Goal: Task Accomplishment & Management: Complete application form

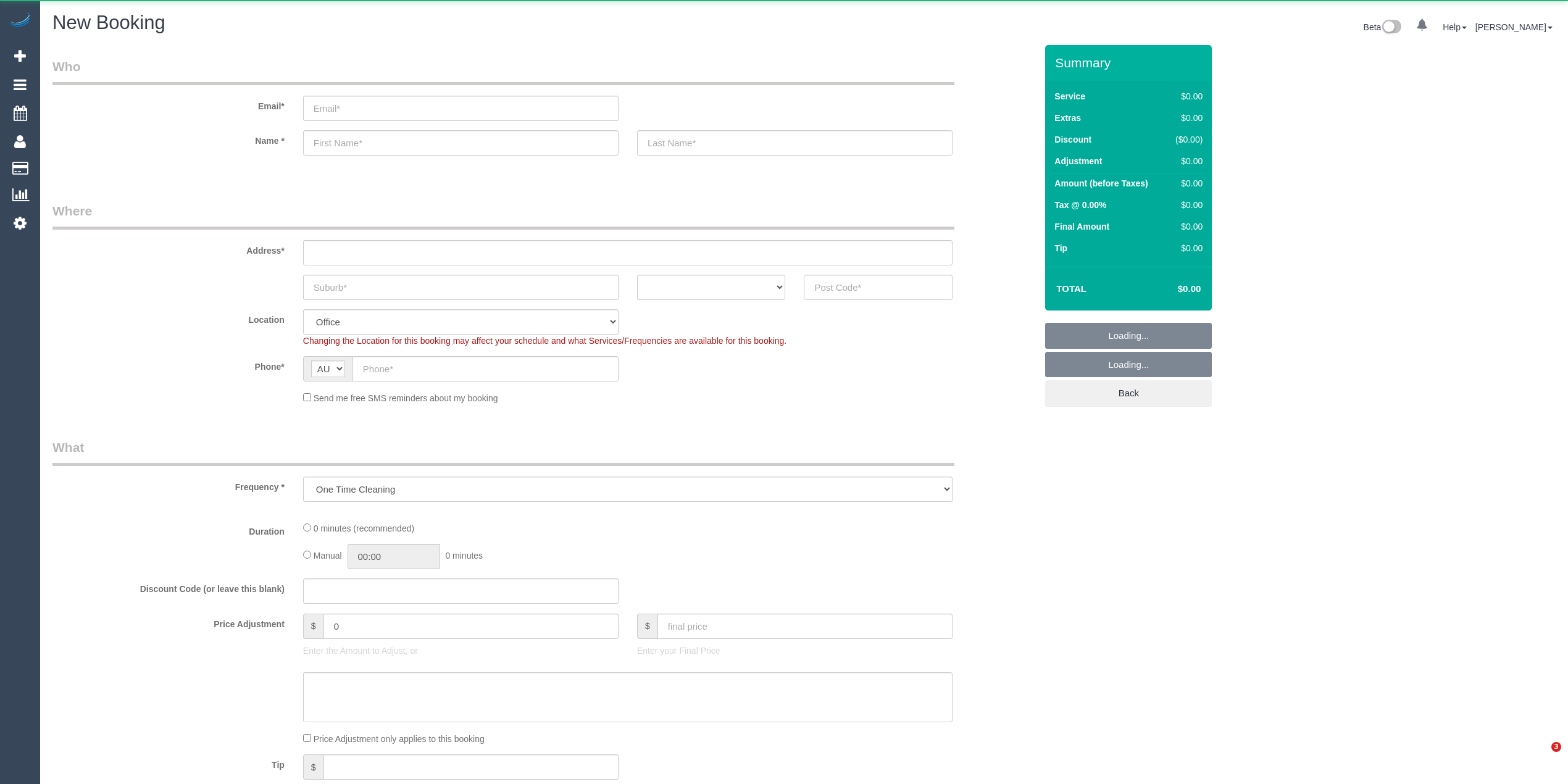
select select "object:2119"
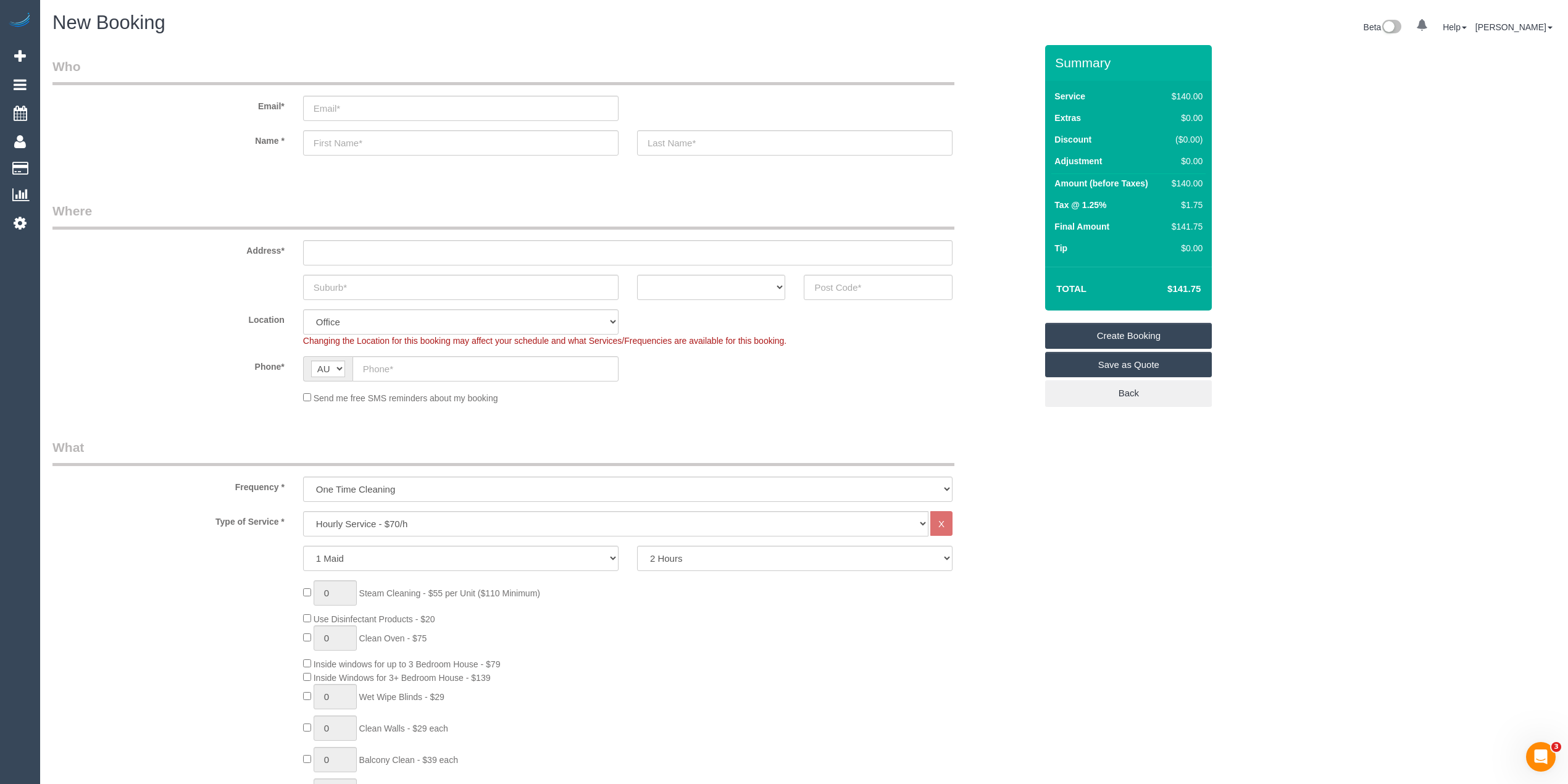
drag, startPoint x: 1579, startPoint y: 0, endPoint x: 1298, endPoint y: 90, distance: 295.1
click at [1546, 25] on link "[PERSON_NAME]" at bounding box center [1514, 28] width 77 height 10
click at [413, 520] on select "Hourly Service - $70/h Hourly Service - $65/h Hourly Service - $60/h Hourly Ser…" at bounding box center [615, 524] width 626 height 25
select select "214"
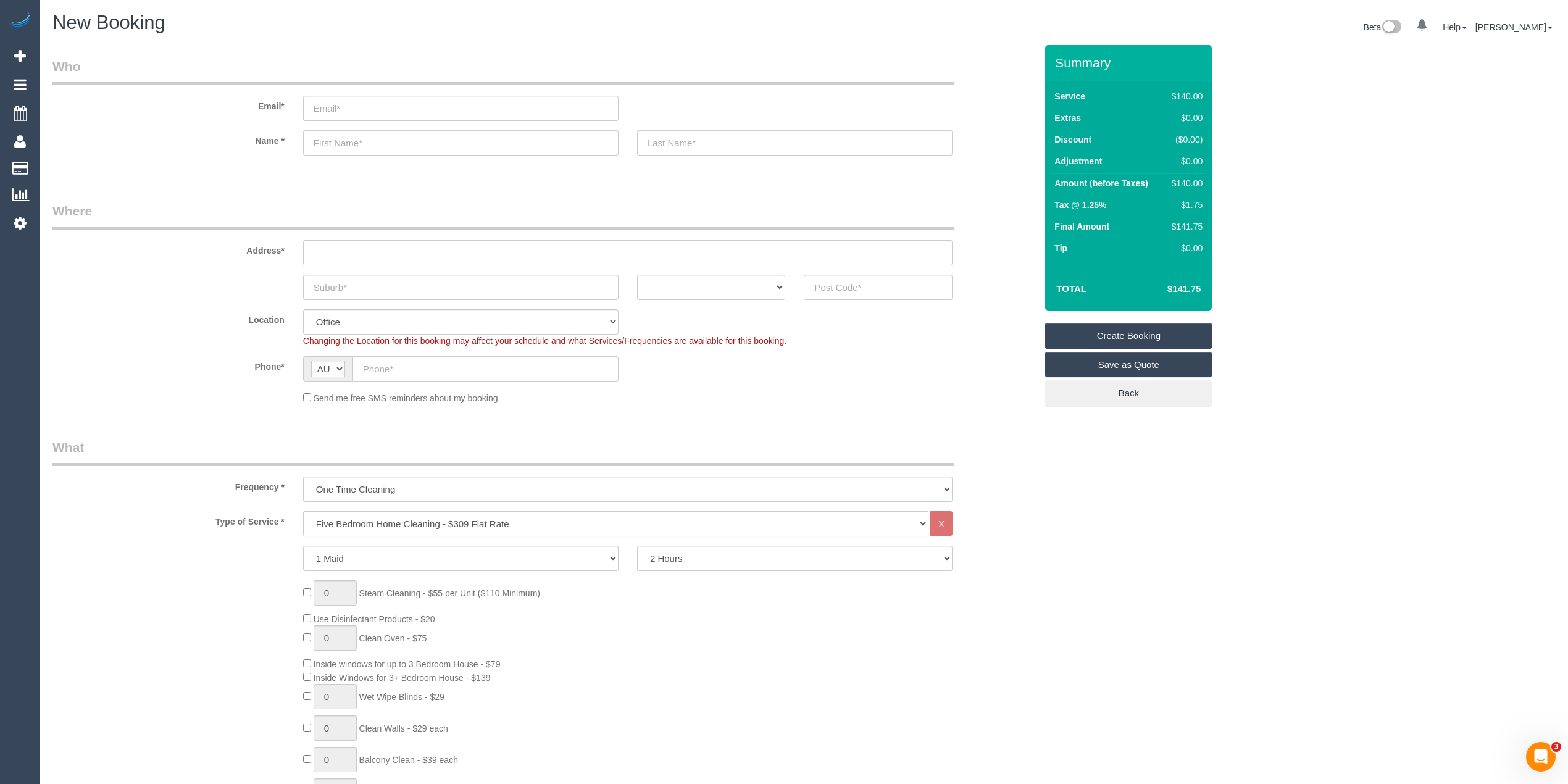
click at [303, 511] on select "Hourly Service - $70/h Hourly Service - $65/h Hourly Service - $60/h Hourly Ser…" at bounding box center [615, 524] width 626 height 25
click at [396, 361] on input "text" at bounding box center [485, 368] width 266 height 25
paste input "0411 411 900"
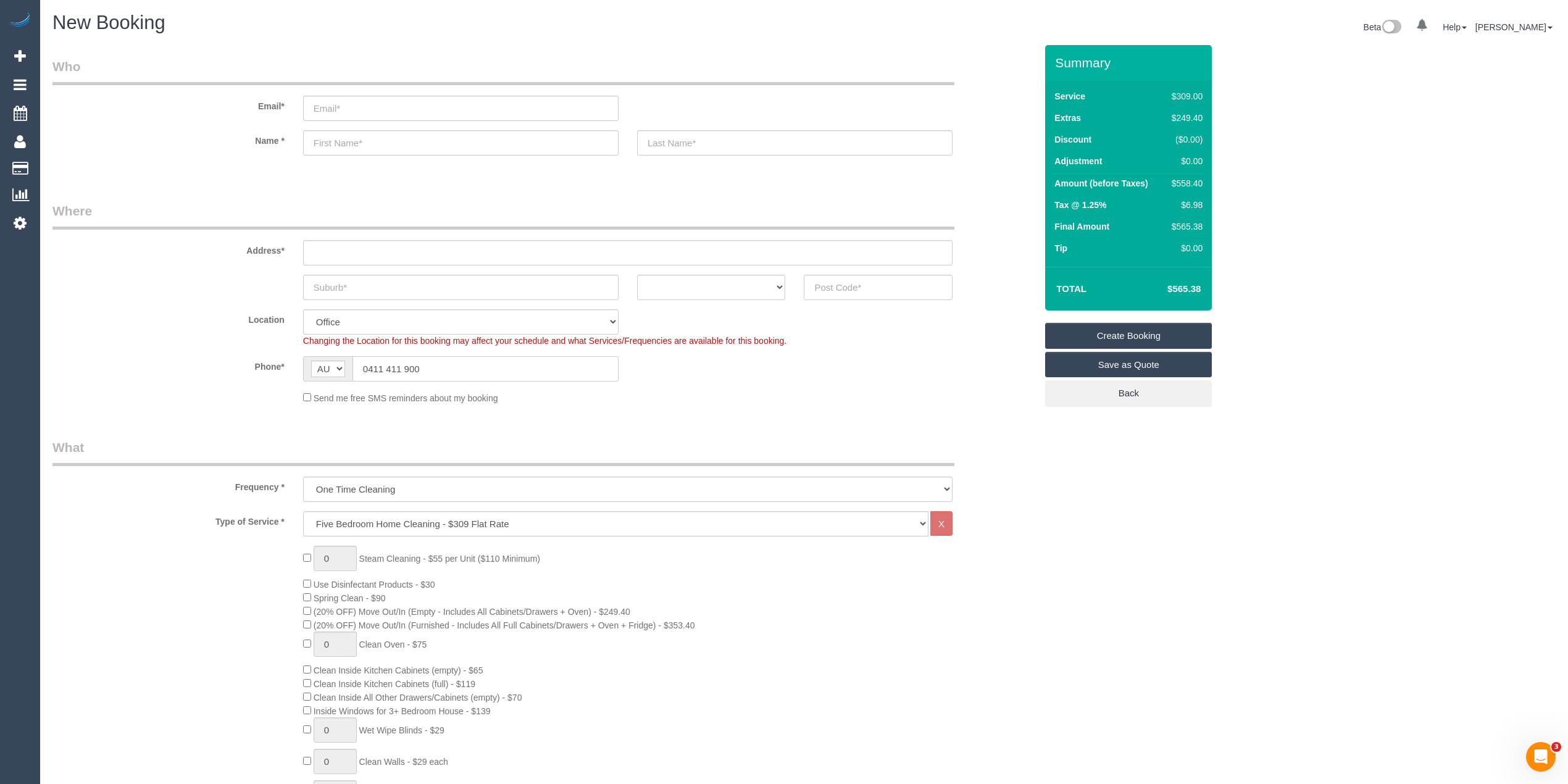
type input "0411 411 900"
click at [663, 285] on select "ACT NSW NT QLD SA TAS VIC WA" at bounding box center [711, 287] width 149 height 25
select select "VIC"
click at [637, 275] on select "ACT NSW NT QLD SA TAS VIC WA" at bounding box center [711, 287] width 149 height 25
click at [416, 285] on input "text" at bounding box center [460, 287] width 315 height 25
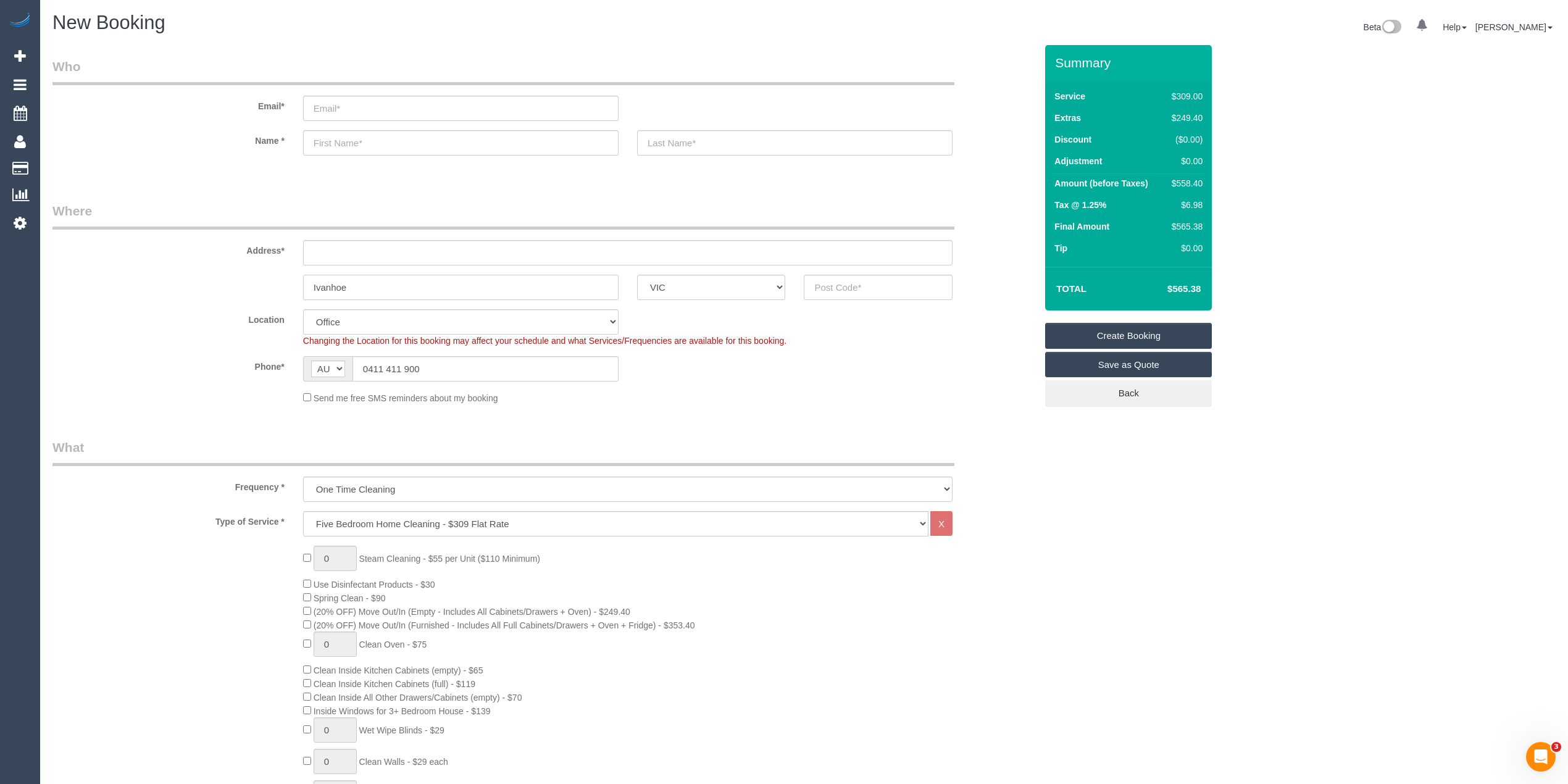
type input "Ivanhoe"
click at [889, 289] on input "text" at bounding box center [878, 287] width 149 height 25
type input "3179"
click at [362, 136] on input "text" at bounding box center [460, 143] width 315 height 25
type input "Ian"
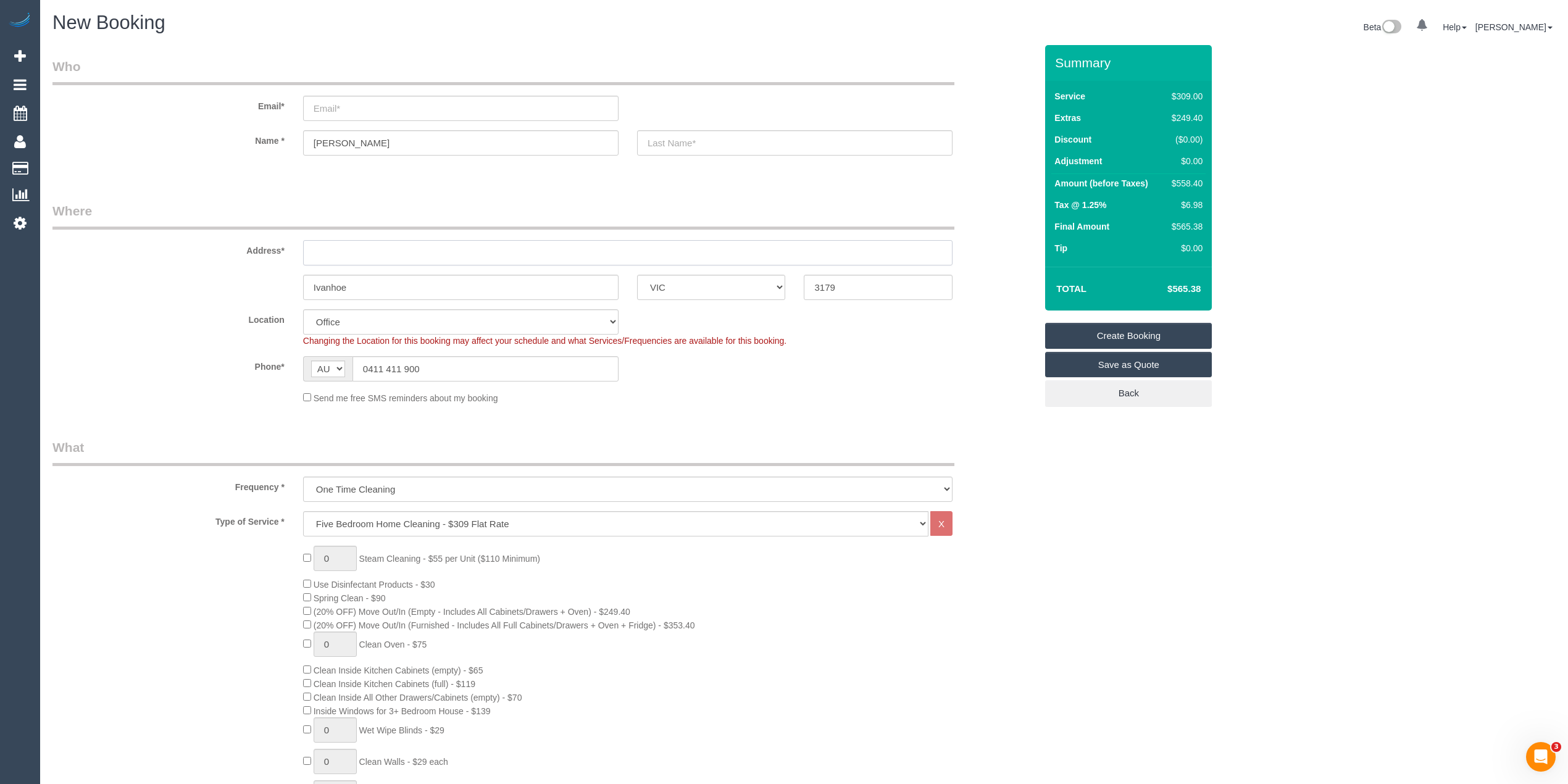
click at [337, 247] on input "text" at bounding box center [628, 252] width 650 height 25
type input "-"
select select "48"
select select "object:2204"
click at [423, 522] on select "Hourly Service - $70/h Hourly Service - $65/h Hourly Service - $60/h Hourly Ser…" at bounding box center [615, 524] width 626 height 25
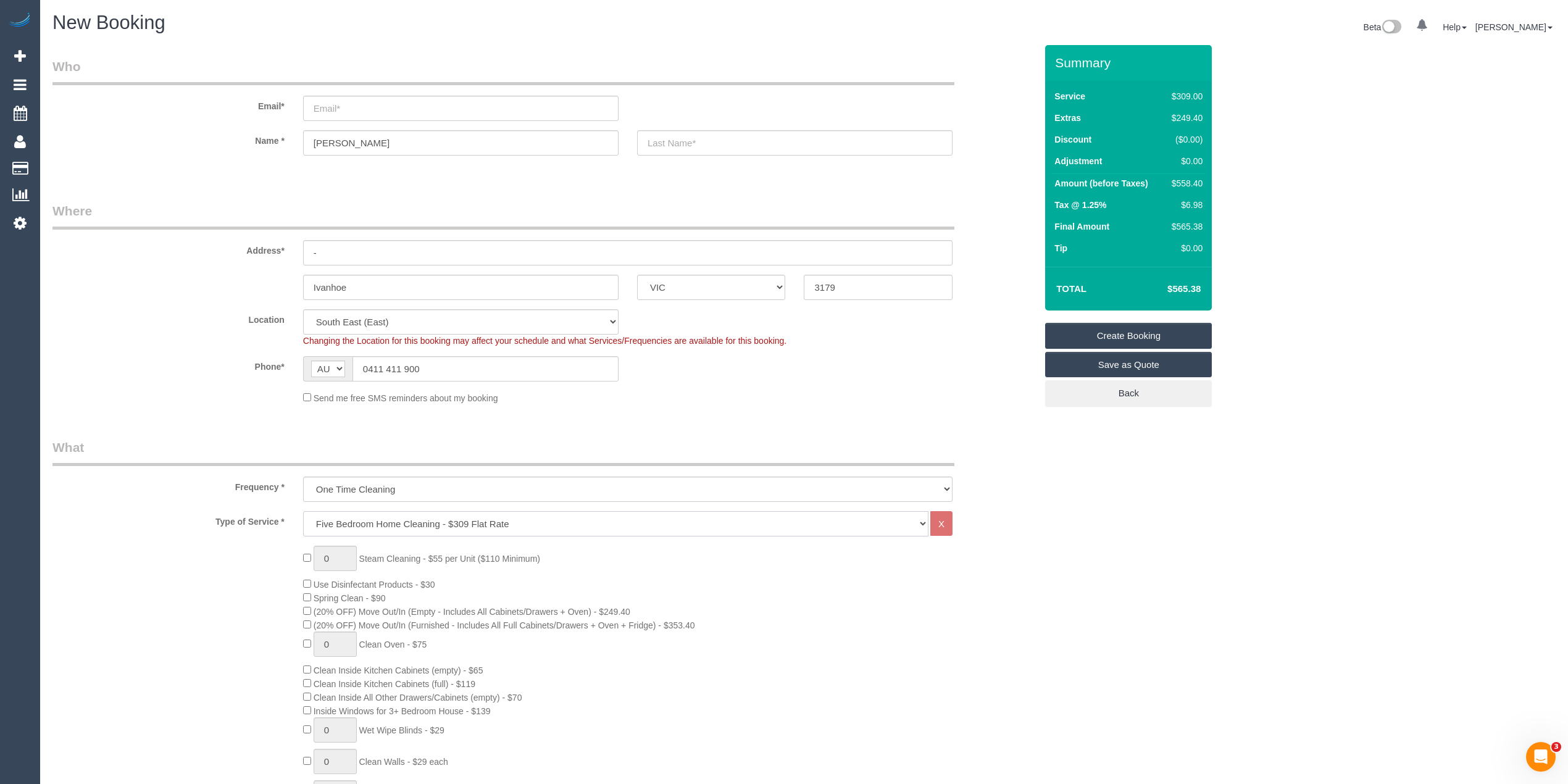
select select "211"
click at [303, 511] on select "Hourly Service - $70/h Hourly Service - $65/h Hourly Service - $60/h Hourly Ser…" at bounding box center [615, 524] width 626 height 25
drag, startPoint x: 483, startPoint y: 358, endPoint x: 157, endPoint y: 361, distance: 326.0
click at [157, 361] on div "Phone* AF AL DZ AD AO AI AQ AG AR AM AW AU AT AZ BS BH BD BB BY BE BZ BJ BM BT …" at bounding box center [544, 368] width 1002 height 25
drag, startPoint x: 329, startPoint y: 255, endPoint x: 273, endPoint y: 240, distance: 58.0
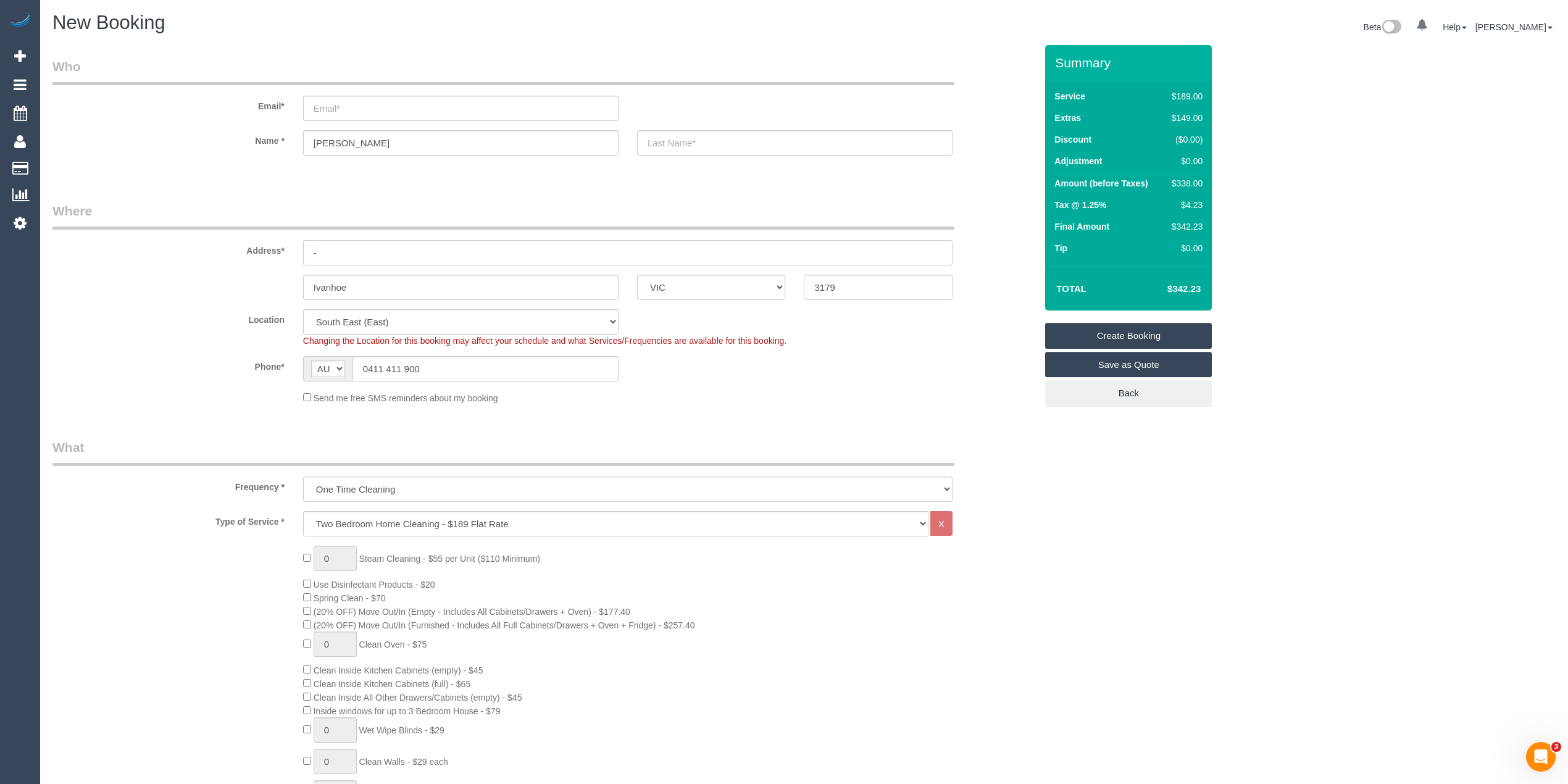
click at [273, 240] on div "Address* -" at bounding box center [544, 234] width 1002 height 64
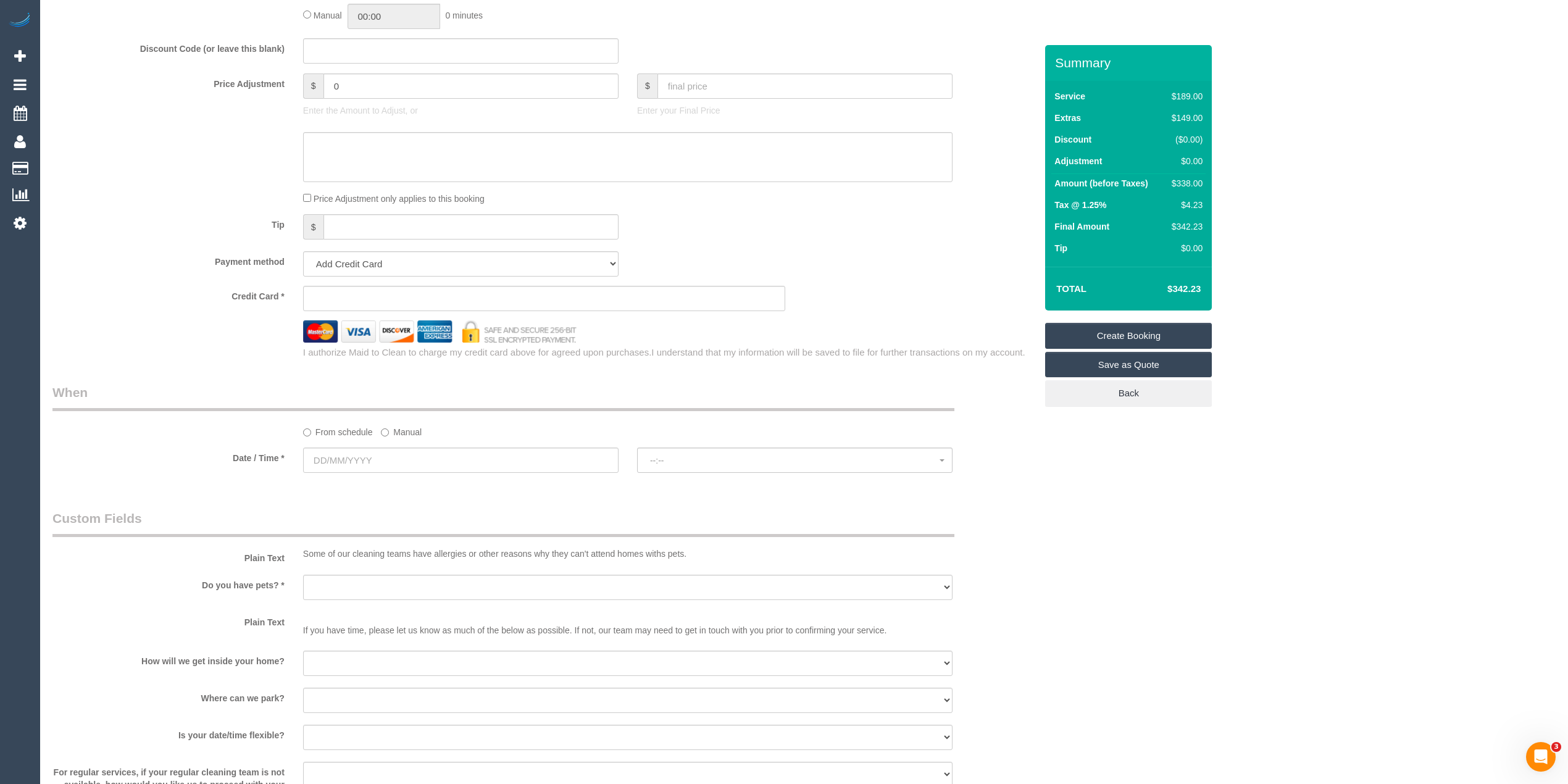
scroll to position [1235, 0]
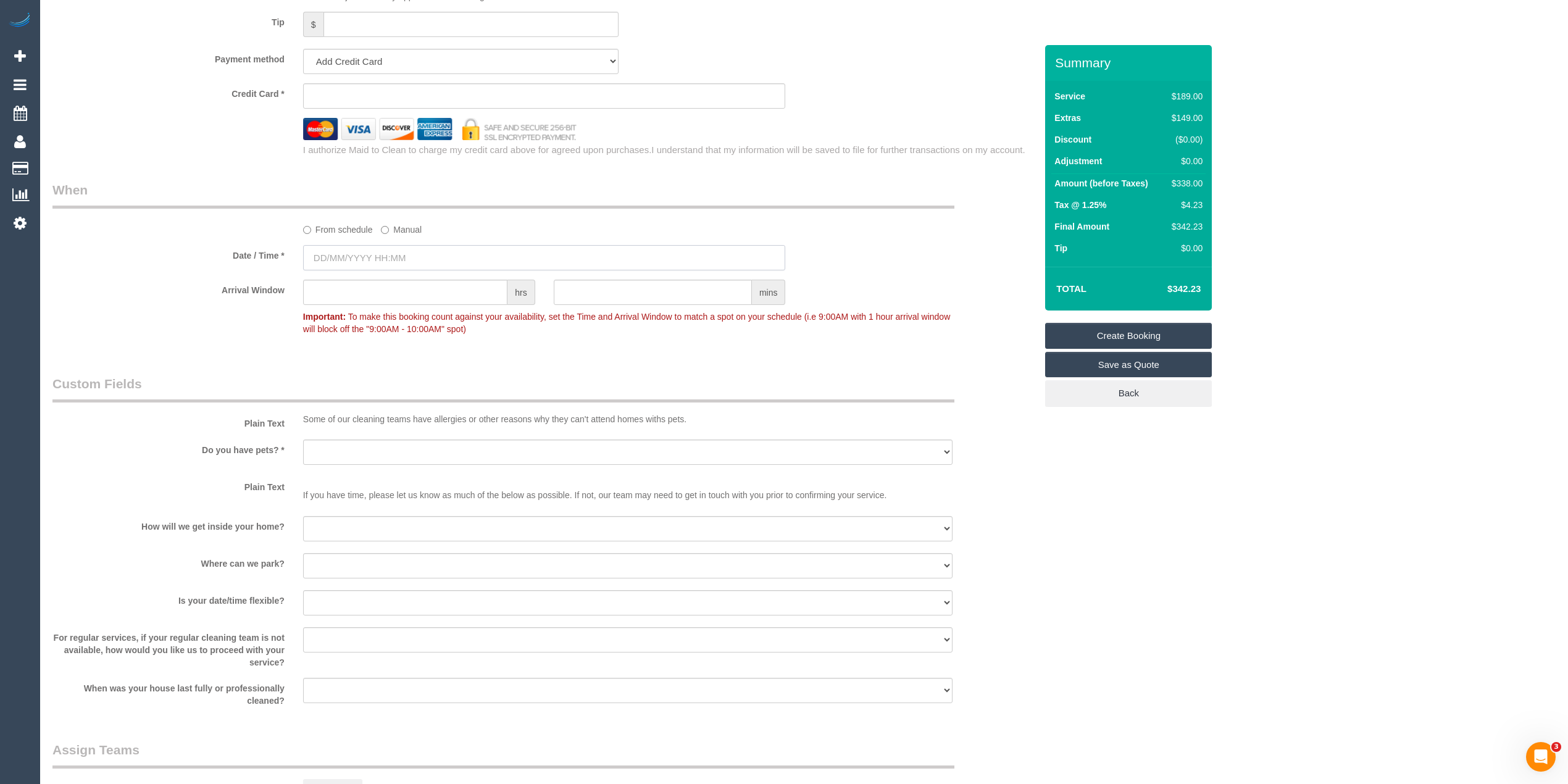
click at [381, 264] on input "text" at bounding box center [544, 257] width 483 height 25
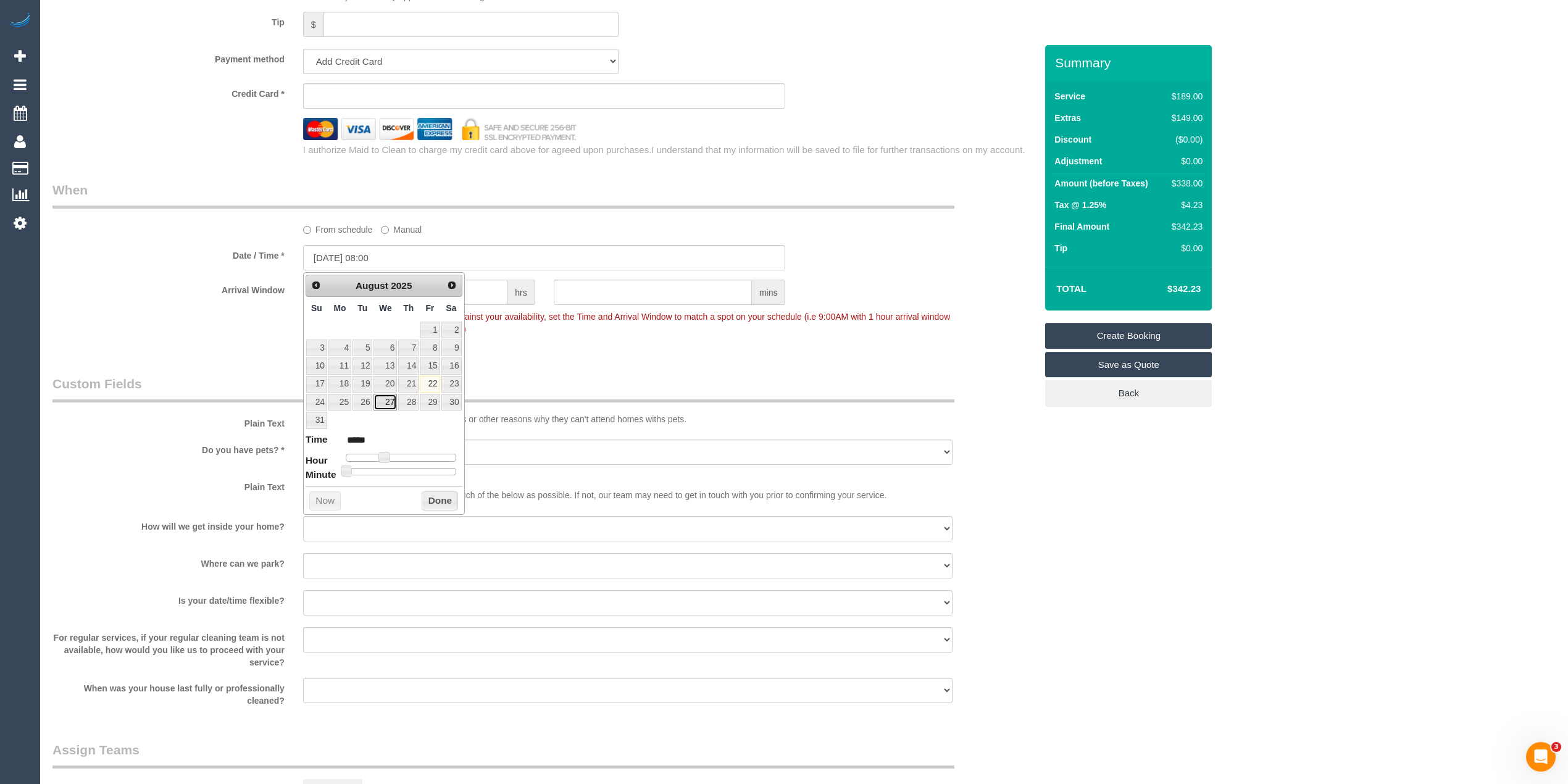
click at [393, 405] on link "27" at bounding box center [385, 402] width 23 height 17
type input "[DATE] 10:00"
type input "*****"
click at [391, 460] on span at bounding box center [393, 457] width 11 height 11
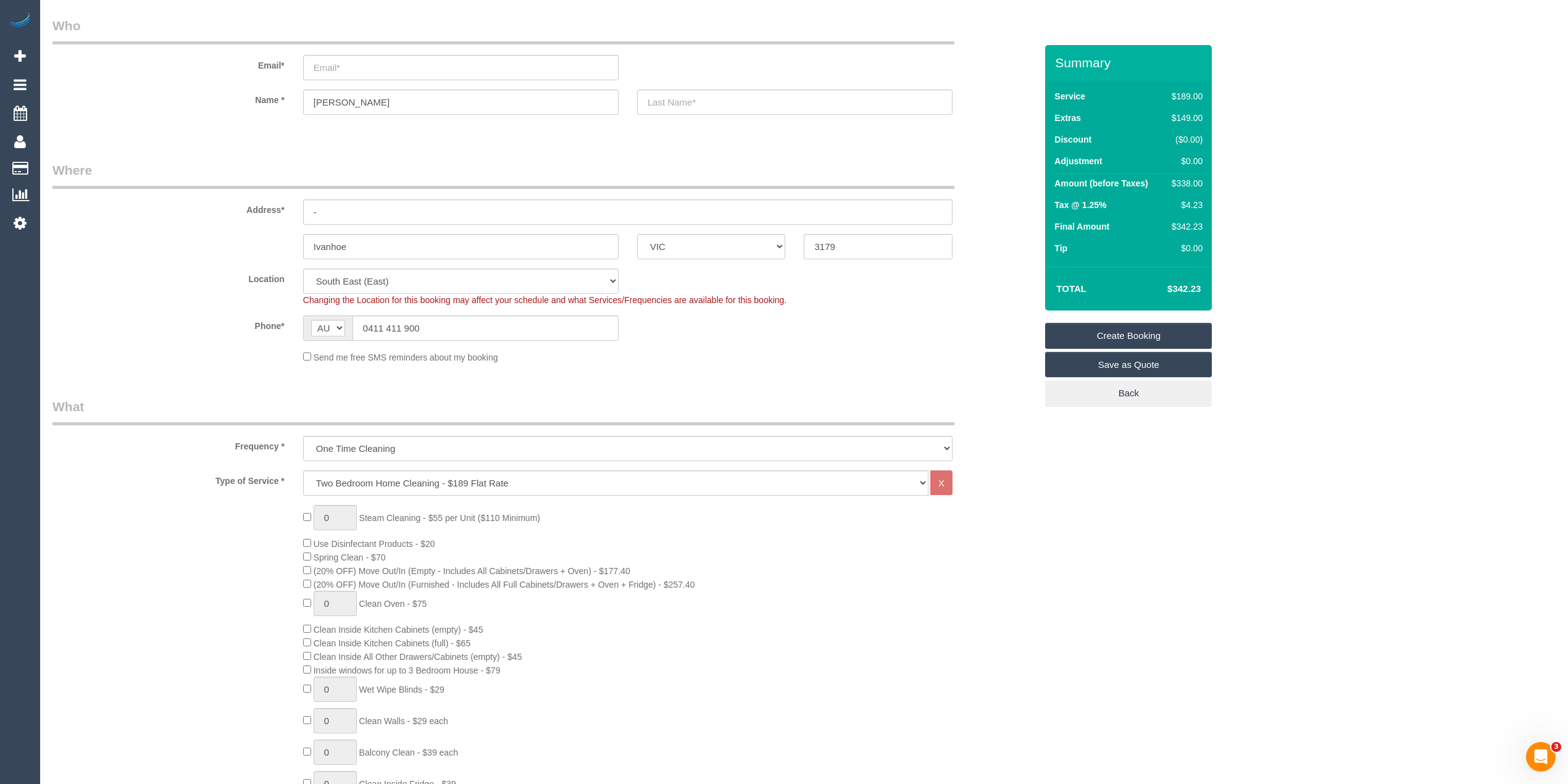
scroll to position [0, 0]
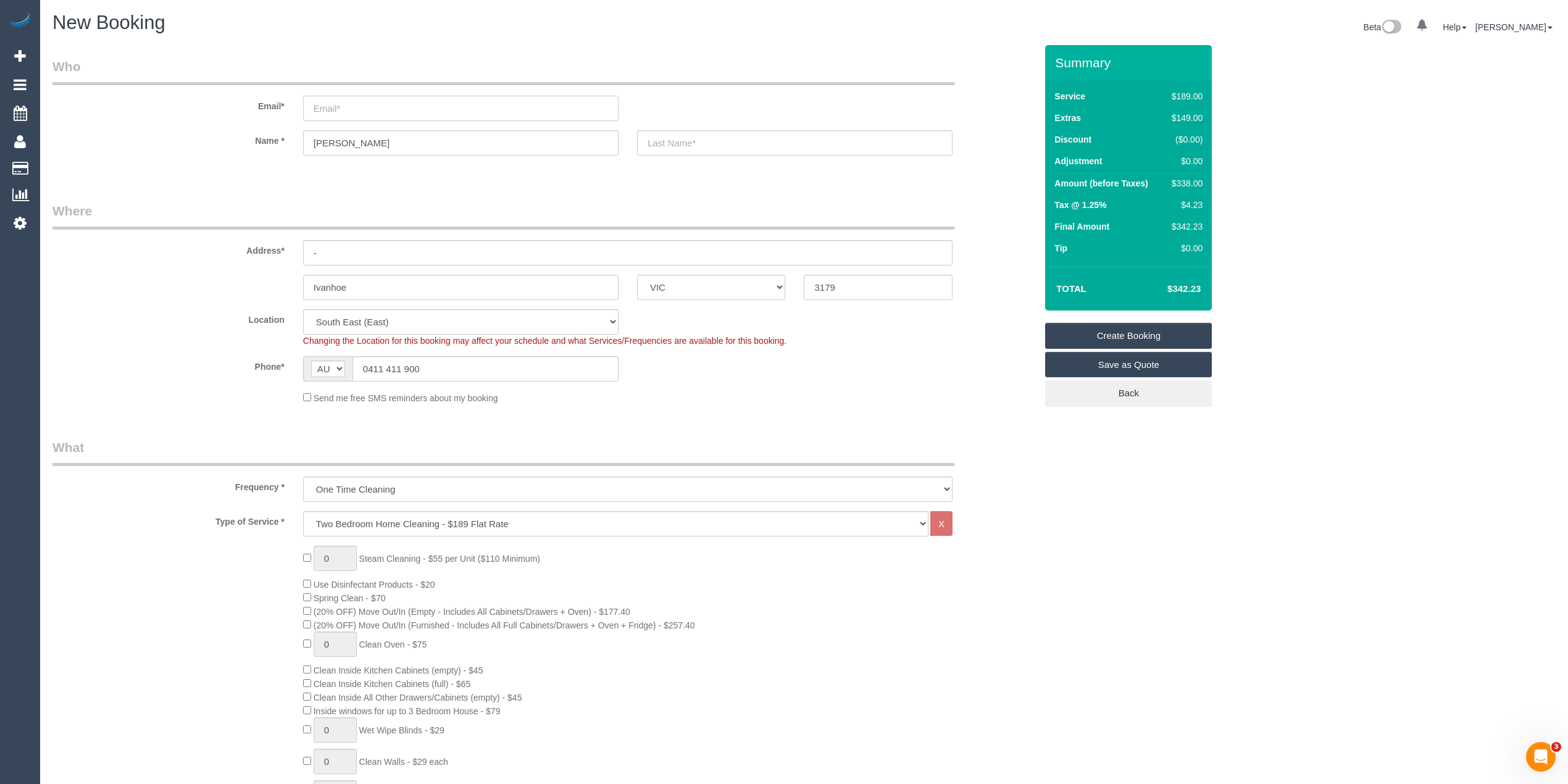
click at [349, 109] on input "email" at bounding box center [460, 108] width 315 height 25
type input "[EMAIL_ADDRESS][DOMAIN_NAME]"
click at [694, 152] on input "text" at bounding box center [795, 143] width 315 height 25
type input "McGain"
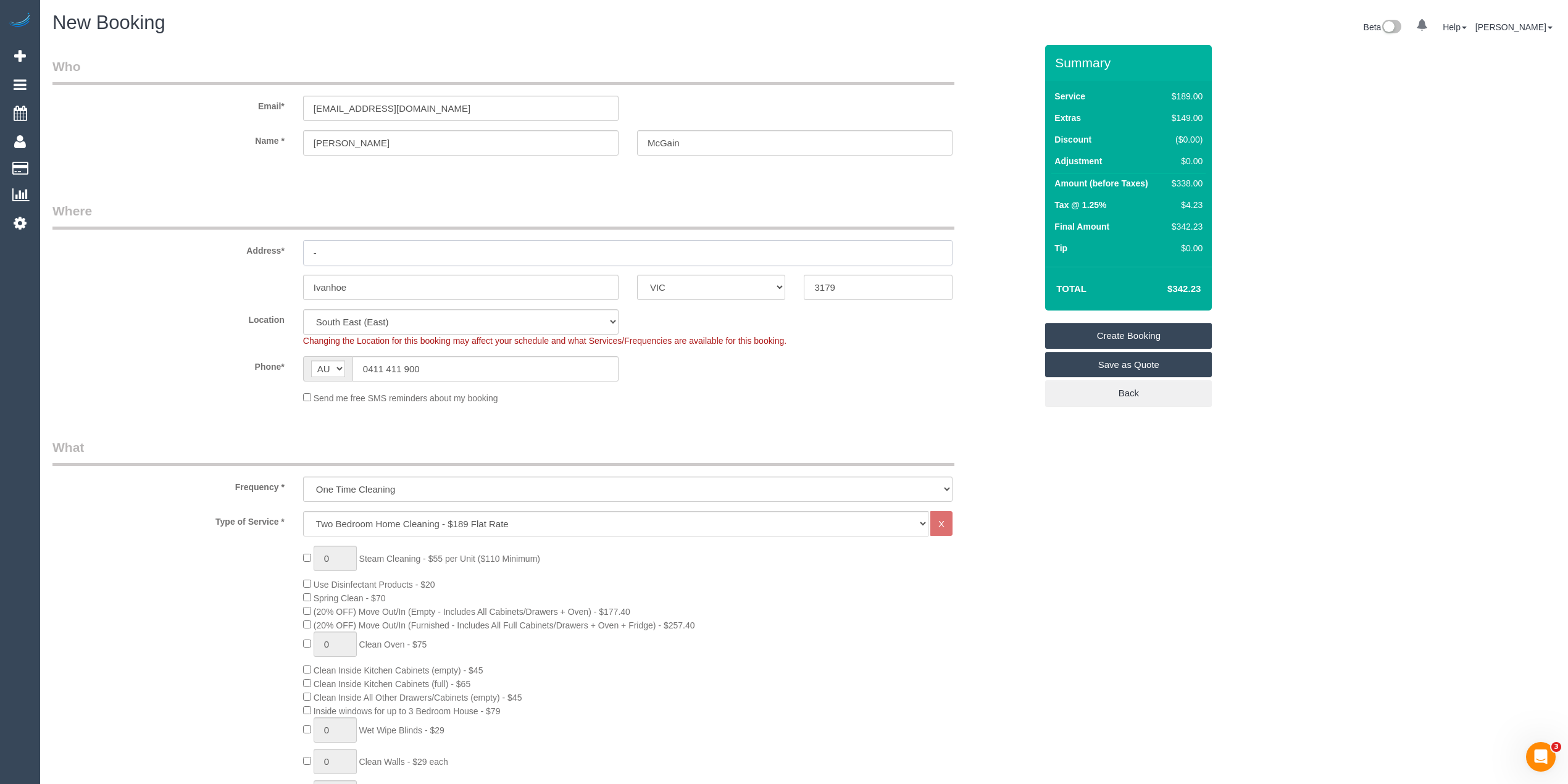
drag, startPoint x: 356, startPoint y: 251, endPoint x: 231, endPoint y: 240, distance: 125.5
click at [231, 240] on div "Address* -" at bounding box center [544, 234] width 1002 height 64
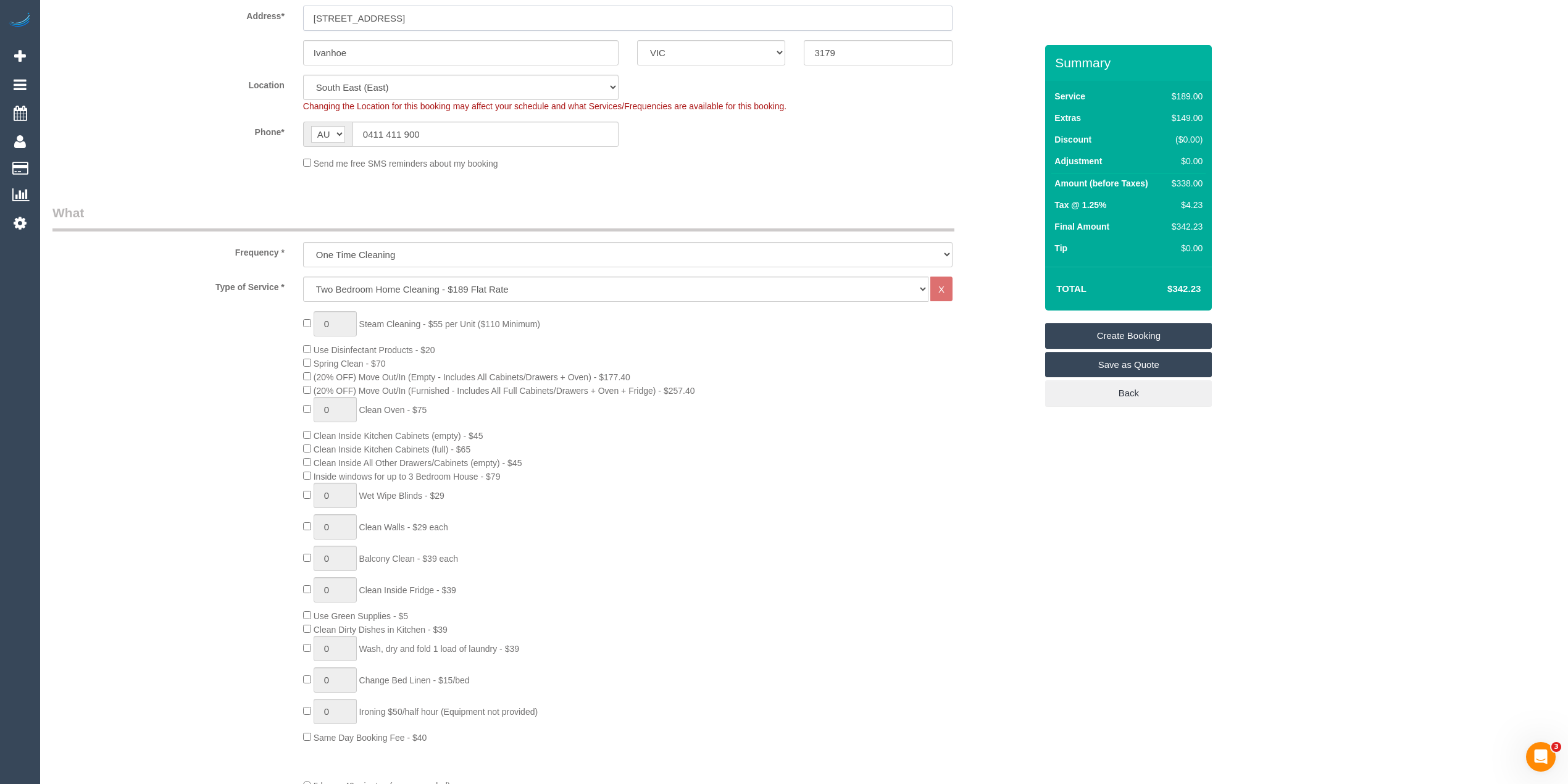
scroll to position [82, 0]
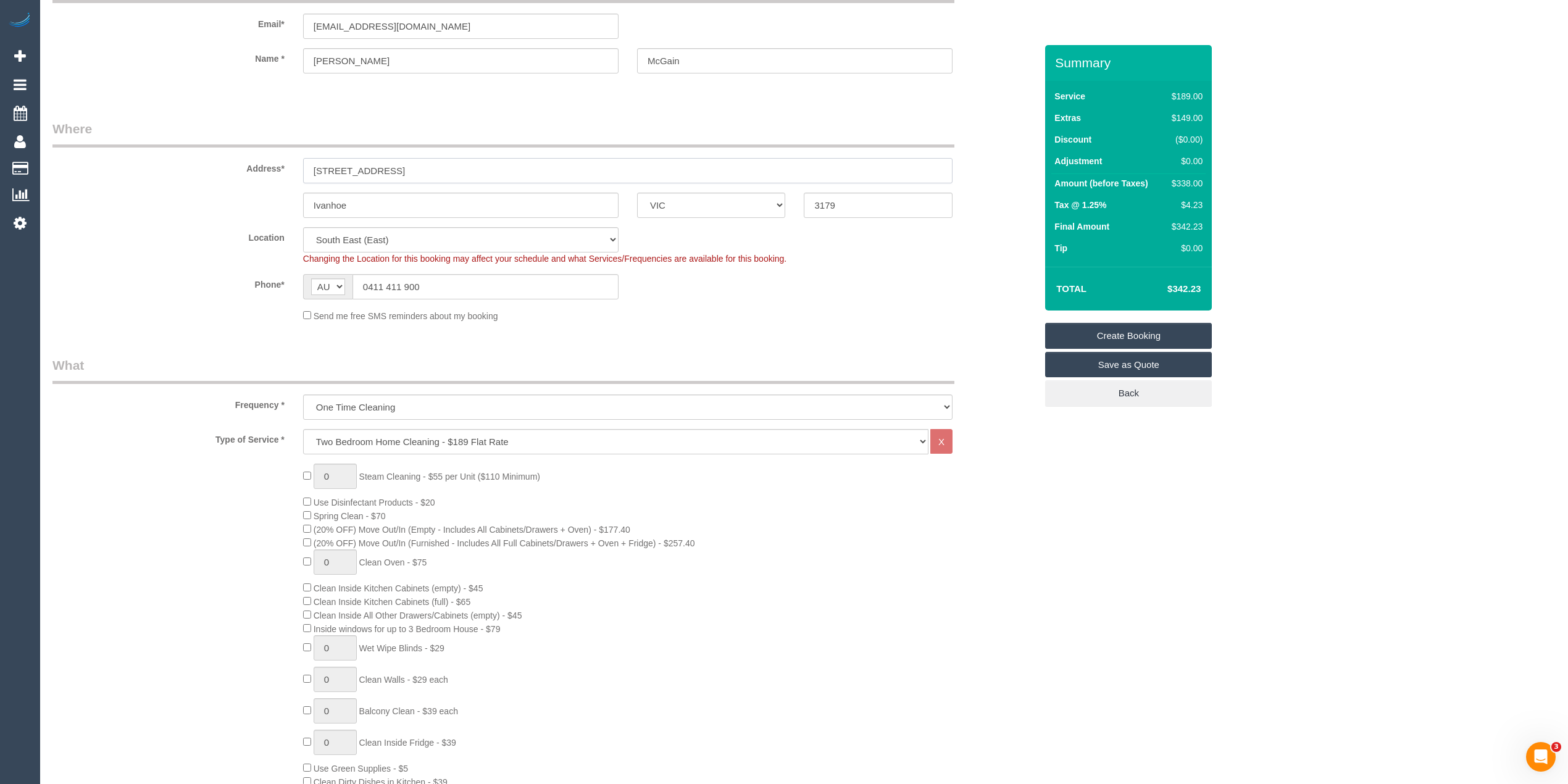
type input "16/110 Maltravers Road"
drag, startPoint x: 365, startPoint y: 210, endPoint x: 169, endPoint y: 170, distance: 200.0
click at [169, 170] on sui-booking-address "Address* 16/110 Maltravers Road Ivanhoe ACT NSW NT QLD SA TAS VIC WA 3179" at bounding box center [544, 168] width 984 height 98
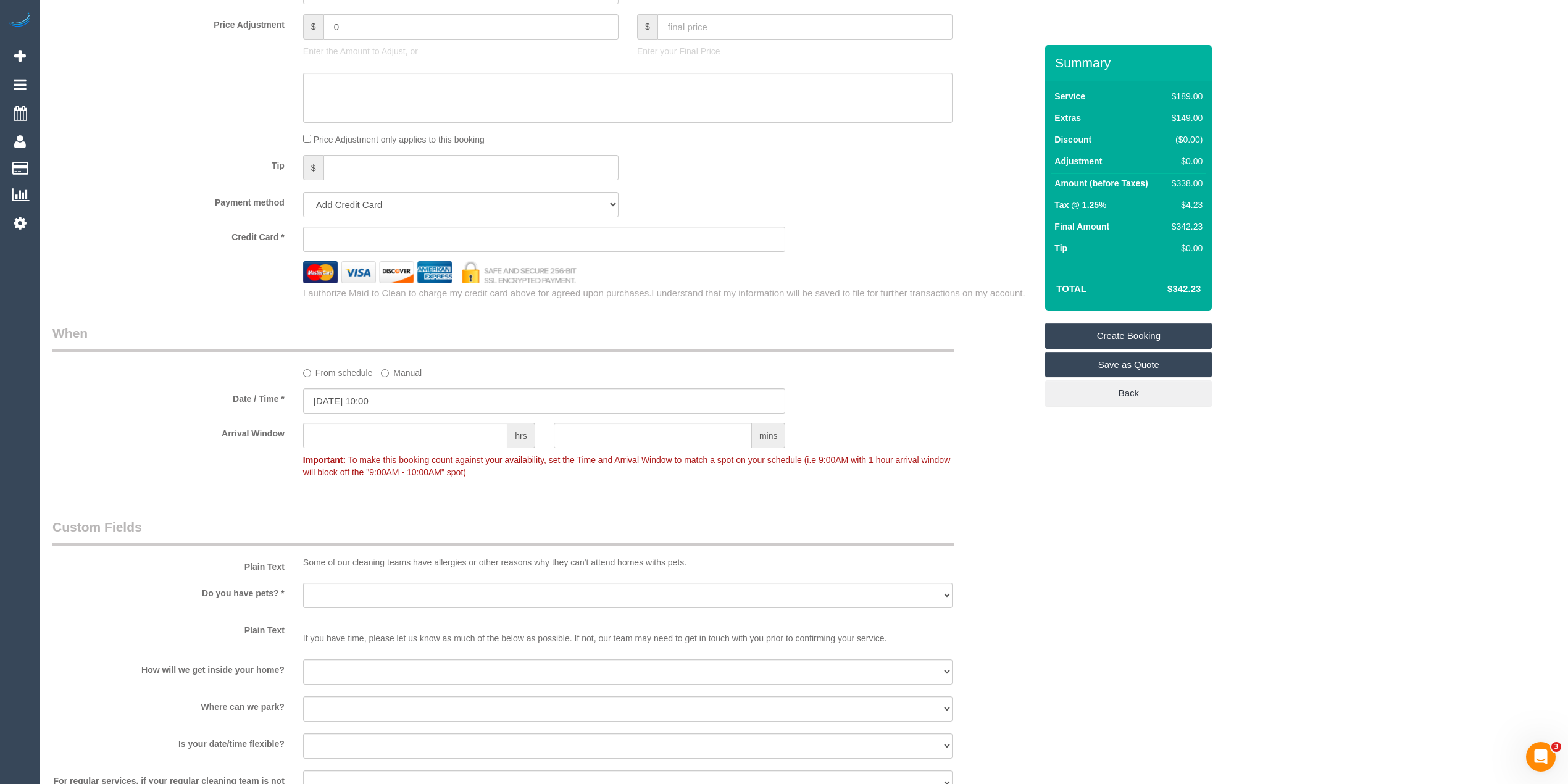
scroll to position [1235, 0]
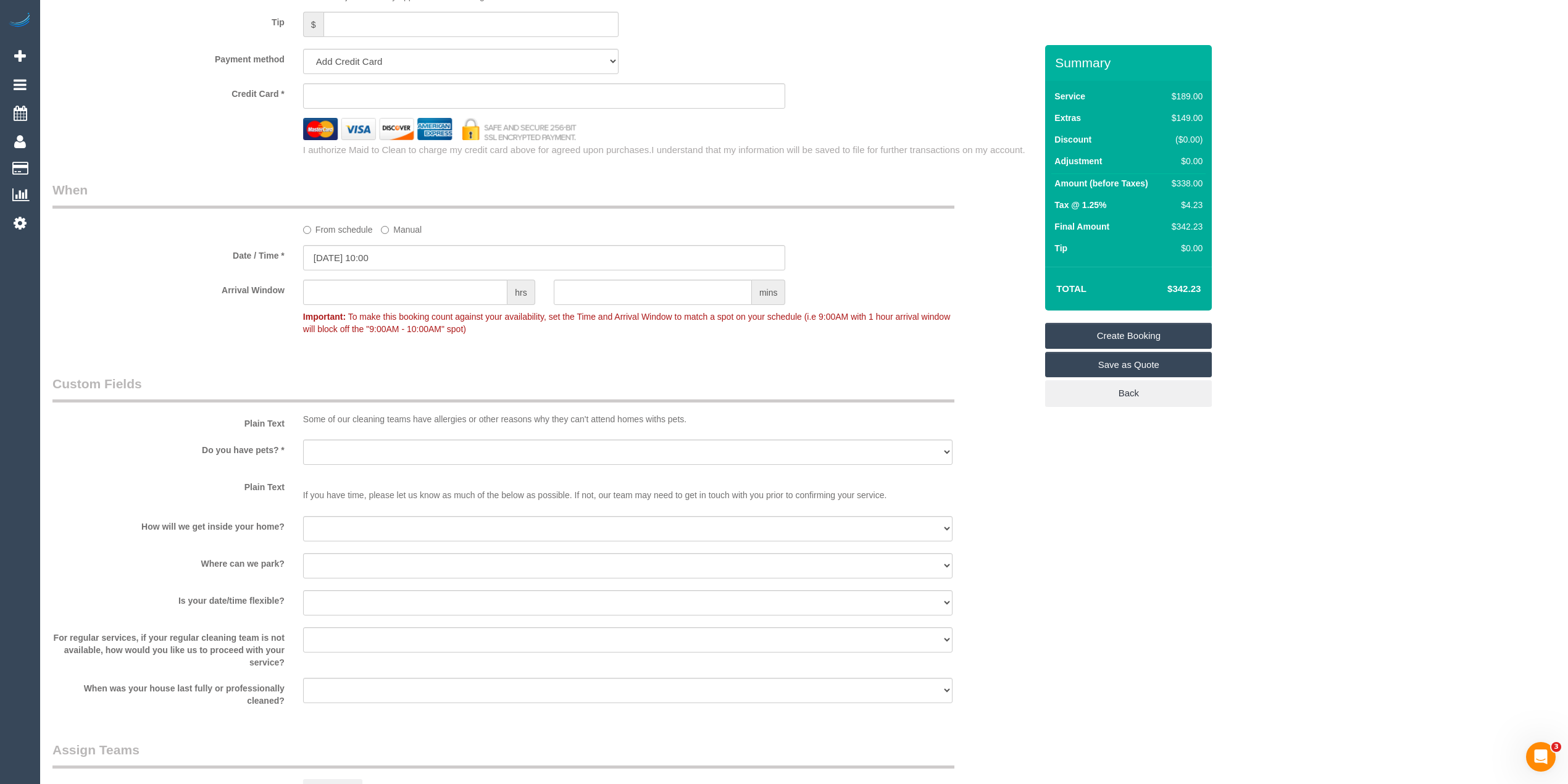
type input "Eaglemont"
click at [341, 445] on select "Yes - Cats Yes - Dogs No pets Yes - Dogs and Cats Yes - Other" at bounding box center [628, 452] width 650 height 25
select select "number:28"
click at [303, 440] on select "Yes - Cats Yes - Dogs No pets Yes - Dogs and Cats Yes - Other" at bounding box center [628, 452] width 650 height 25
click at [373, 531] on select "I will be home Key will be left (please provide details below) Lock box/Access …" at bounding box center [628, 529] width 650 height 25
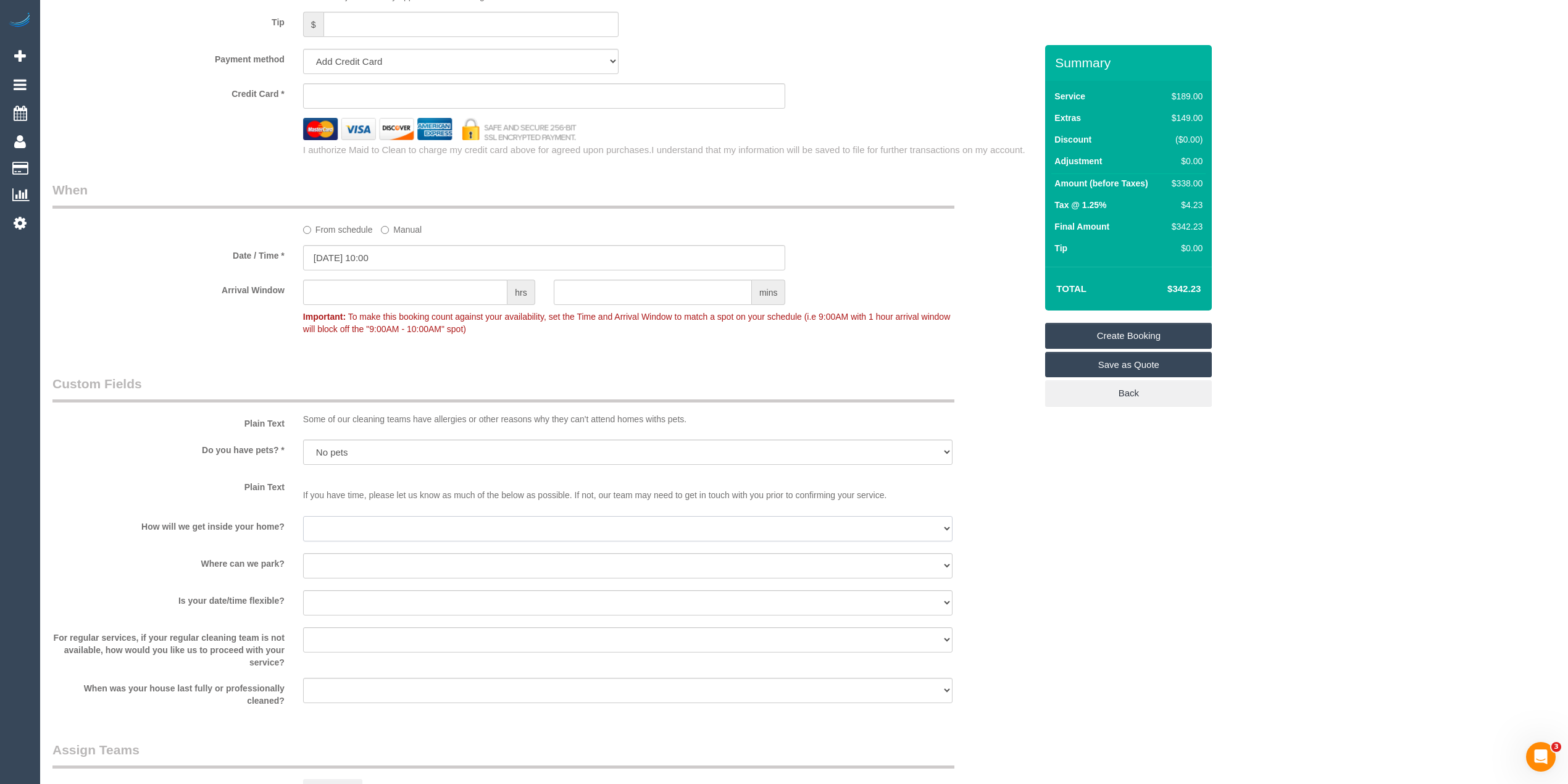
select select "number:14"
click at [303, 517] on select "I will be home Key will be left (please provide details below) Lock box/Access …" at bounding box center [628, 529] width 650 height 25
click at [376, 552] on sui-booking-custom-fields "Plain Text Some of our cleaning teams have allergies or other reasons why they …" at bounding box center [544, 541] width 984 height 332
click at [381, 564] on select "I will provide parking on-site Free street parking Paid street parking (cost wi…" at bounding box center [628, 566] width 650 height 25
select select "number:19"
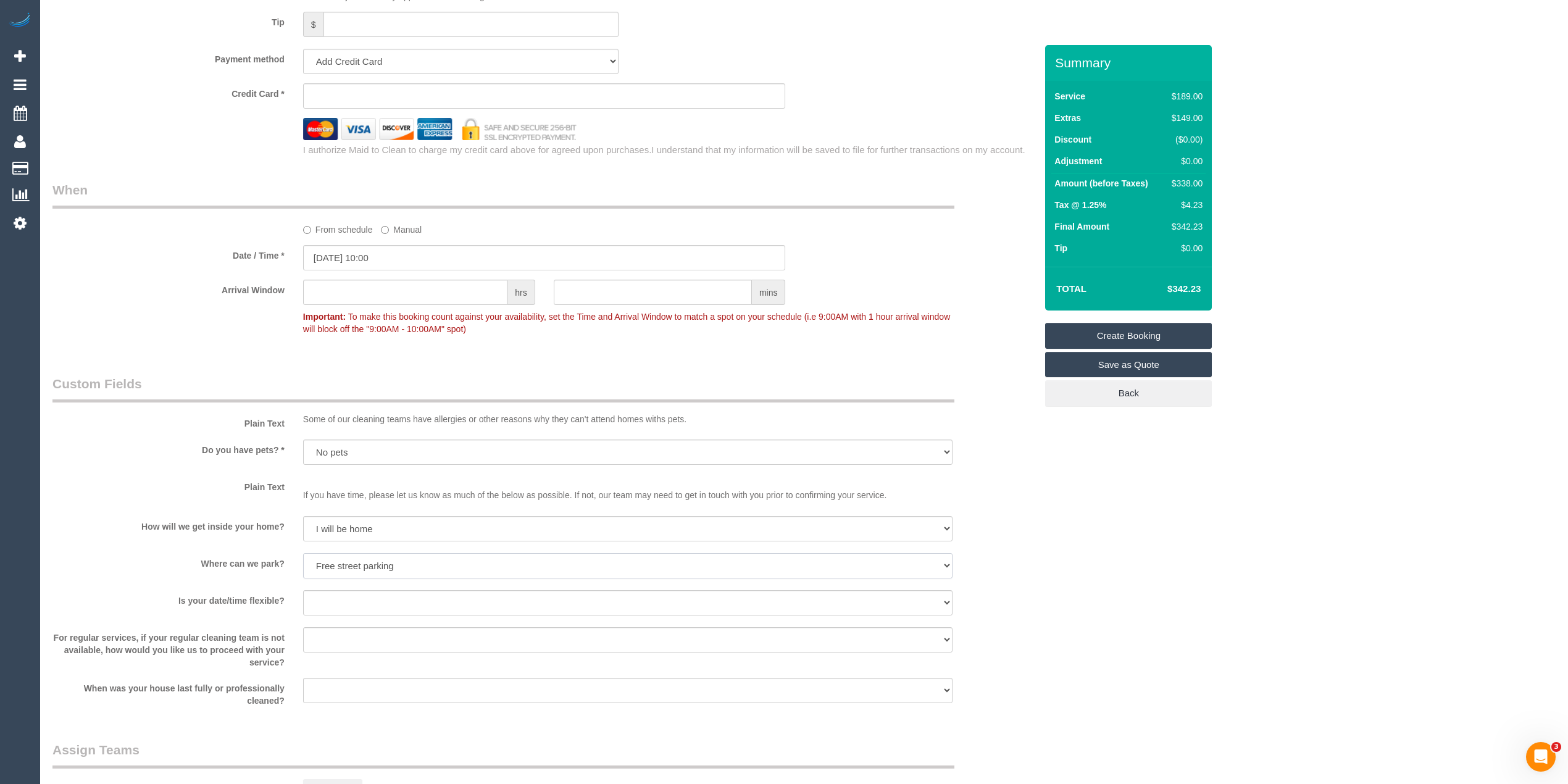
click at [303, 554] on select "I will provide parking on-site Free street parking Paid street parking (cost wi…" at bounding box center [628, 566] width 650 height 25
click at [329, 606] on select "Yes - date and time Yes - date but not time Yes - time but not date No - No fle…" at bounding box center [628, 603] width 650 height 25
select select "number:25"
click at [303, 591] on select "Yes - date and time Yes - date but not time Yes - time but not date No - No fle…" at bounding box center [628, 603] width 650 height 25
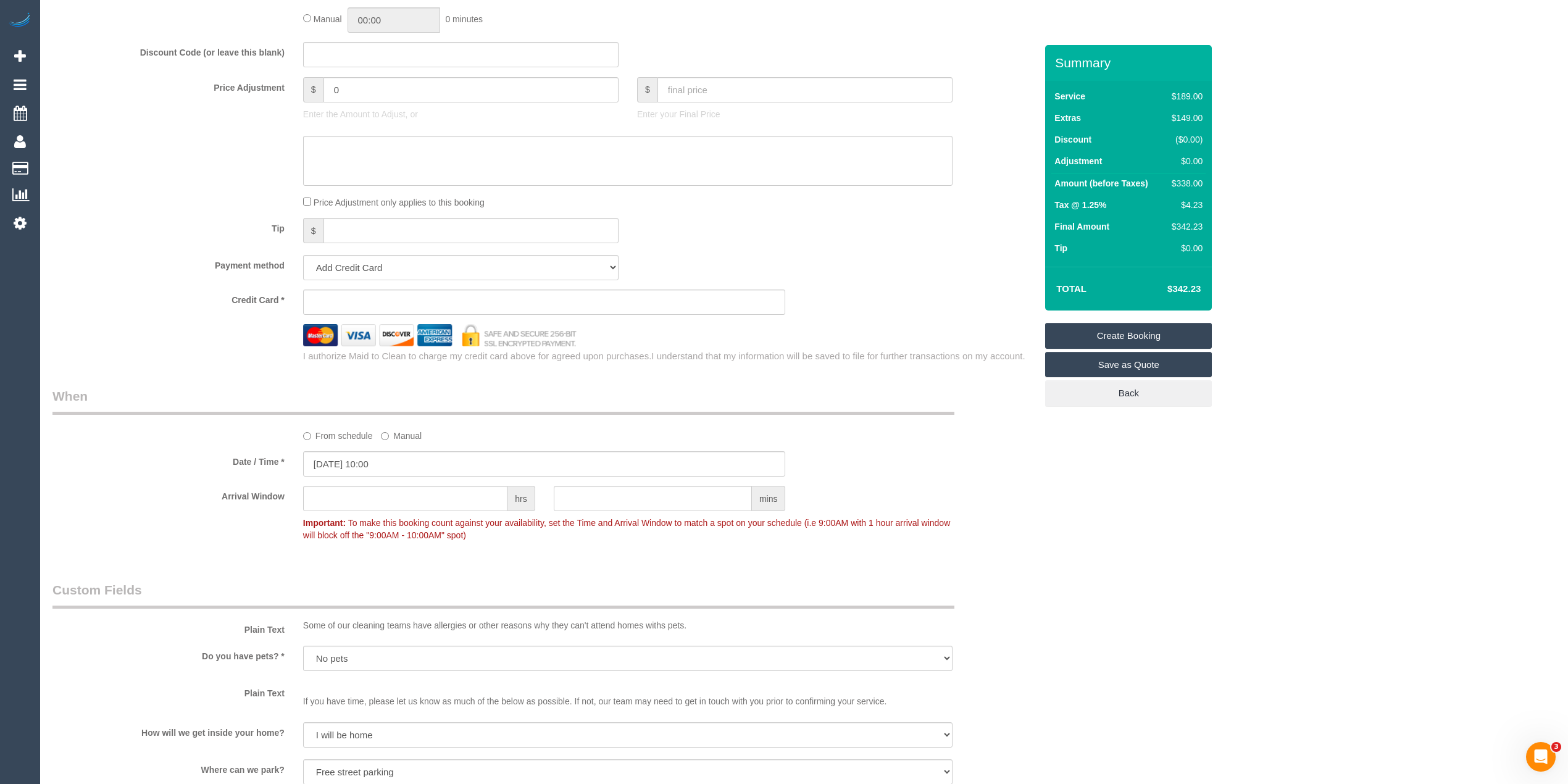
scroll to position [989, 0]
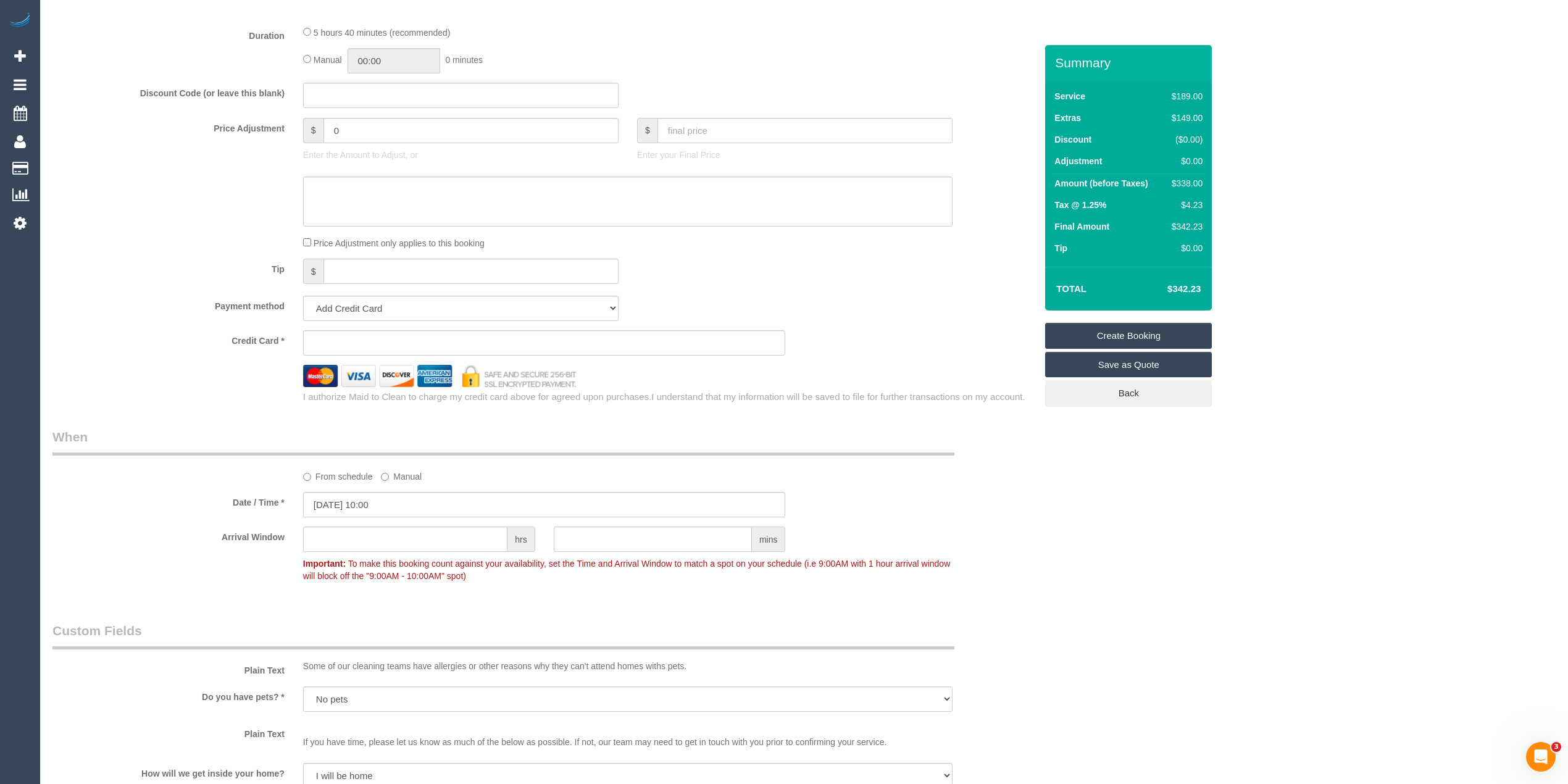
click at [376, 339] on sui-stripe-card at bounding box center [544, 343] width 483 height 25
click at [401, 356] on sui-stripe-card at bounding box center [544, 343] width 483 height 25
click at [426, 337] on sui-stripe-card at bounding box center [544, 343] width 483 height 25
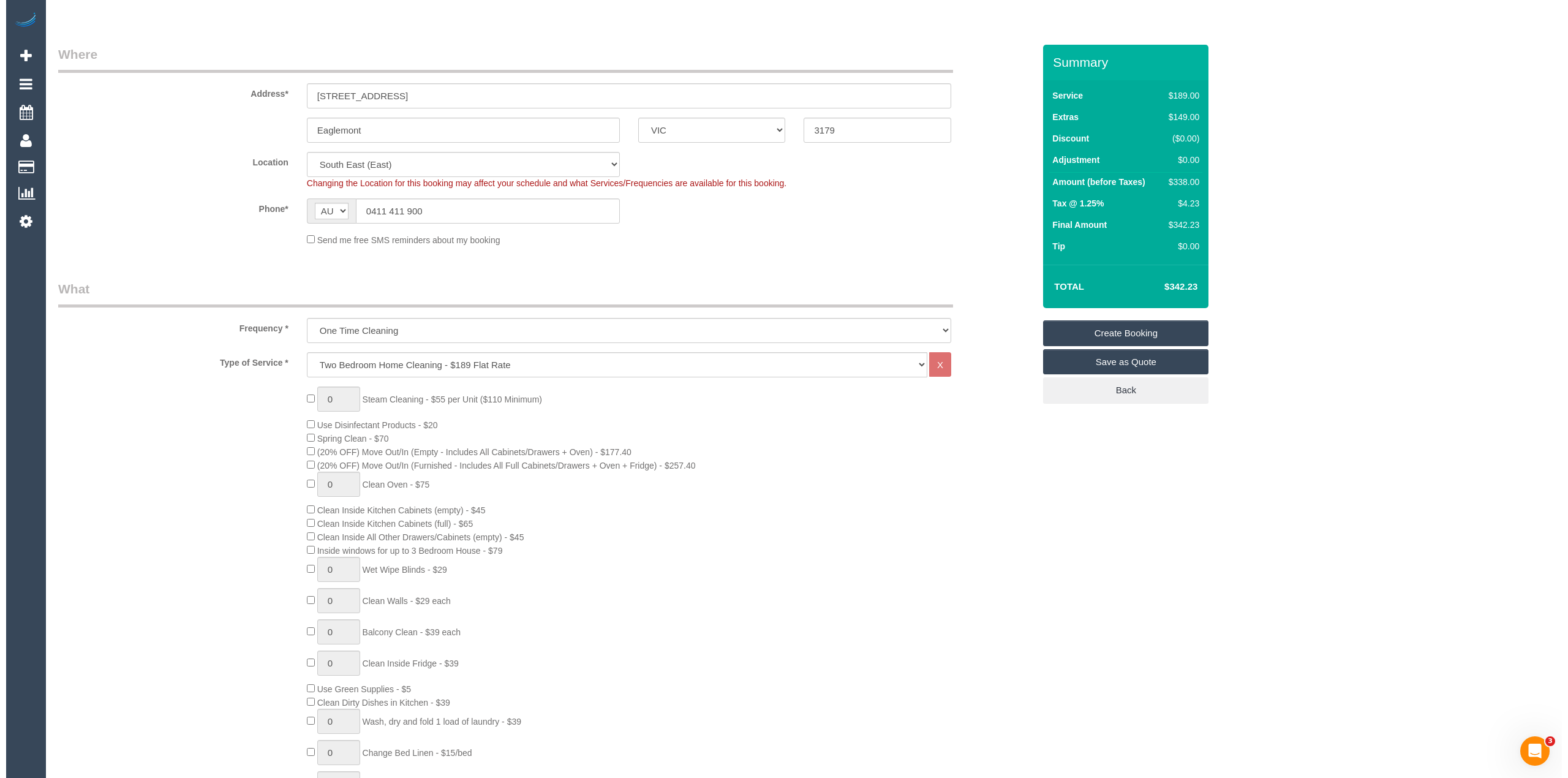
scroll to position [0, 0]
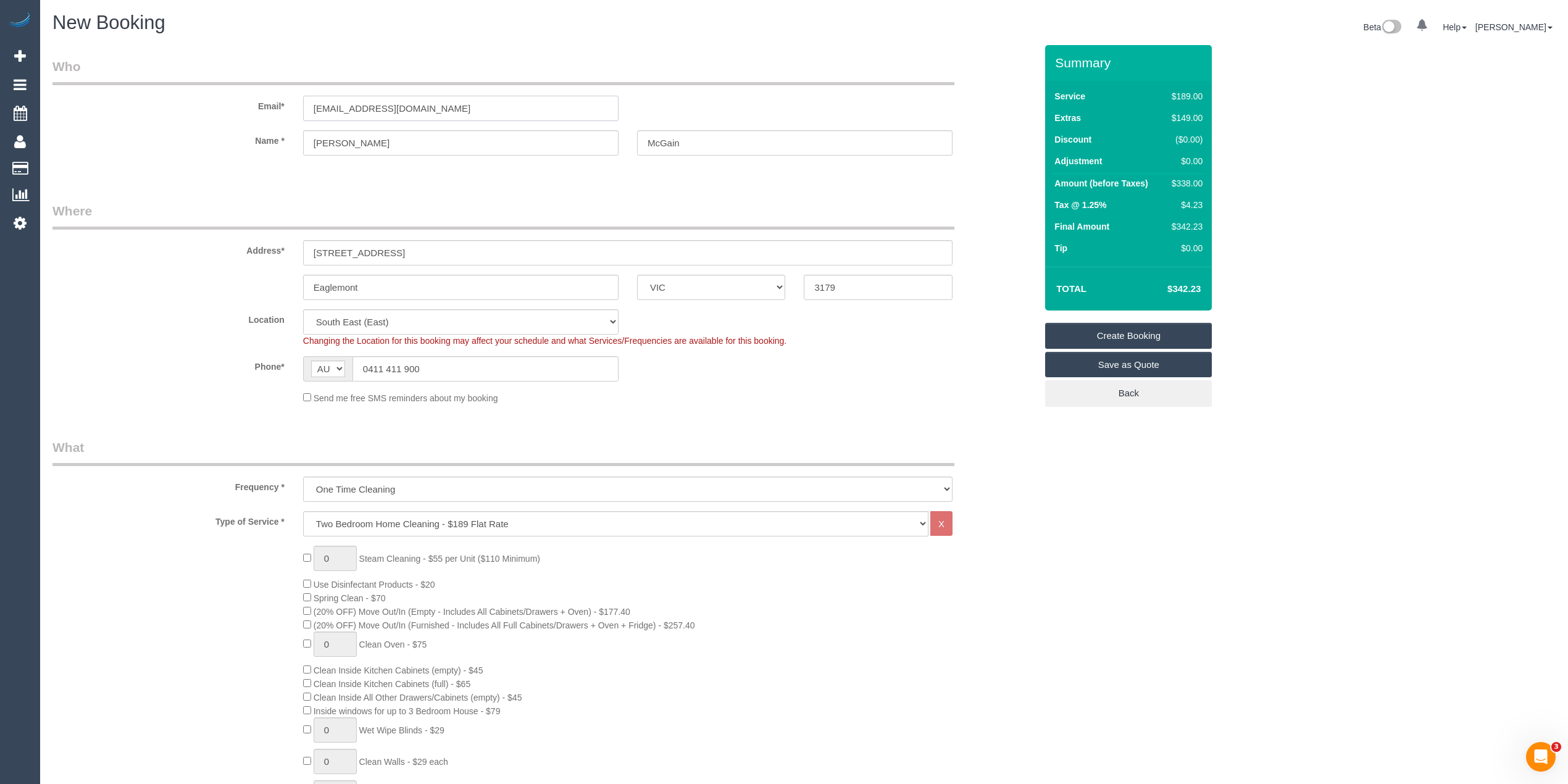
drag, startPoint x: 447, startPoint y: 99, endPoint x: 181, endPoint y: 102, distance: 266.0
click at [181, 102] on div "Email* rangeview@bigpond.com" at bounding box center [544, 89] width 1002 height 64
click at [1145, 337] on link "Create Booking" at bounding box center [1129, 336] width 167 height 26
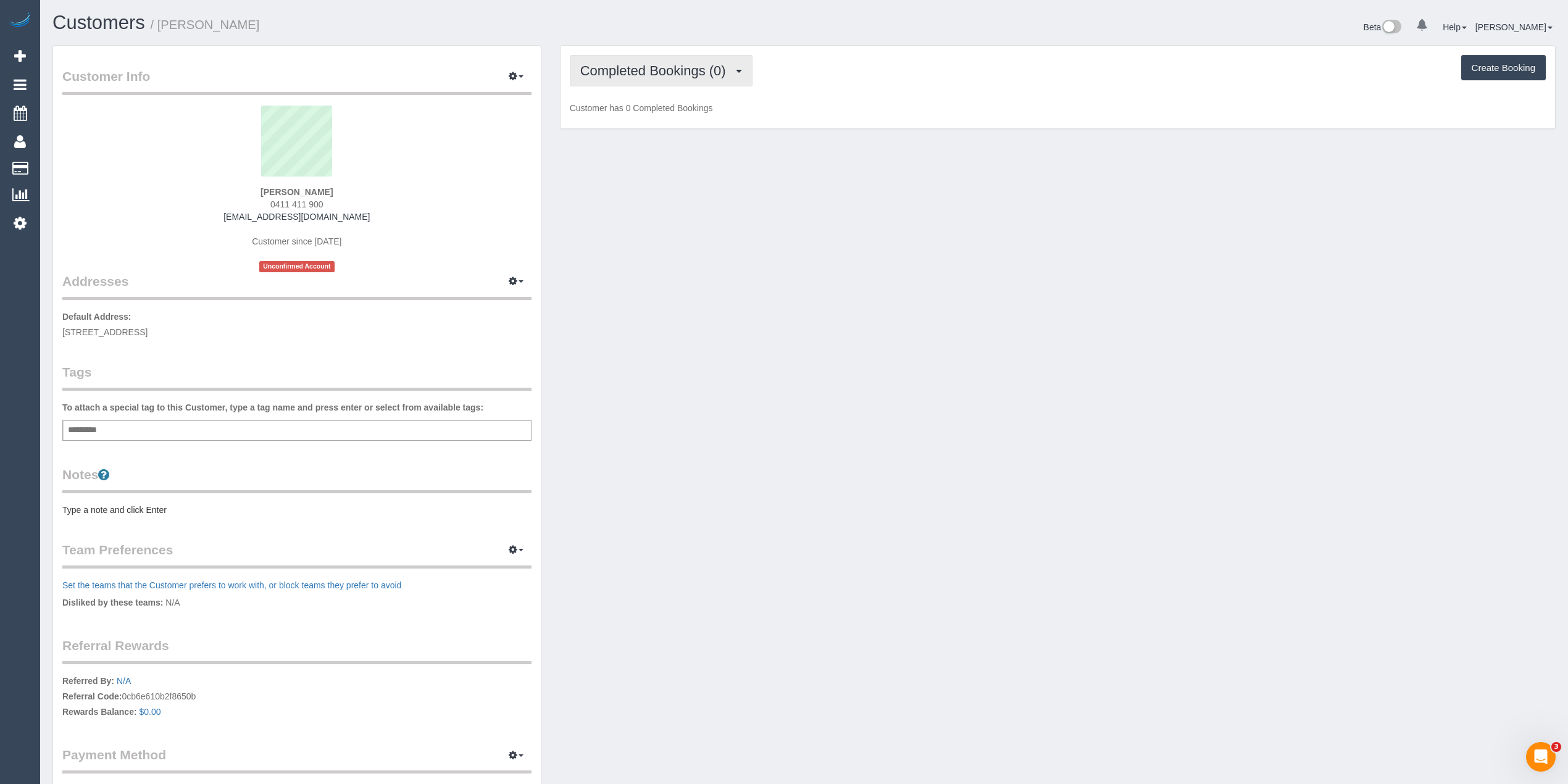
click at [636, 74] on span "Completed Bookings (0)" at bounding box center [655, 70] width 152 height 15
click at [659, 115] on link "Upcoming Bookings (1)" at bounding box center [634, 115] width 128 height 16
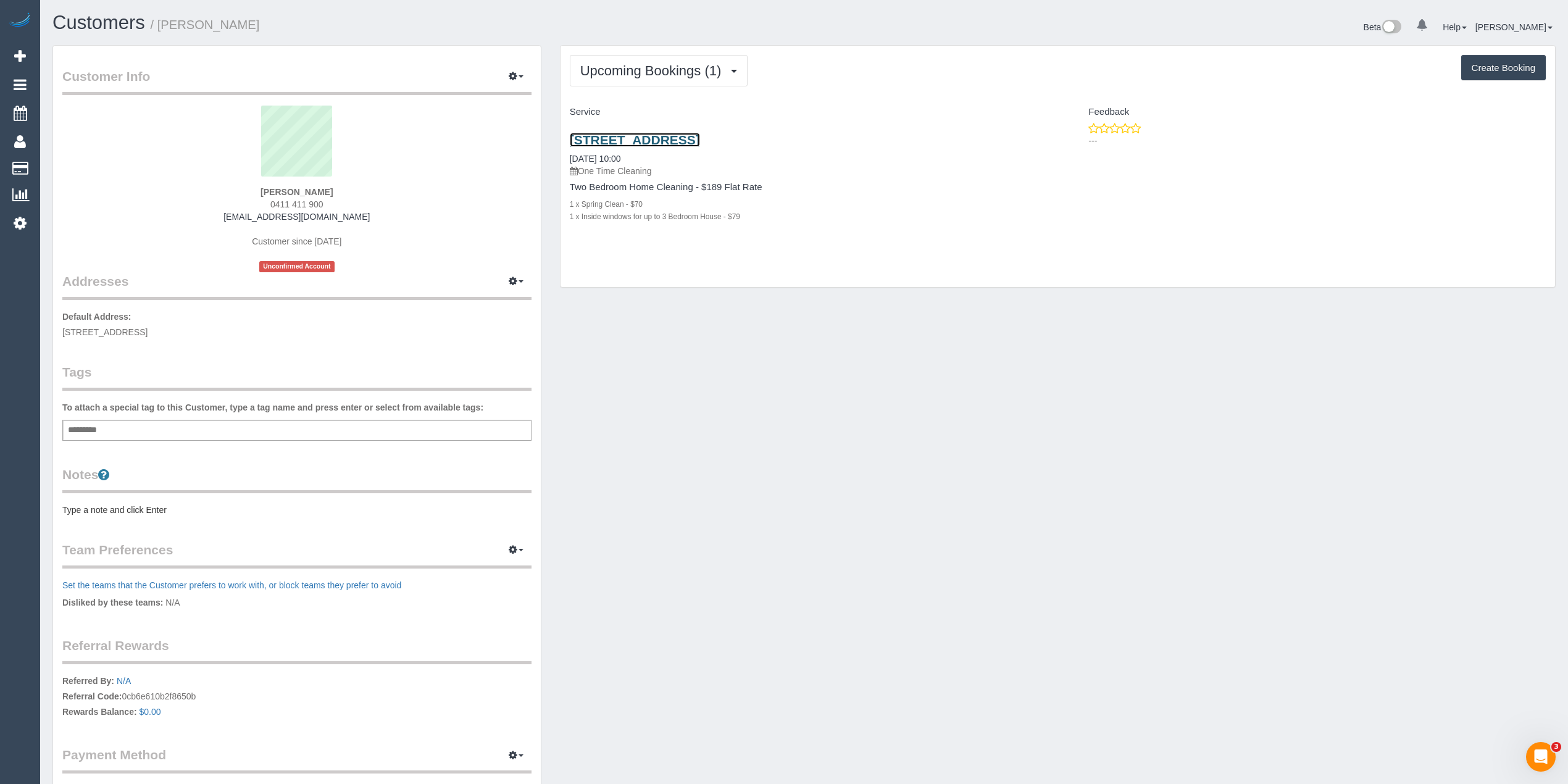
click at [677, 134] on link "16/110 Maltravers Road, Eaglemont, VIC 3179" at bounding box center [635, 140] width 130 height 15
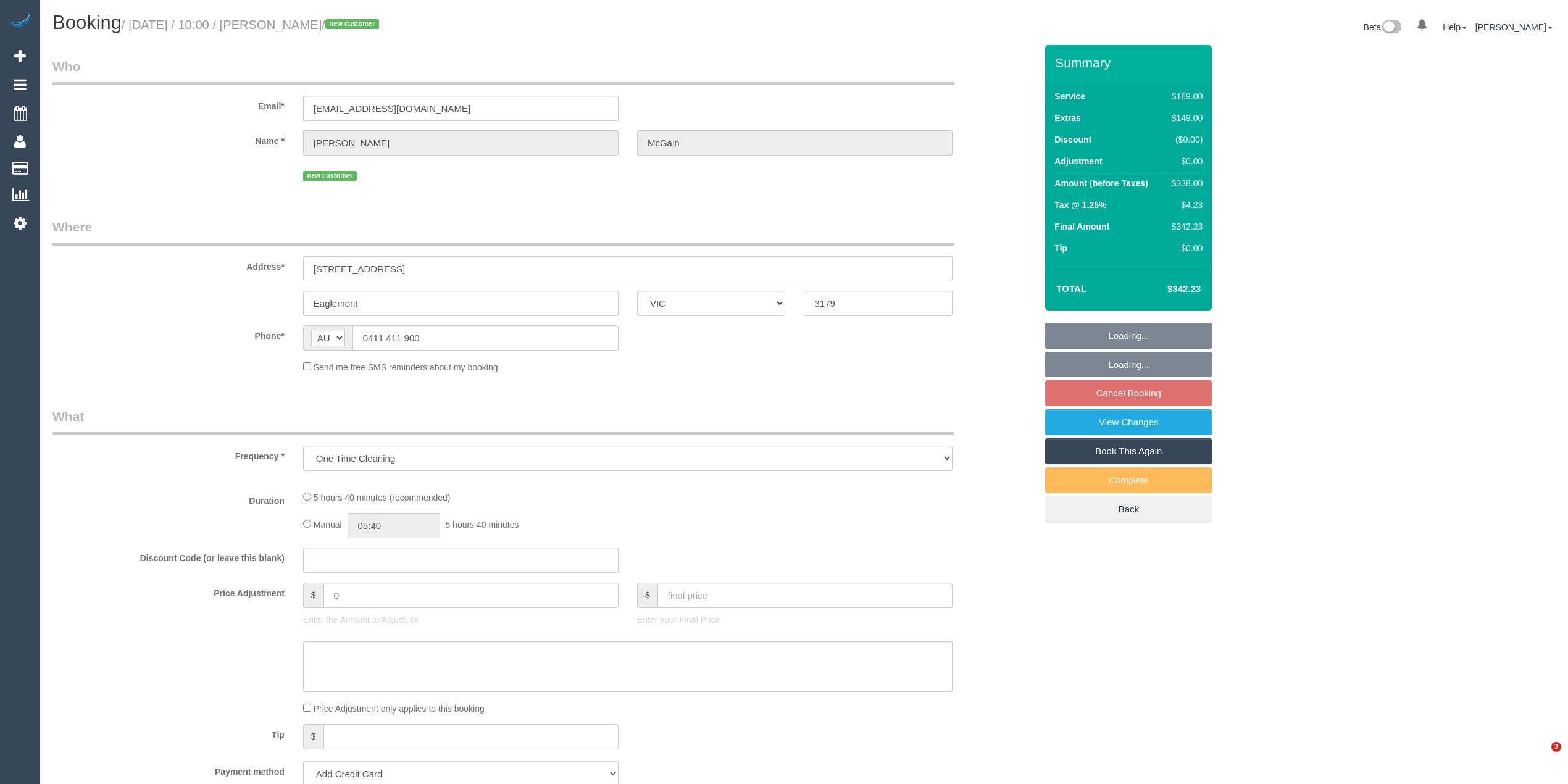
select select "VIC"
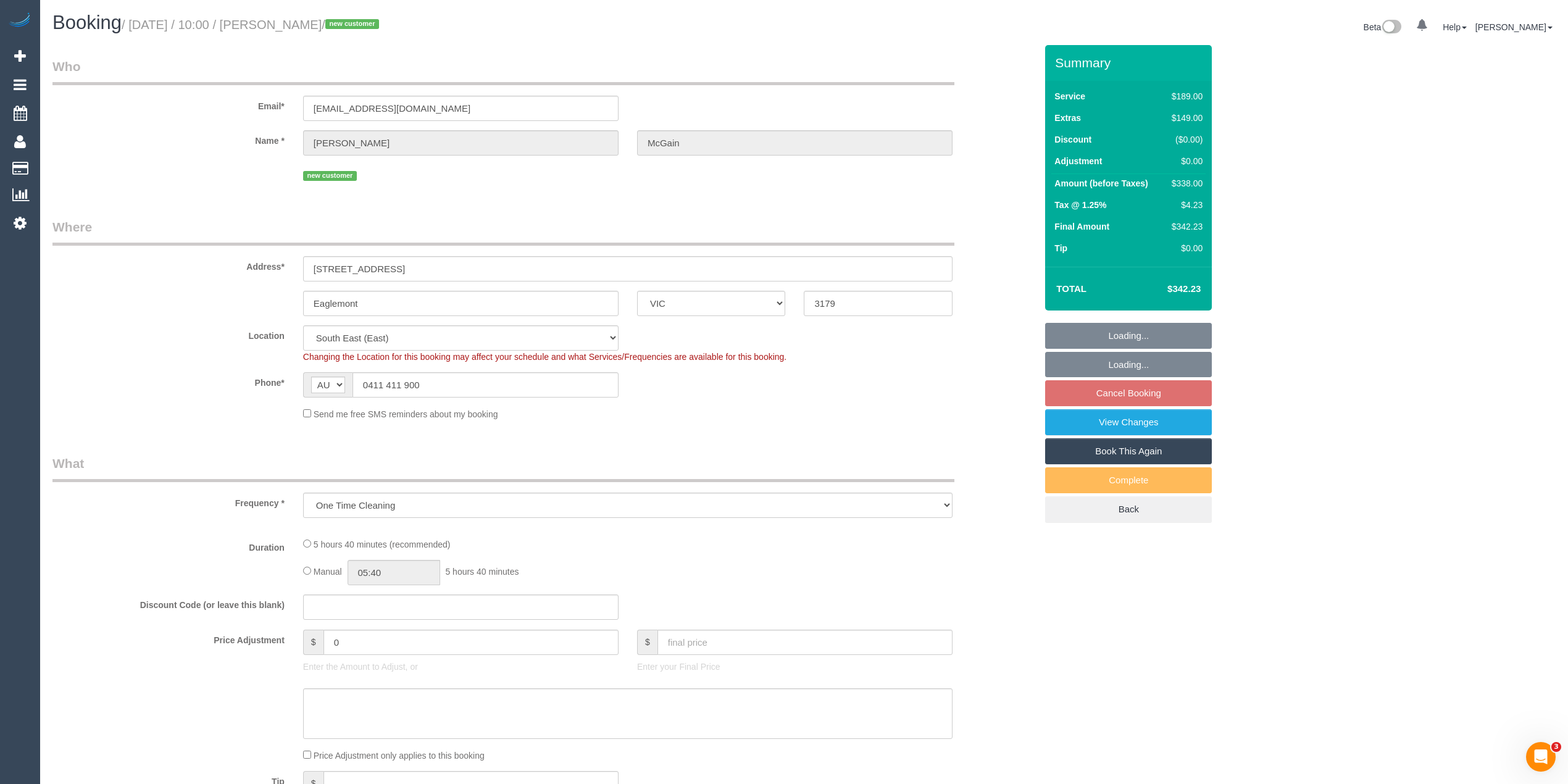
select select "object:538"
click at [1364, 271] on div "Who Email* rangeview@bigpond.com Name * Ian McGain new customer Where Address* …" at bounding box center [804, 765] width 1503 height 1440
select select "string:stripe-pm_1RynM42GScqysDRV9BZwW82V"
select select "number:28"
select select "number:14"
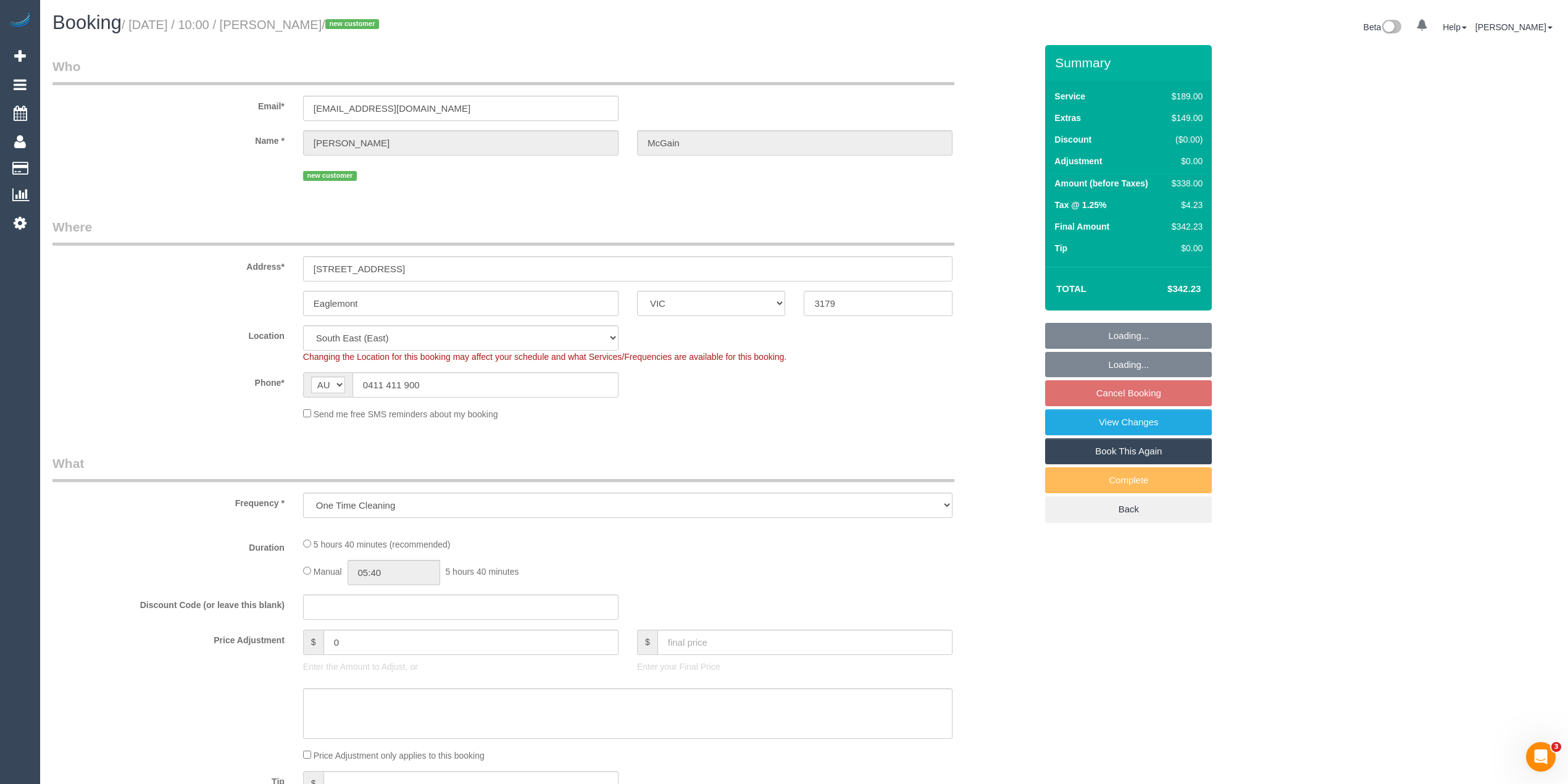
select select "number:19"
select select "number:25"
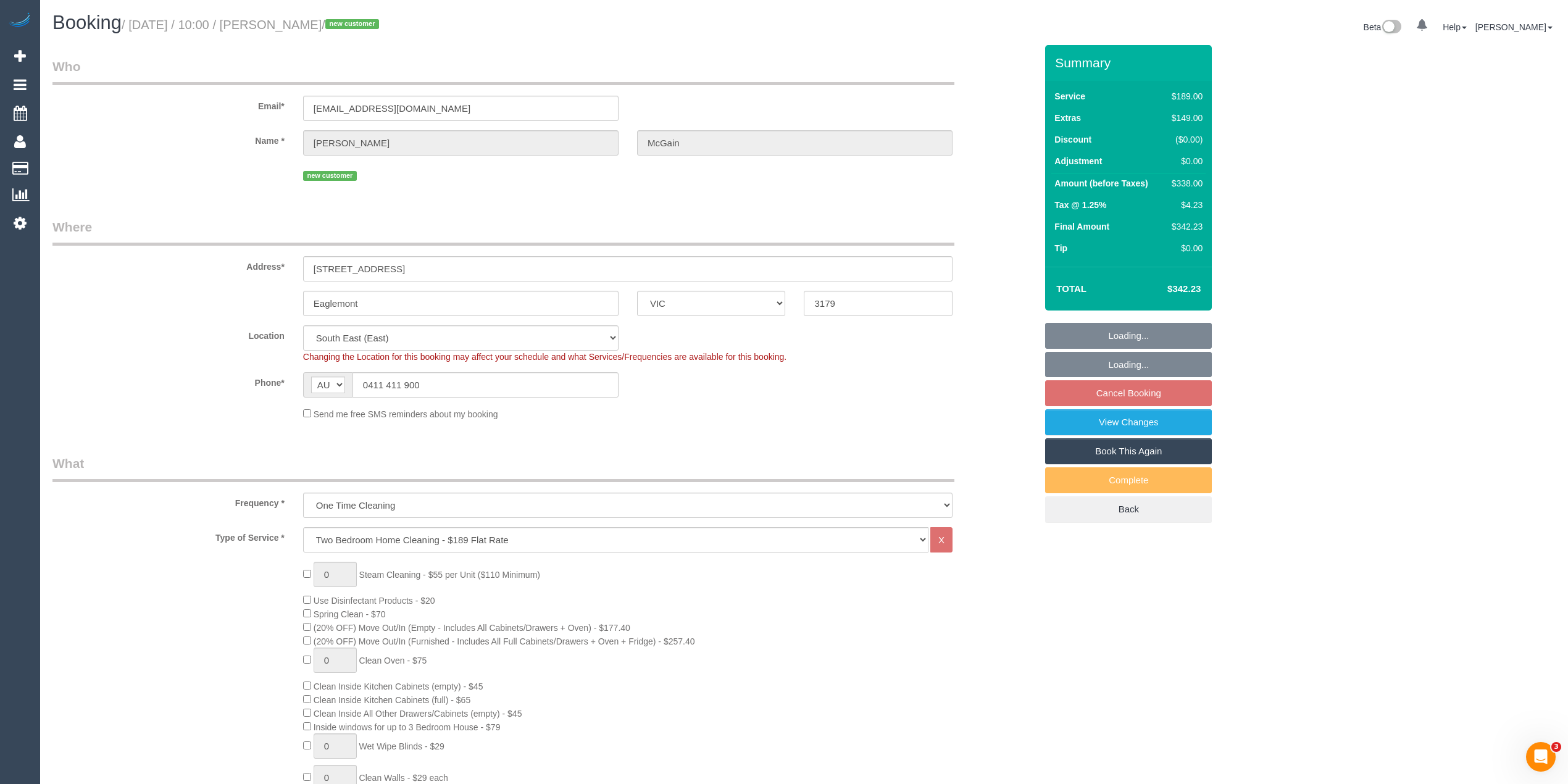
scroll to position [1636, 0]
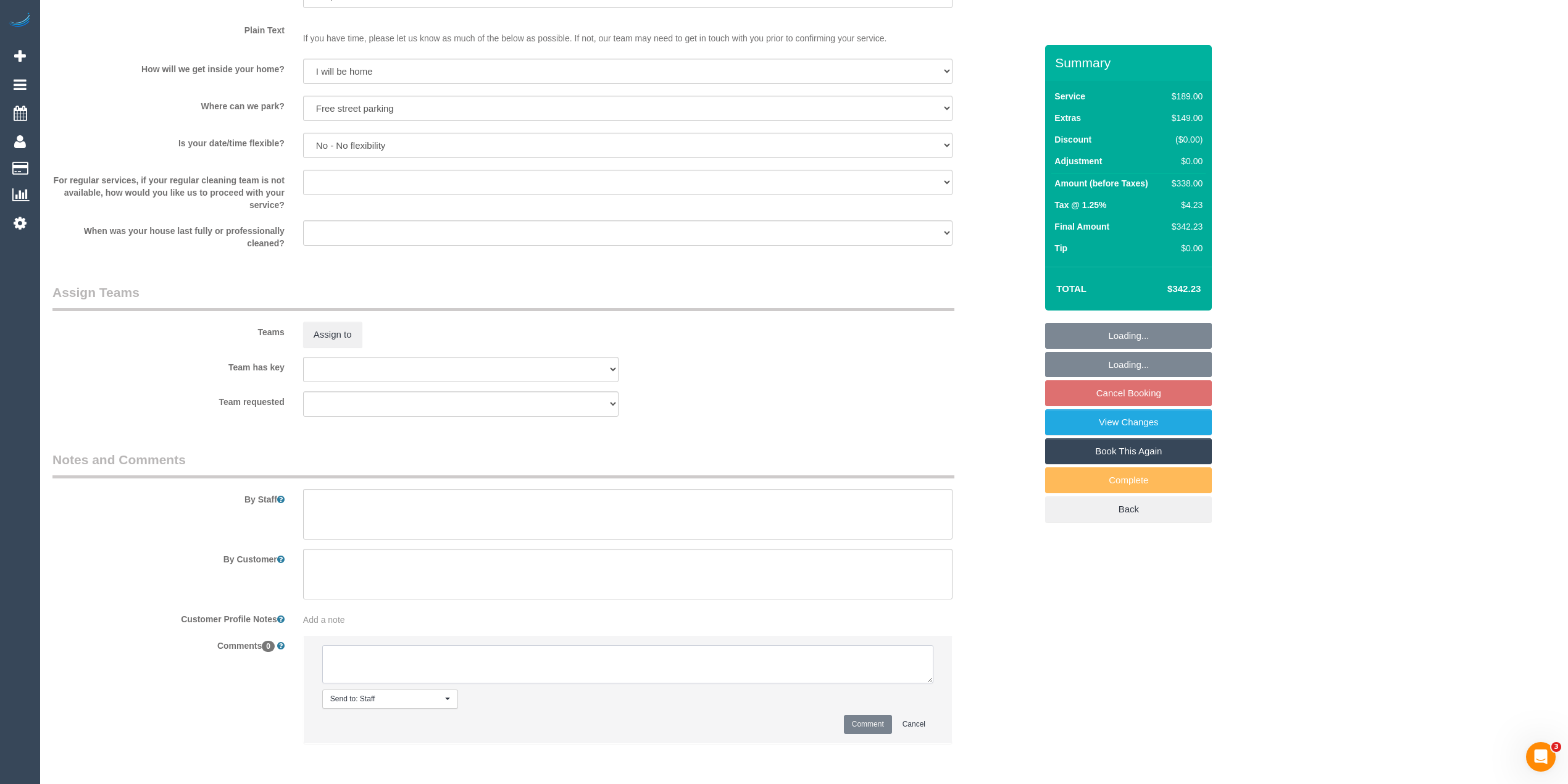
click at [468, 676] on textarea at bounding box center [628, 664] width 611 height 38
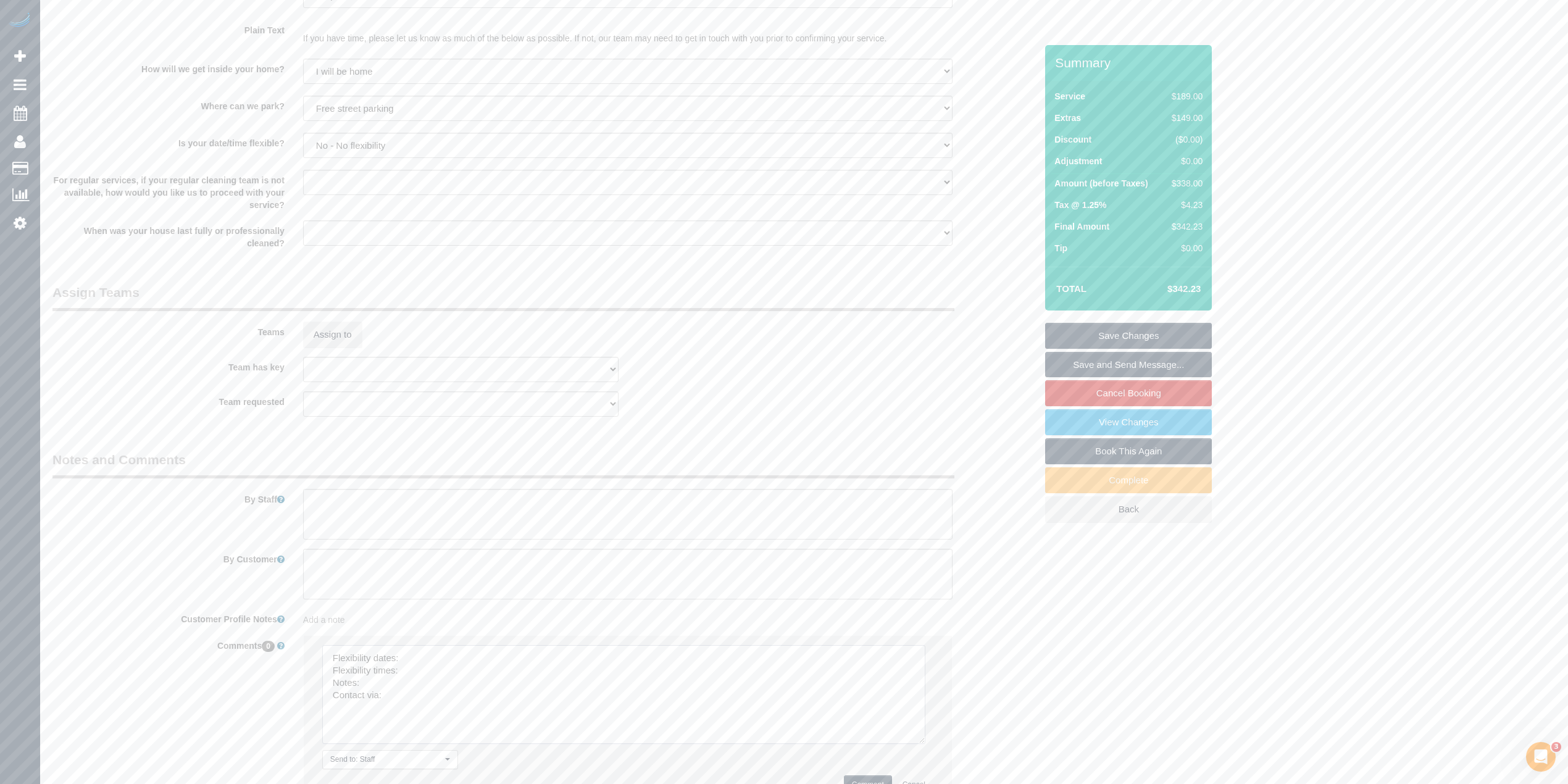
drag, startPoint x: 925, startPoint y: 680, endPoint x: 482, endPoint y: 667, distance: 443.2
click at [913, 744] on textarea at bounding box center [624, 695] width 603 height 99
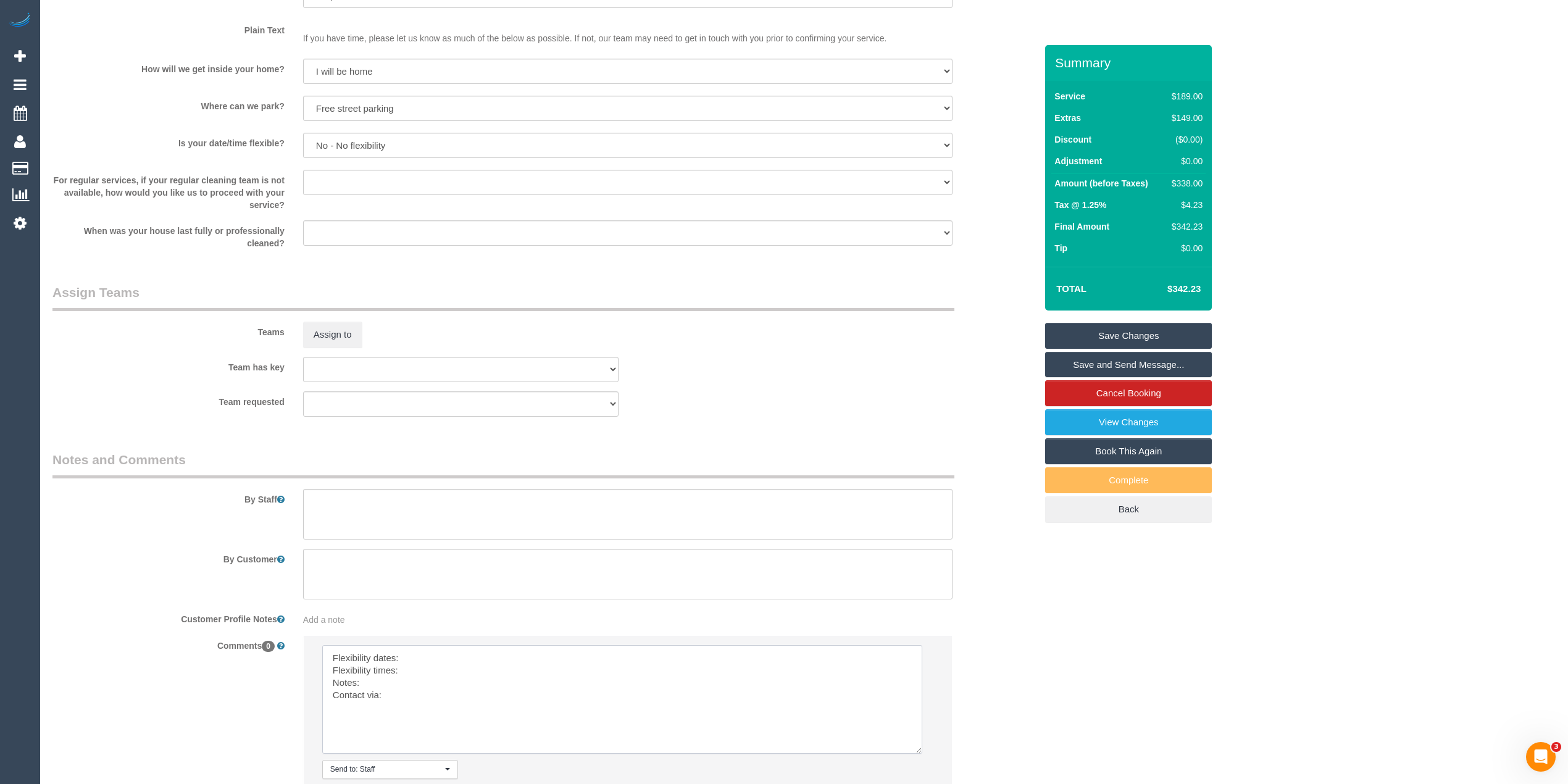
click at [449, 658] on textarea at bounding box center [623, 700] width 600 height 109
click at [431, 669] on textarea at bounding box center [623, 700] width 600 height 109
click at [395, 685] on textarea at bounding box center [623, 700] width 600 height 109
click at [397, 694] on textarea at bounding box center [623, 700] width 600 height 109
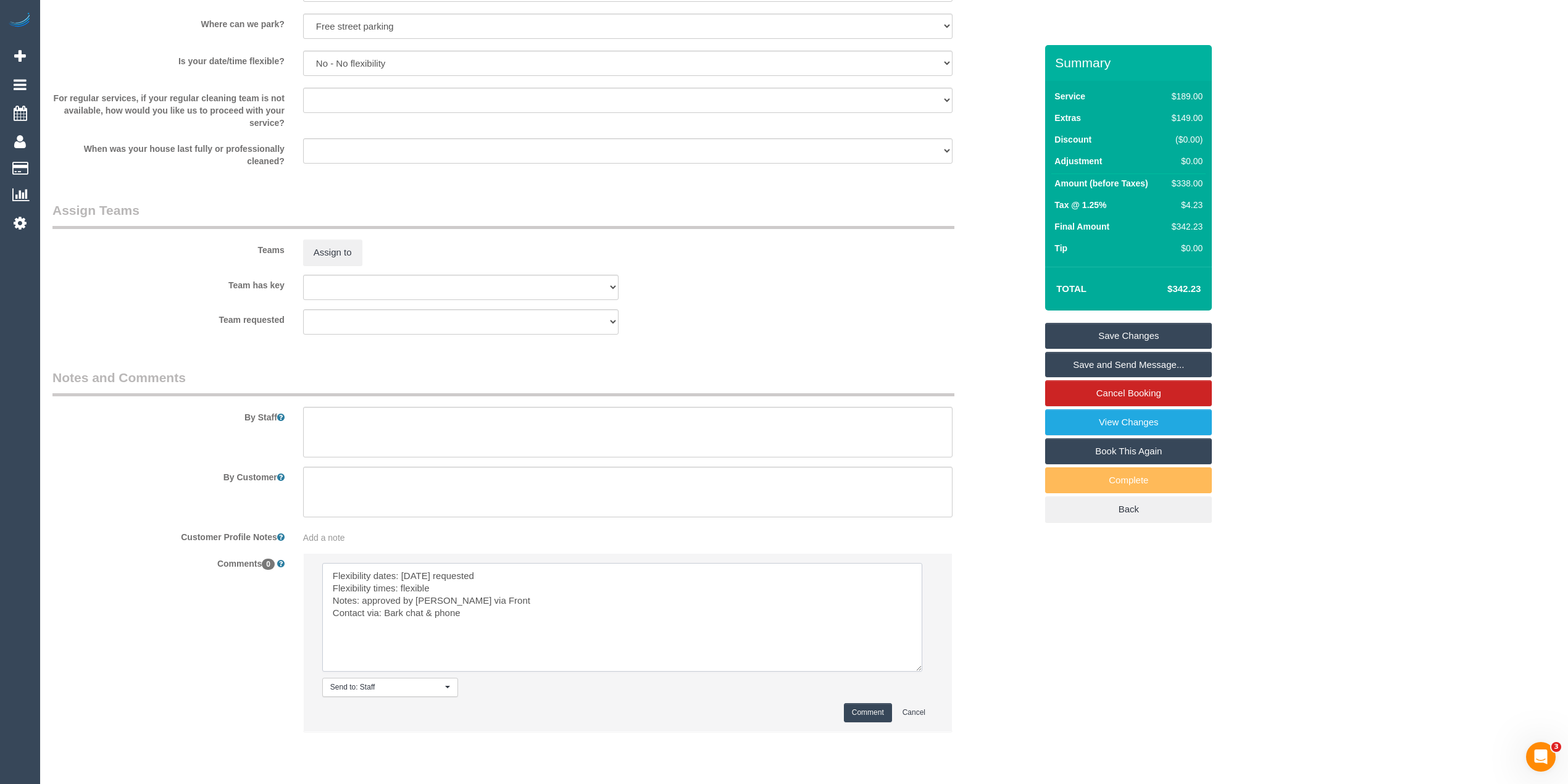
type textarea "Flexibility dates: Wednesday requested Flexibility times: flexible Notes: appro…"
click at [858, 714] on button "Comment" at bounding box center [868, 713] width 48 height 19
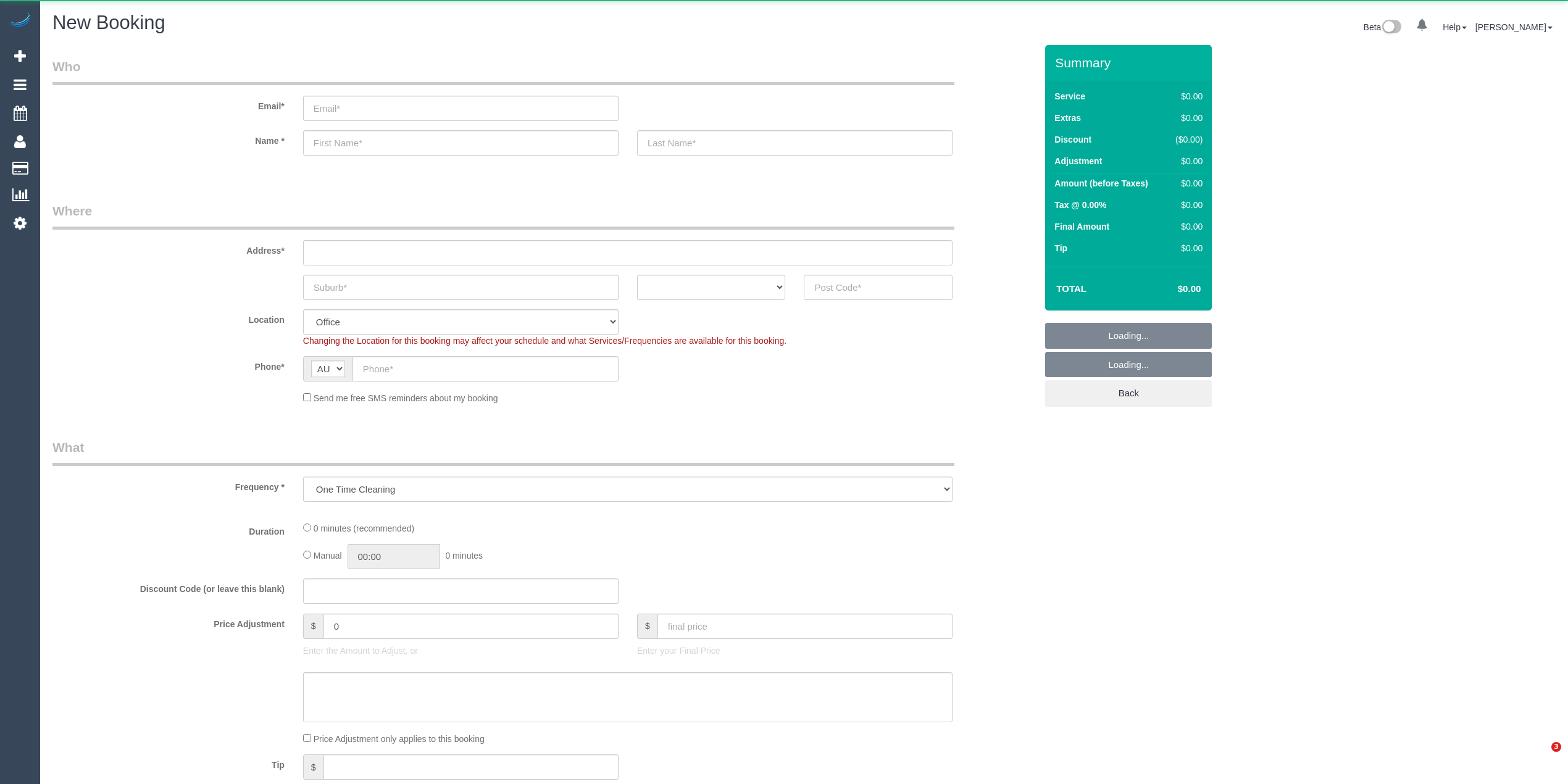
select select "object:649"
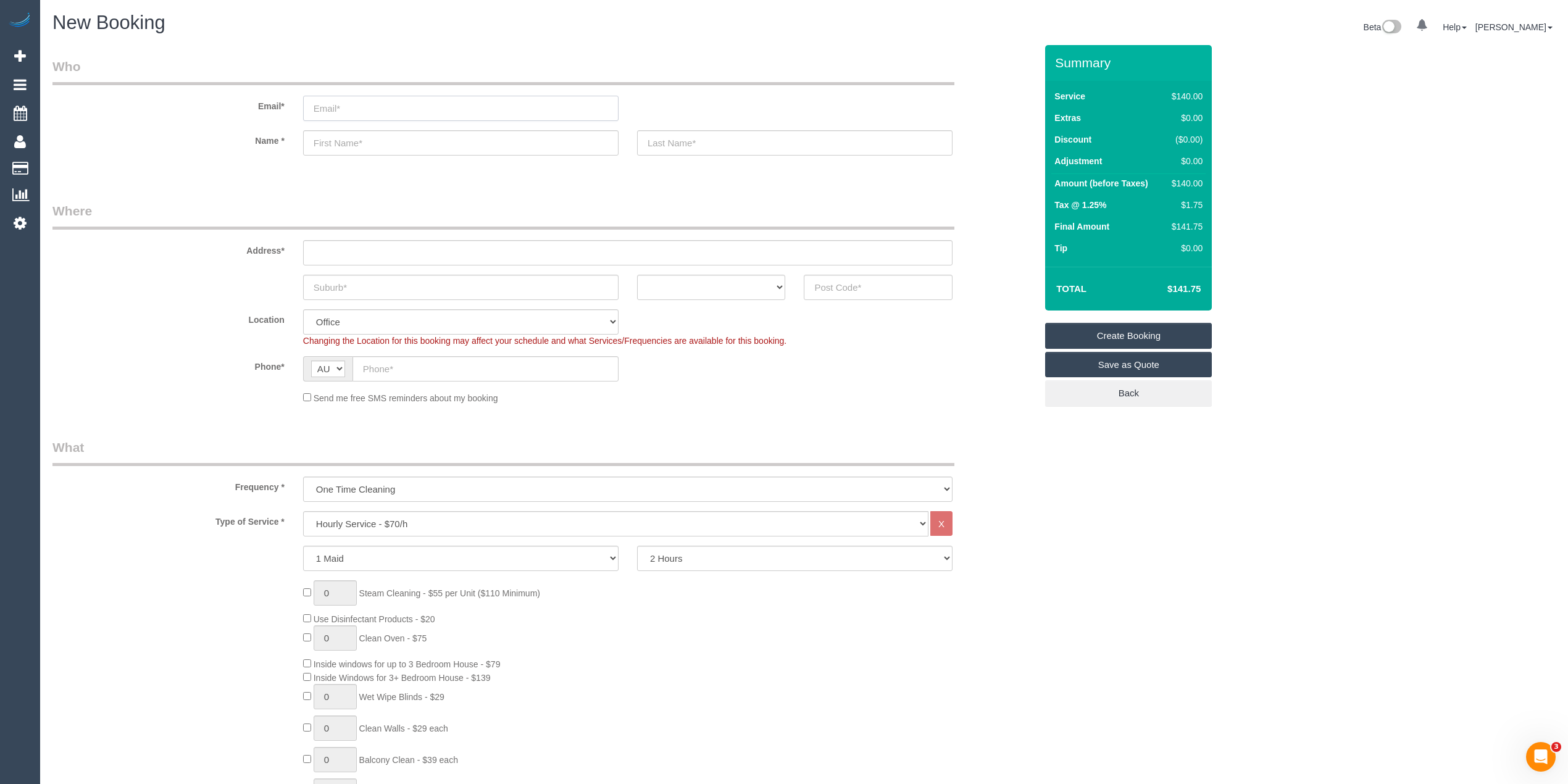
click at [367, 105] on input "email" at bounding box center [460, 108] width 315 height 25
type input "maya.amcservices@fake.com"
click at [376, 149] on input "text" at bounding box center [460, 143] width 315 height 25
click at [335, 144] on input "text" at bounding box center [460, 143] width 315 height 25
paste input "Mrs Maya HERDEGEN"
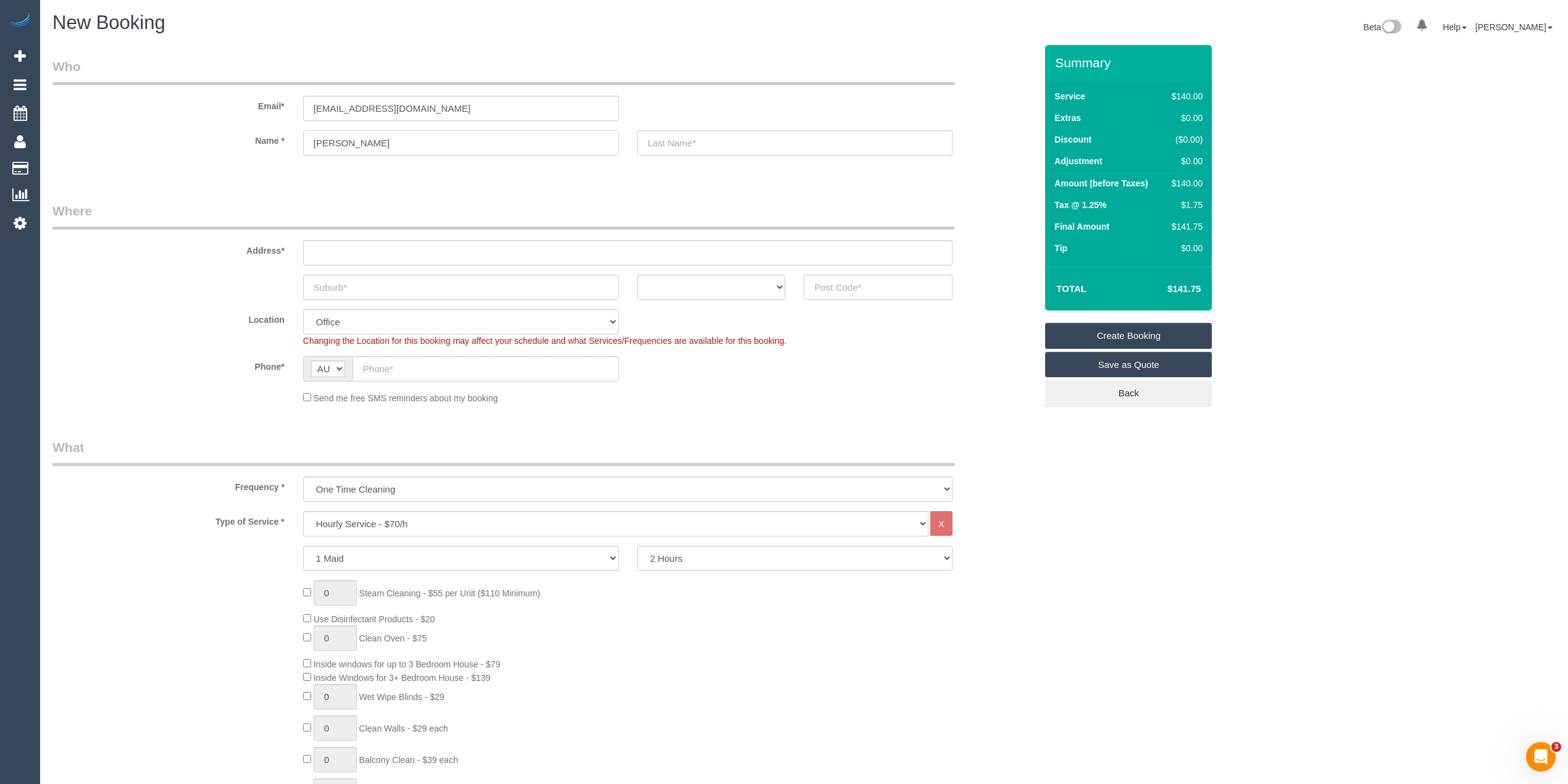
click at [386, 144] on input "Mrs Maya HERDEGEN" at bounding box center [460, 143] width 315 height 25
type input "Mrs Maya HERDEGEN"
click at [804, 136] on input "text" at bounding box center [795, 143] width 315 height 25
type input "AMC Services"
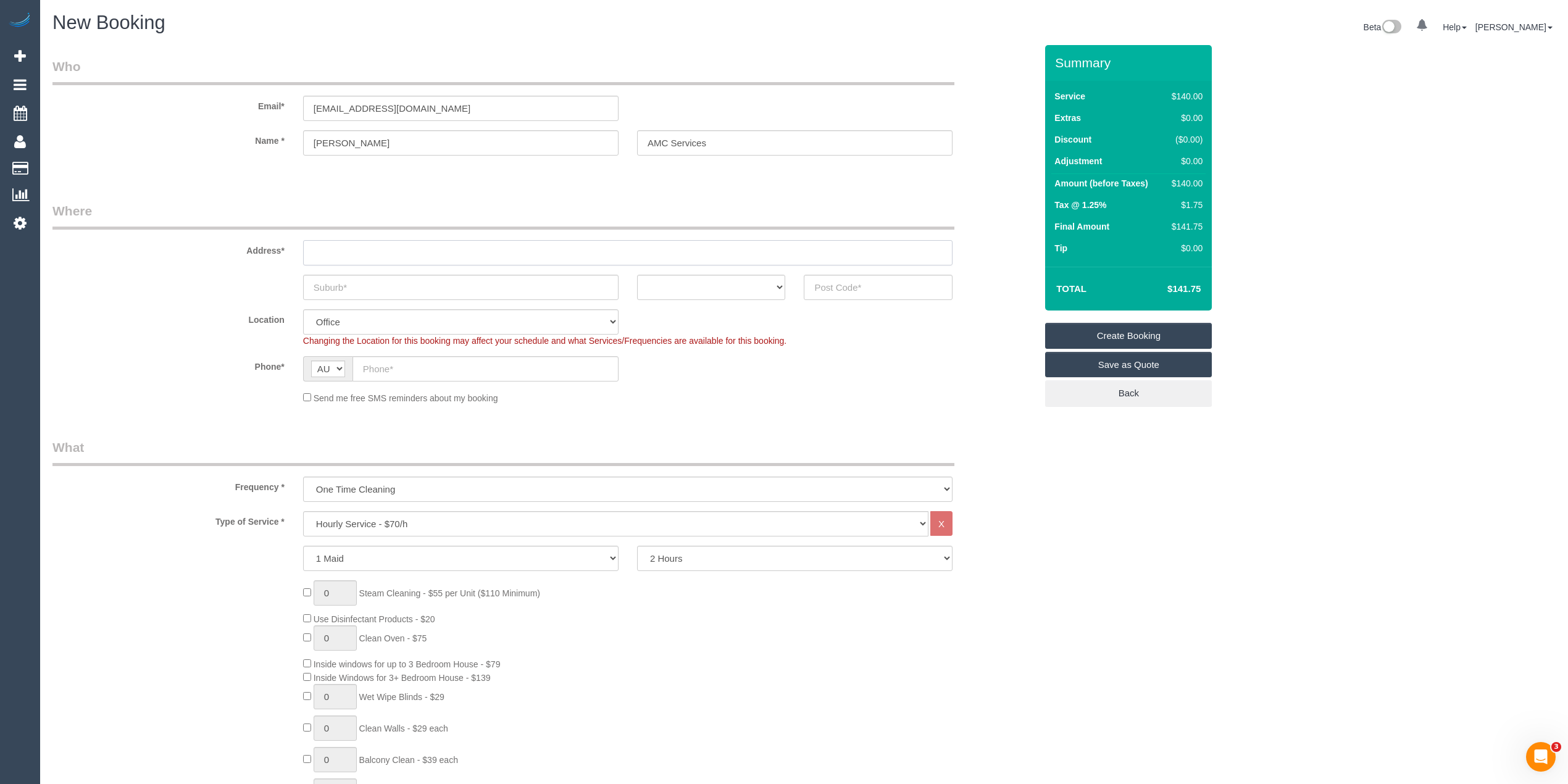
click at [431, 247] on input "text" at bounding box center [628, 252] width 650 height 25
click at [389, 293] on input "text" at bounding box center [460, 287] width 315 height 25
click at [374, 241] on input "text" at bounding box center [628, 252] width 650 height 25
paste input "5 Ernest Street"
type input "5 Ernest Street"
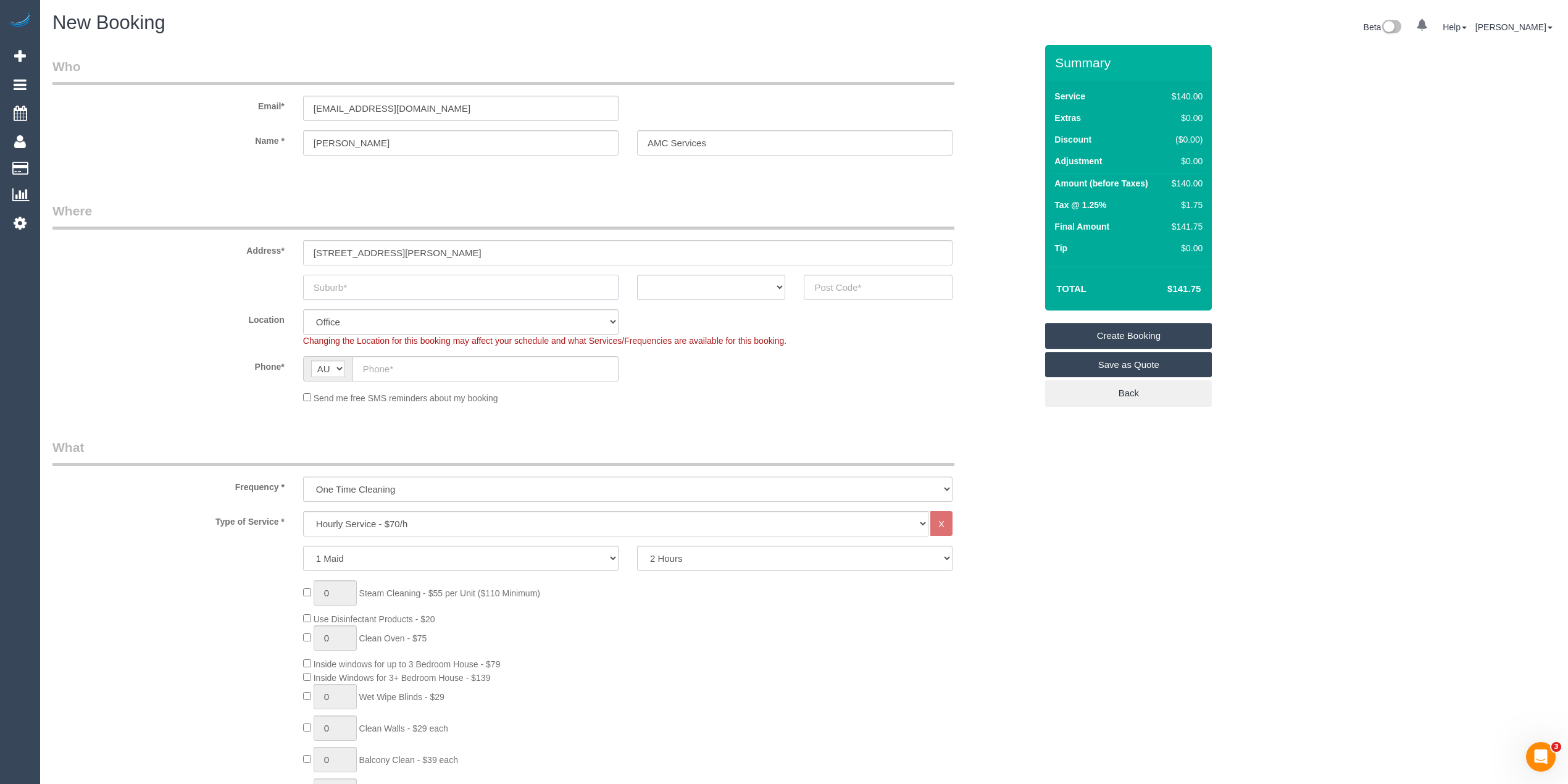
click at [360, 289] on input "text" at bounding box center [460, 287] width 315 height 25
click at [428, 285] on input "text" at bounding box center [460, 287] width 315 height 25
paste input "Sunshine"
type input "Sunshine"
click at [716, 292] on select "ACT NSW NT QLD SA TAS VIC WA" at bounding box center [711, 287] width 149 height 25
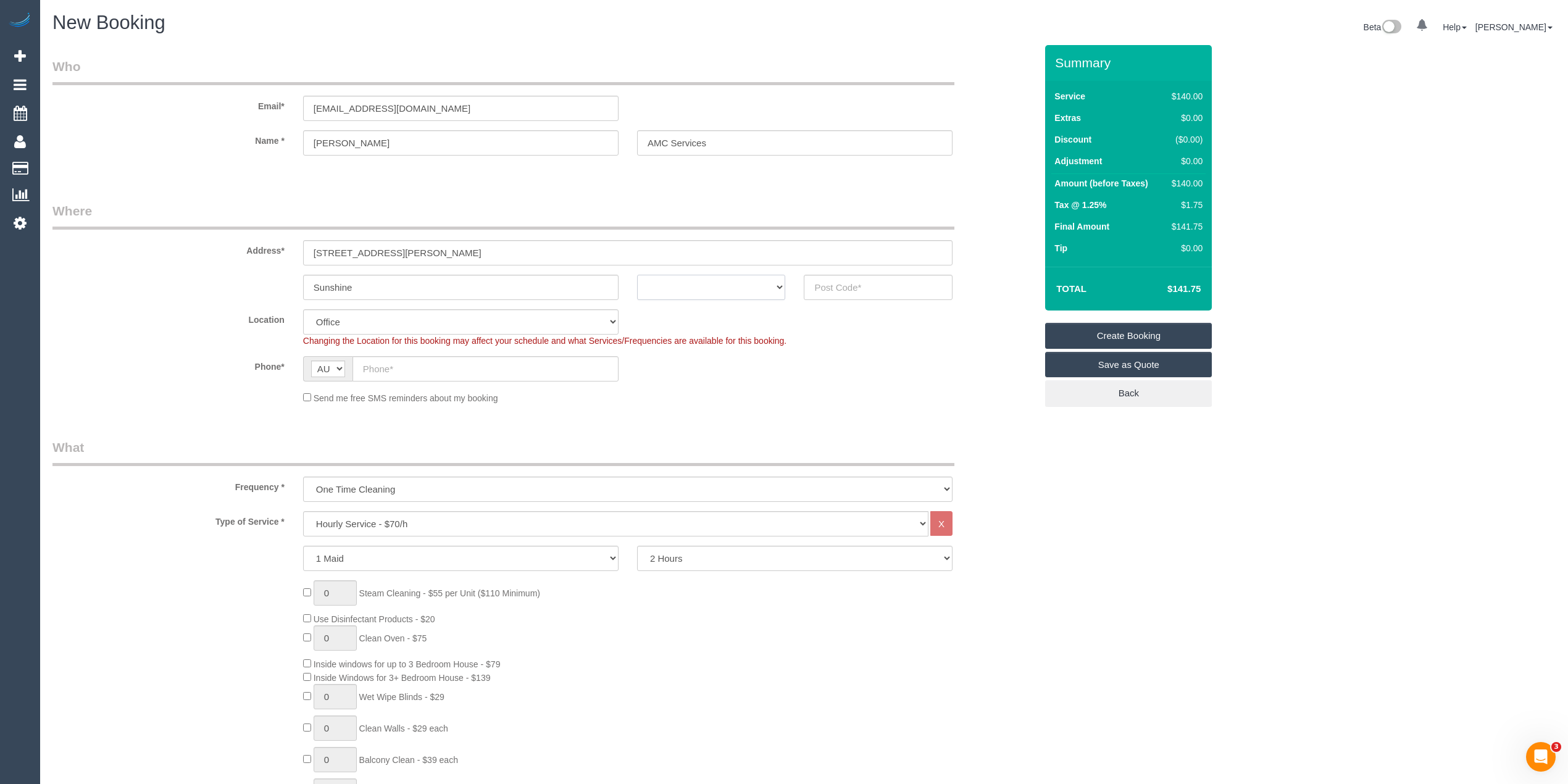
select select "VIC"
click at [637, 275] on select "ACT NSW NT QLD SA TAS VIC WA" at bounding box center [711, 287] width 149 height 25
click at [867, 269] on sui-booking-address "Address* 5 Ernest Street Sunshine ACT NSW NT QLD SA TAS VIC WA" at bounding box center [544, 250] width 984 height 98
click at [873, 281] on input "text" at bounding box center [878, 287] width 149 height 25
type input "3020"
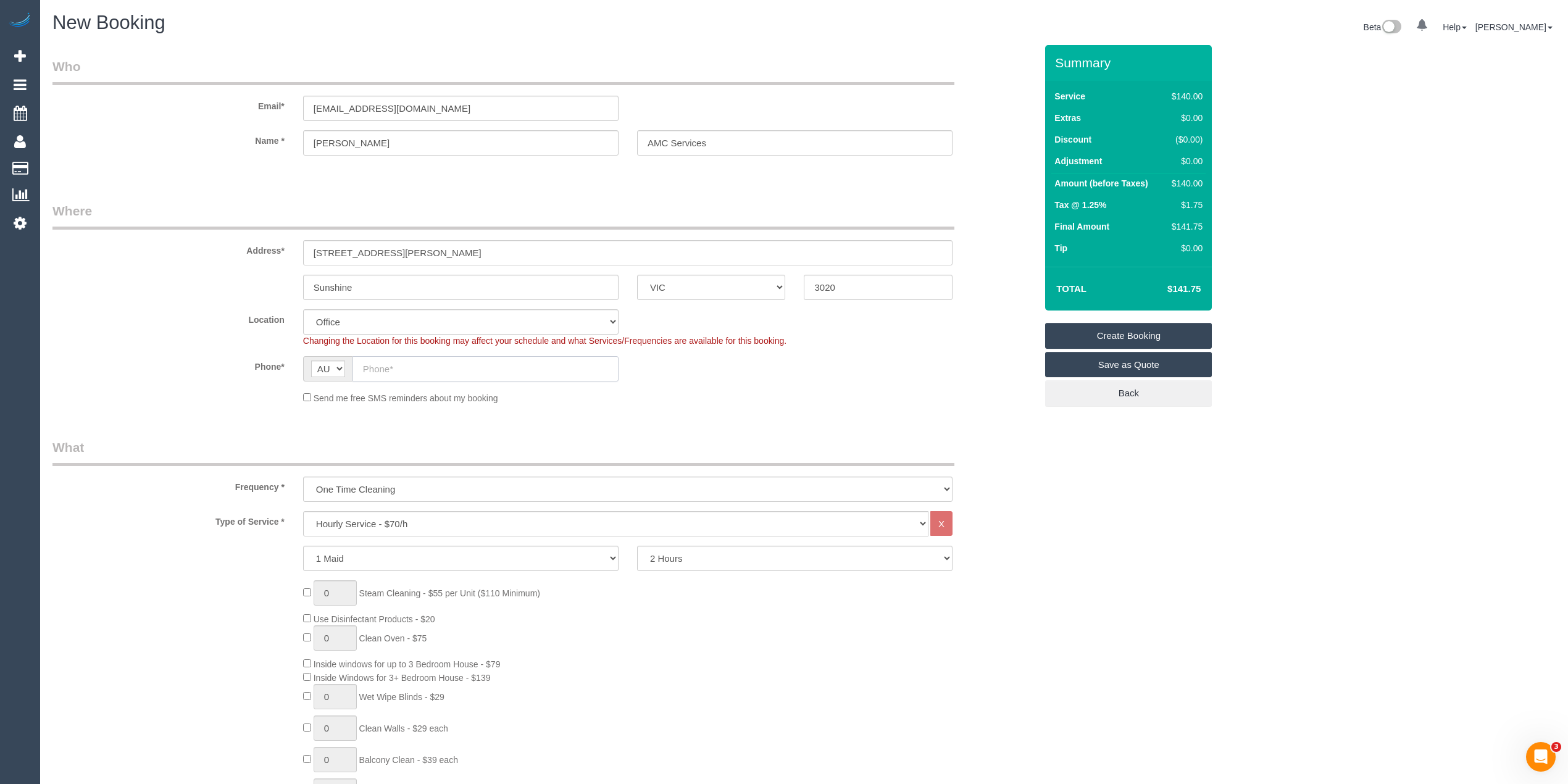
click at [390, 364] on input "text" at bounding box center [485, 368] width 266 height 25
select select "49"
select select "object:2131"
click at [411, 364] on input "text" at bounding box center [485, 368] width 266 height 25
drag, startPoint x: 420, startPoint y: 368, endPoint x: 407, endPoint y: 374, distance: 14.3
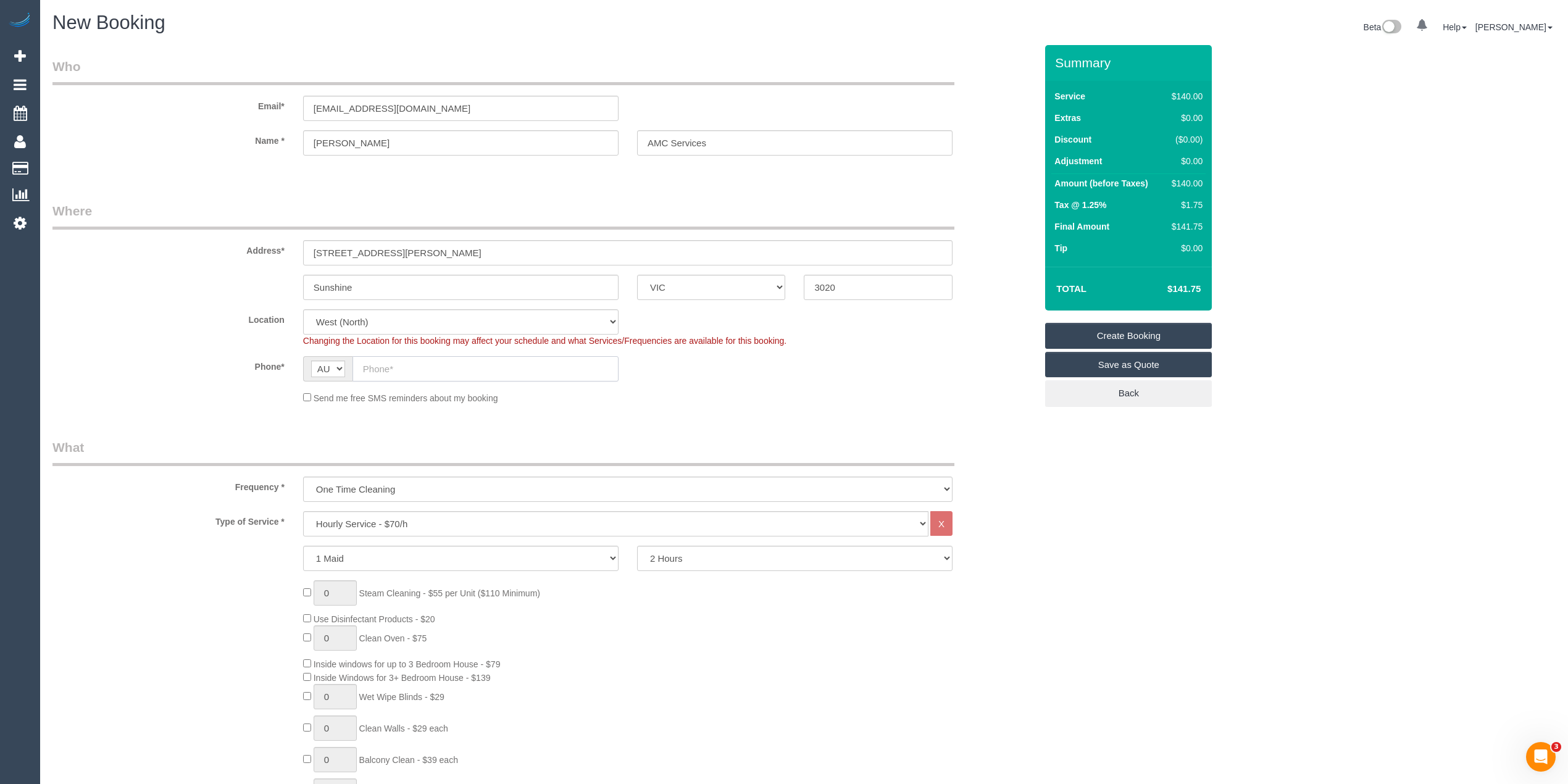
click at [420, 368] on input "text" at bounding box center [485, 368] width 266 height 25
paste input "0487 202 903"
type input "0487 202 903"
click at [398, 481] on select "One Time Cleaning Weekly - 10% Off - 10.00% (0% for the First Booking) Fortnigh…" at bounding box center [628, 489] width 650 height 25
select select "object:2133"
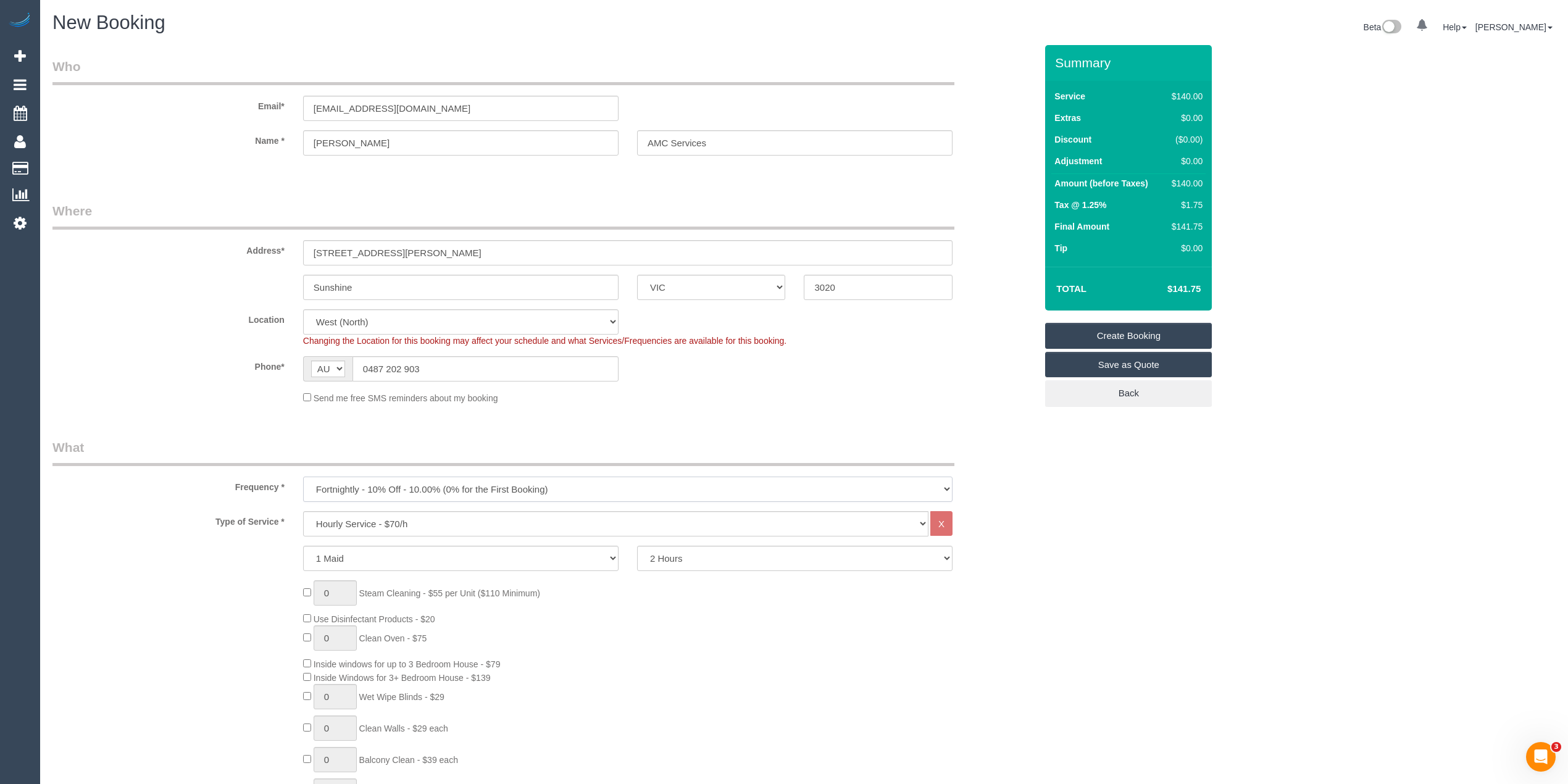
click at [303, 476] on select "One Time Cleaning Weekly - 10% Off - 10.00% (0% for the First Booking) Fortnigh…" at bounding box center [628, 489] width 650 height 25
click at [372, 513] on select "Hourly Service - $70/h Hourly Service - $65/h Hourly Service - $60/h Hourly Ser…" at bounding box center [615, 524] width 626 height 25
select select "308"
click at [303, 511] on select "Hourly Service - $70/h Hourly Service - $65/h Hourly Service - $60/h Hourly Ser…" at bounding box center [615, 524] width 626 height 25
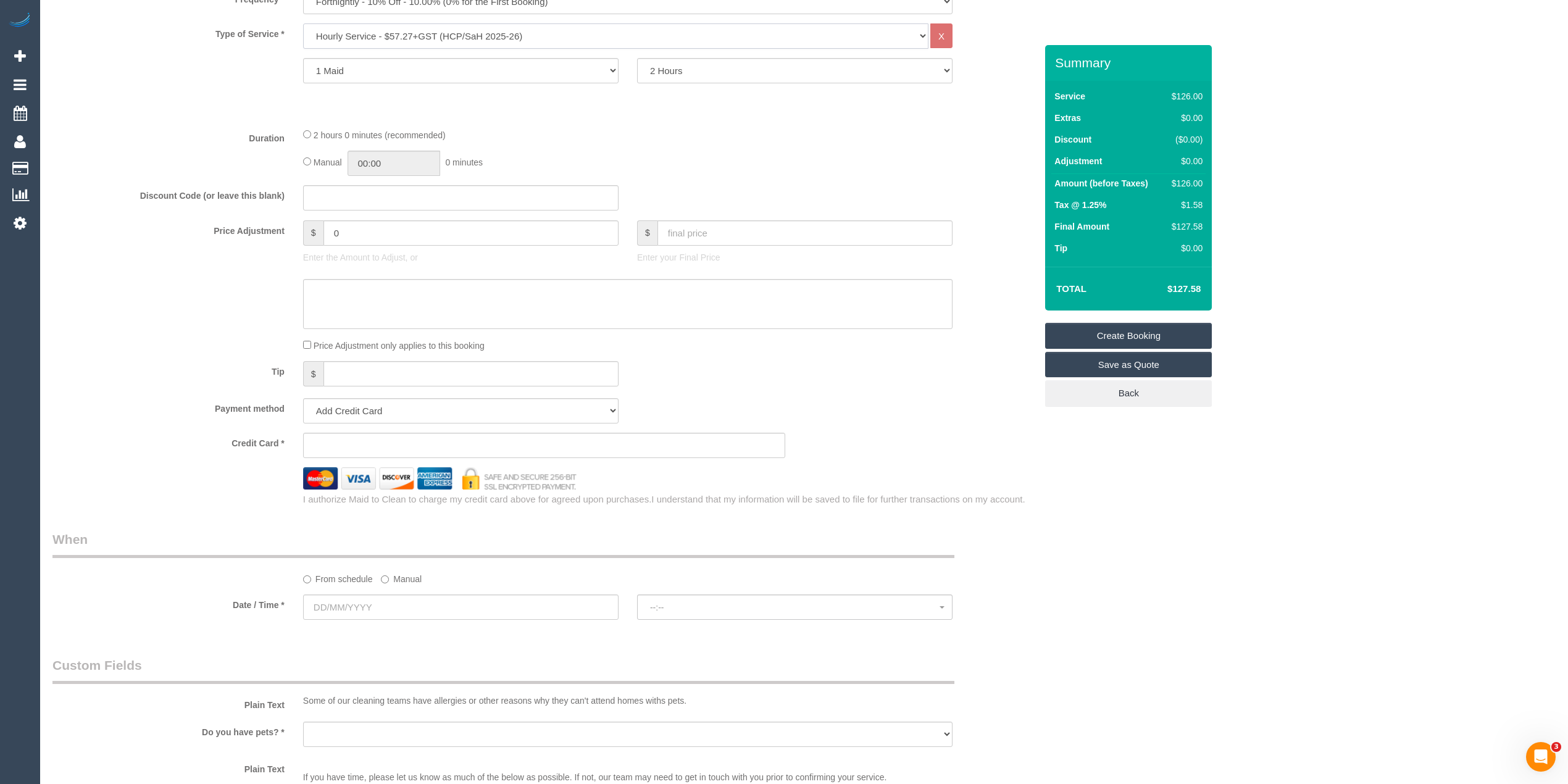
scroll to position [494, 0]
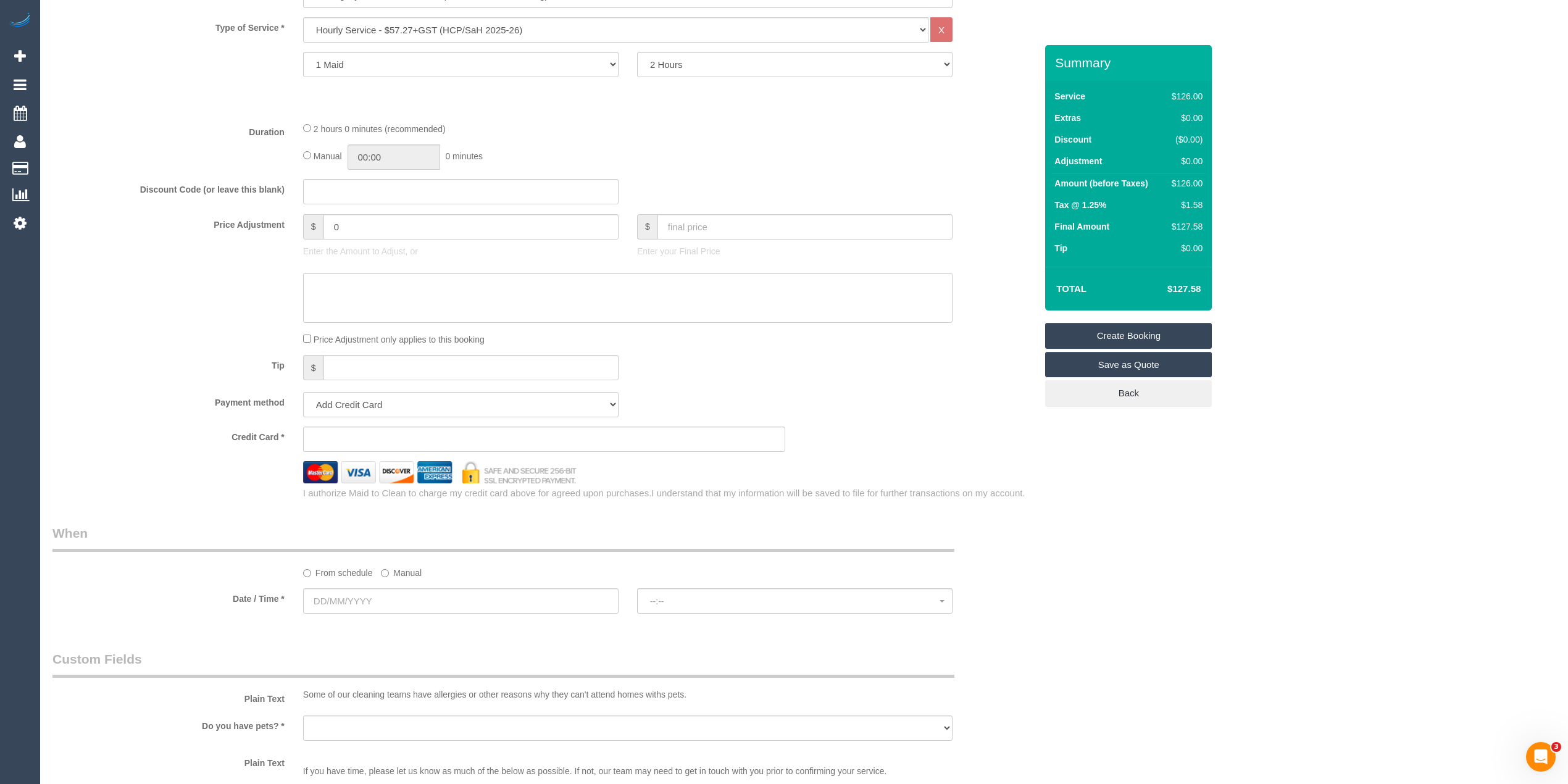
click at [341, 413] on select "Add Credit Card Cash Check Paypal" at bounding box center [460, 405] width 315 height 25
select select "string:check"
click at [303, 392] on select "Add Credit Card Cash Check Paypal" at bounding box center [460, 405] width 315 height 25
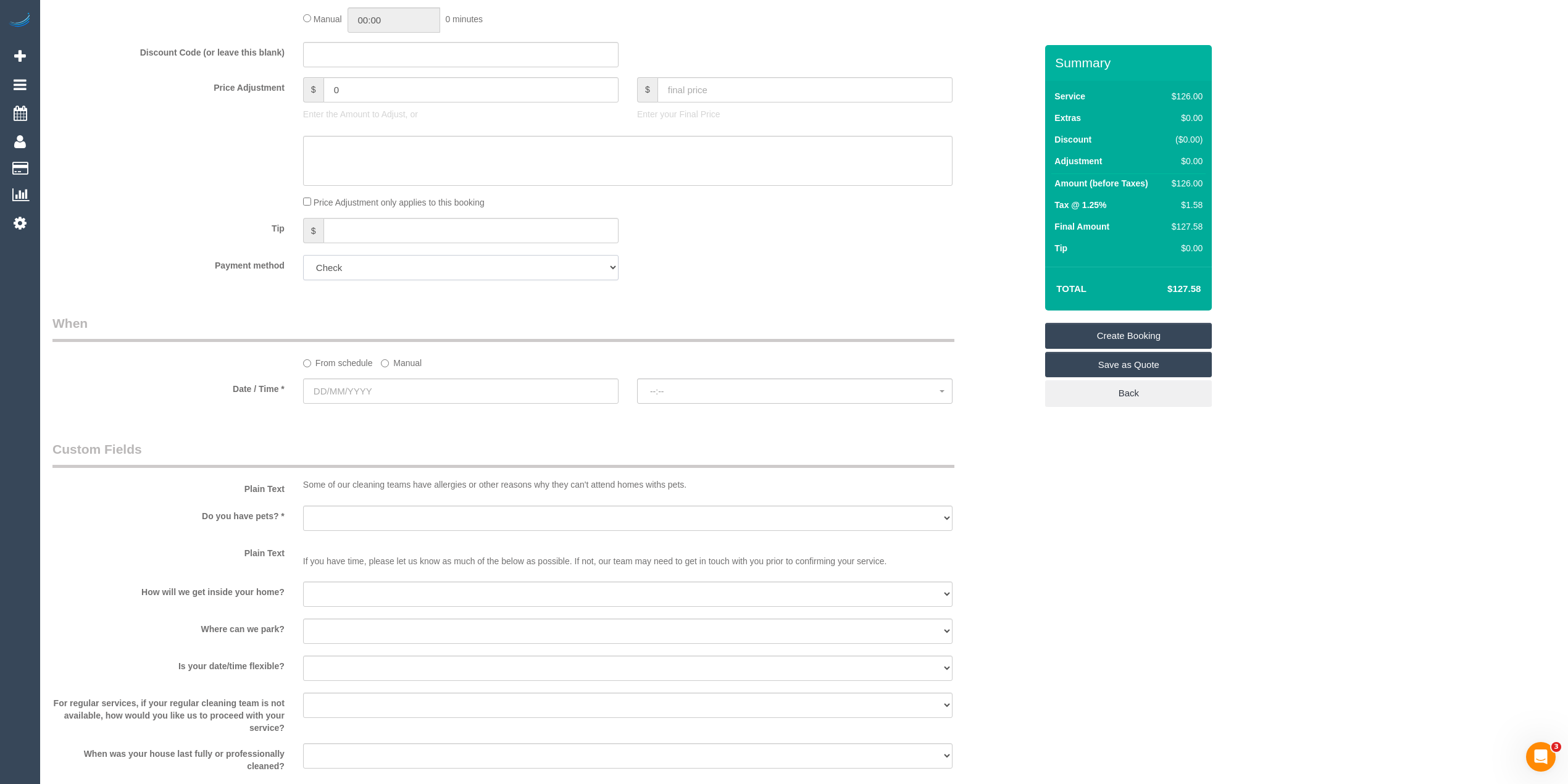
scroll to position [659, 0]
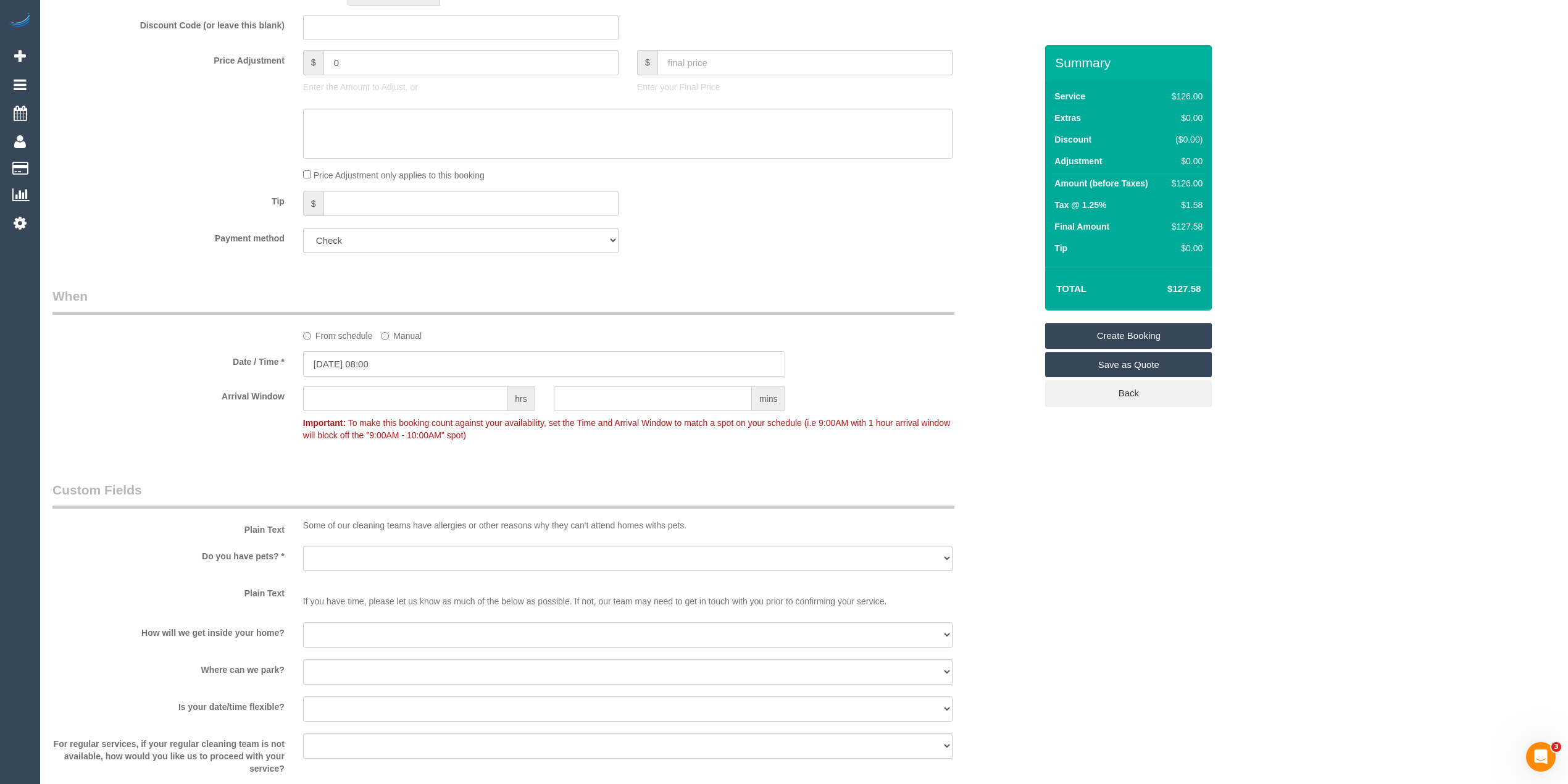
click at [341, 356] on input "22/08/2025 08:00" at bounding box center [544, 364] width 483 height 25
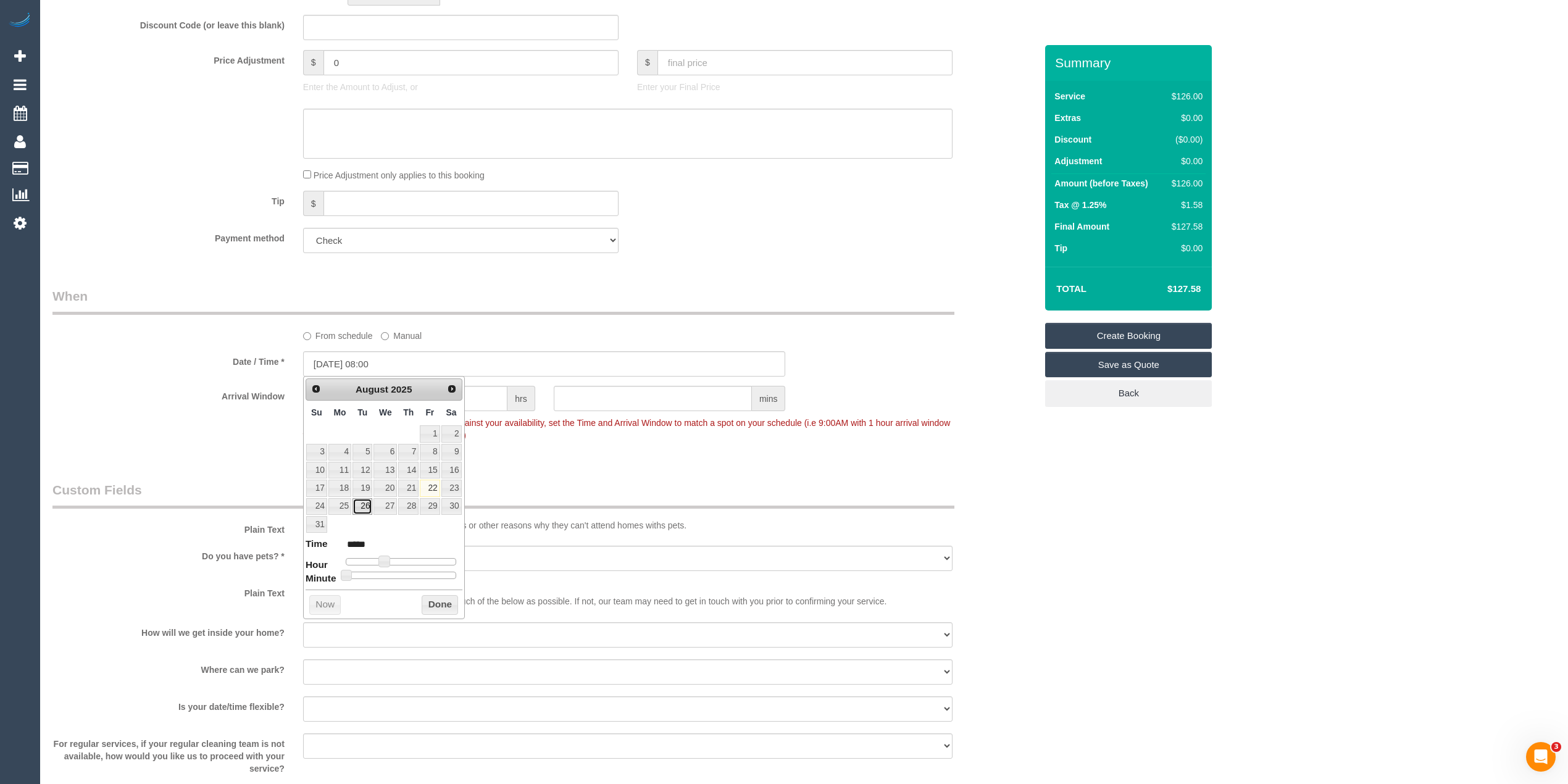
click at [362, 510] on link "26" at bounding box center [362, 506] width 20 height 17
type input "26/08/2025 09:00"
type input "*****"
type input "26/08/2025 10:00"
type input "*****"
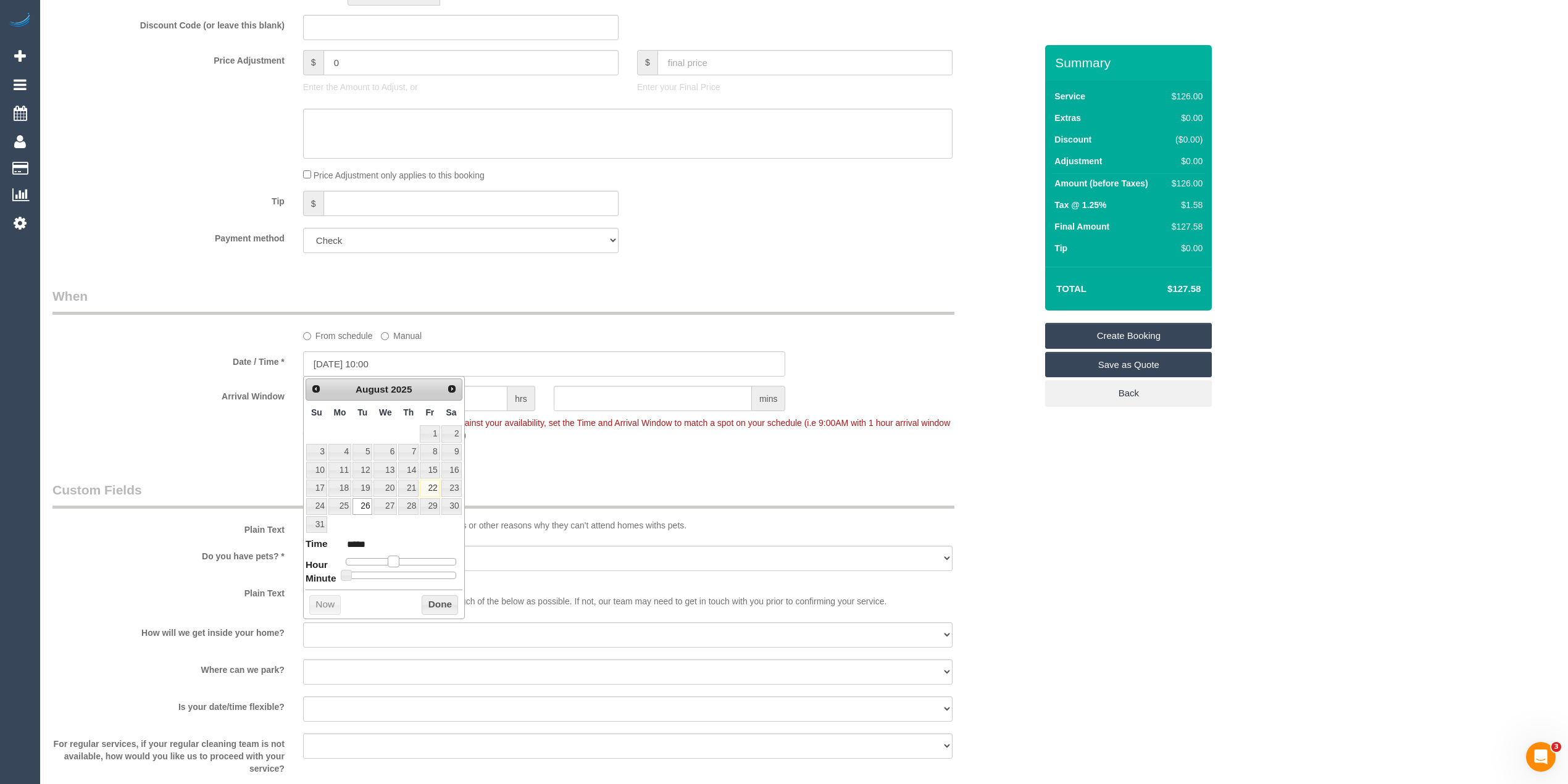
type input "26/08/2025 11:00"
type input "*****"
drag, startPoint x: 386, startPoint y: 562, endPoint x: 401, endPoint y: 562, distance: 15.0
click at [401, 562] on span at bounding box center [398, 561] width 11 height 11
type input "26/08/2025 11:05"
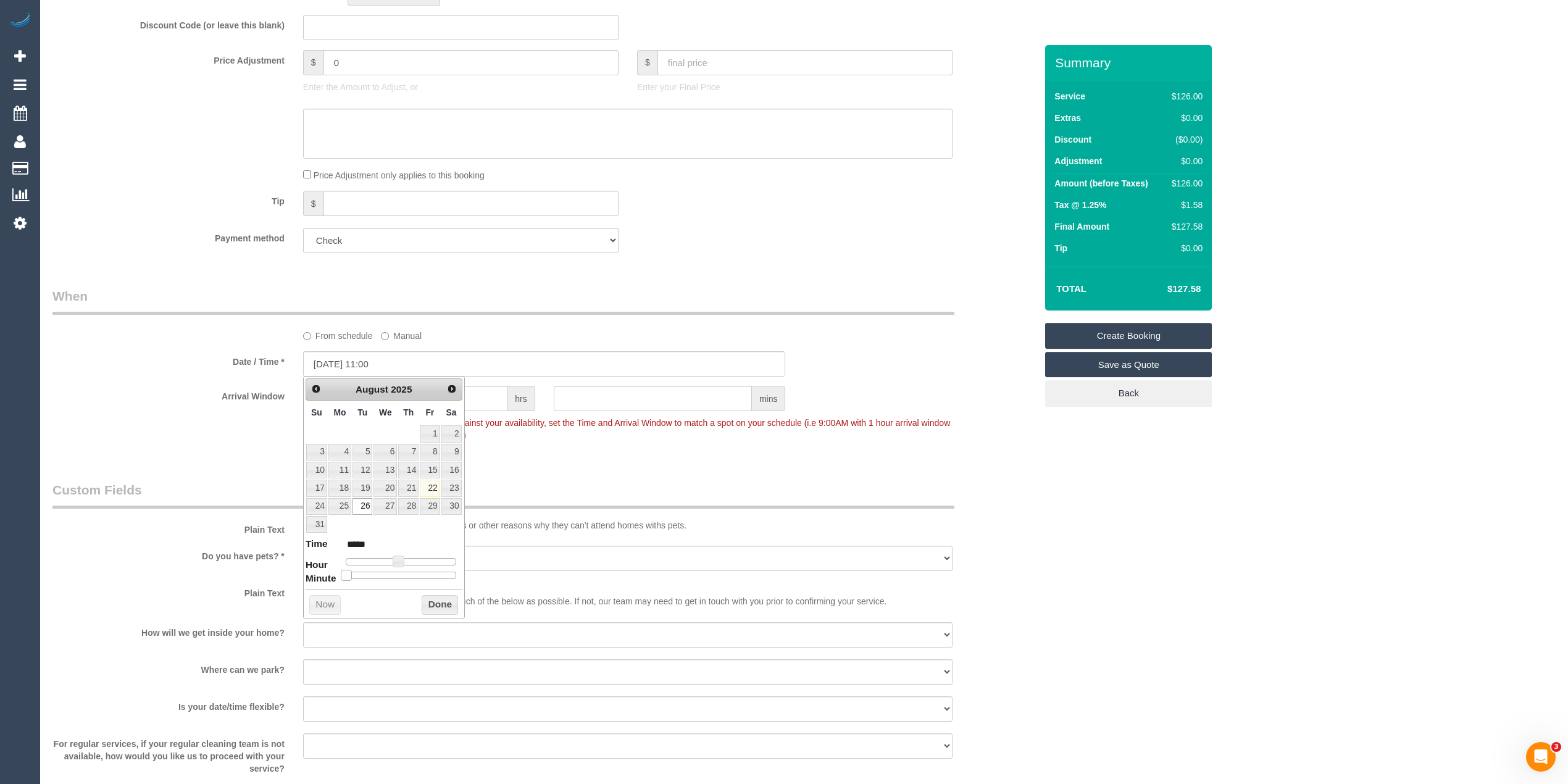
type input "*****"
type input "26/08/2025 11:10"
type input "*****"
type input "26/08/2025 11:15"
type input "*****"
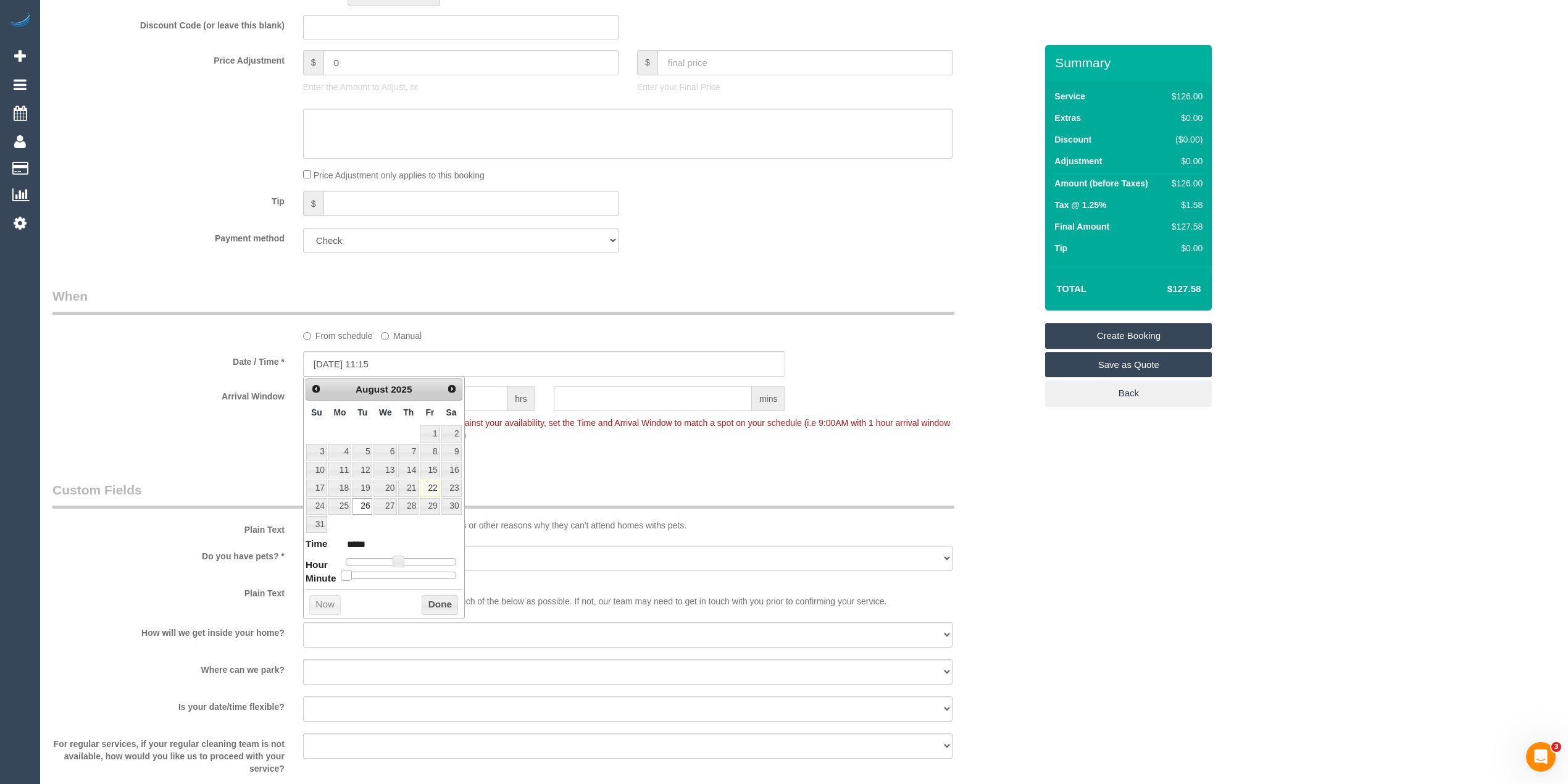
type input "26/08/2025 11:20"
type input "*****"
type input "26/08/2025 11:25"
type input "*****"
type input "26/08/2025 11:30"
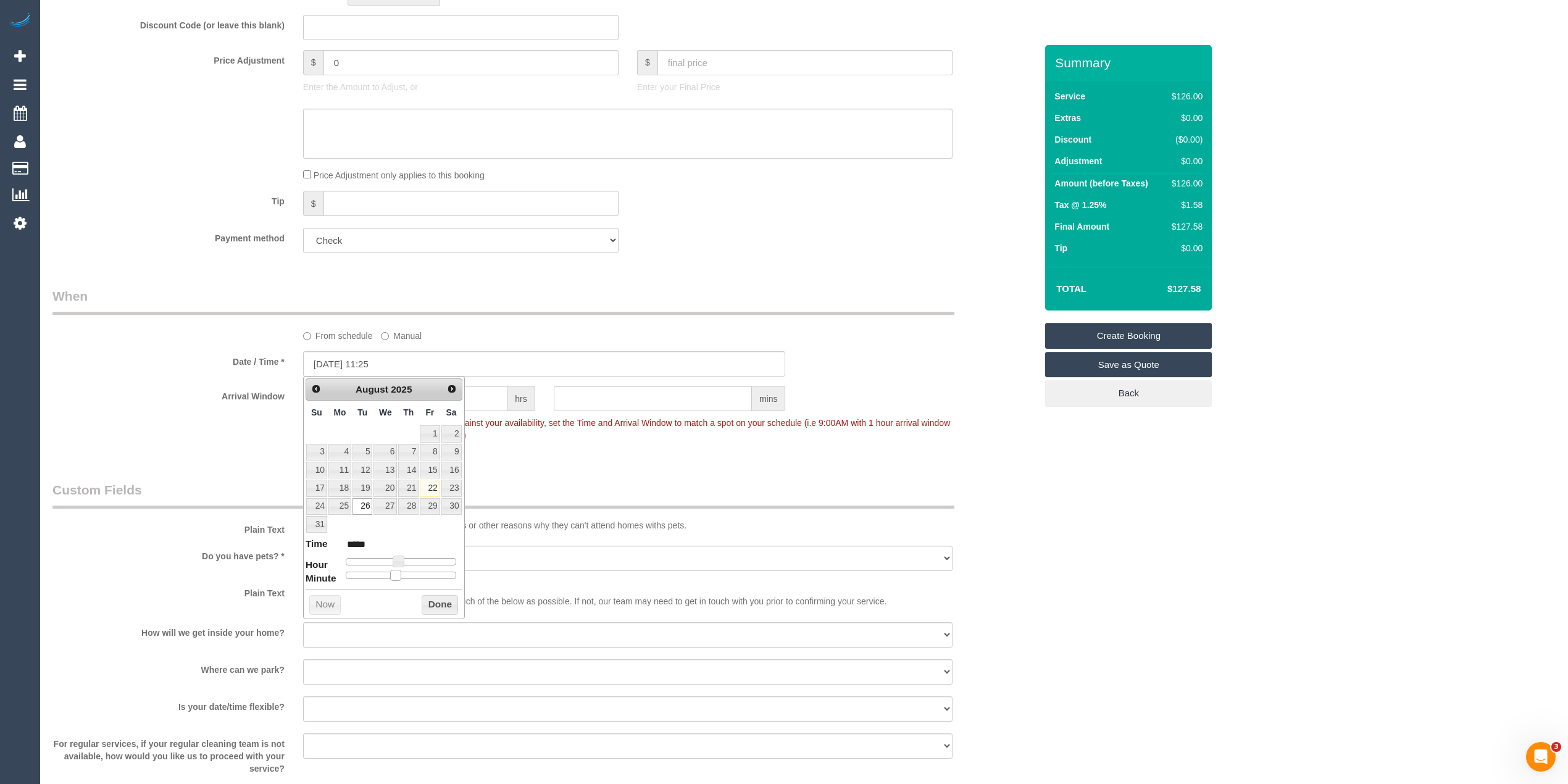
type input "*****"
drag, startPoint x: 347, startPoint y: 577, endPoint x: 403, endPoint y: 577, distance: 56.0
click at [403, 577] on span at bounding box center [405, 575] width 11 height 11
click at [1162, 569] on div "Who Email* maya.amcservices@fake.com Name * Mrs Maya HERDEGEN AMC Services Wher…" at bounding box center [804, 292] width 1503 height 1811
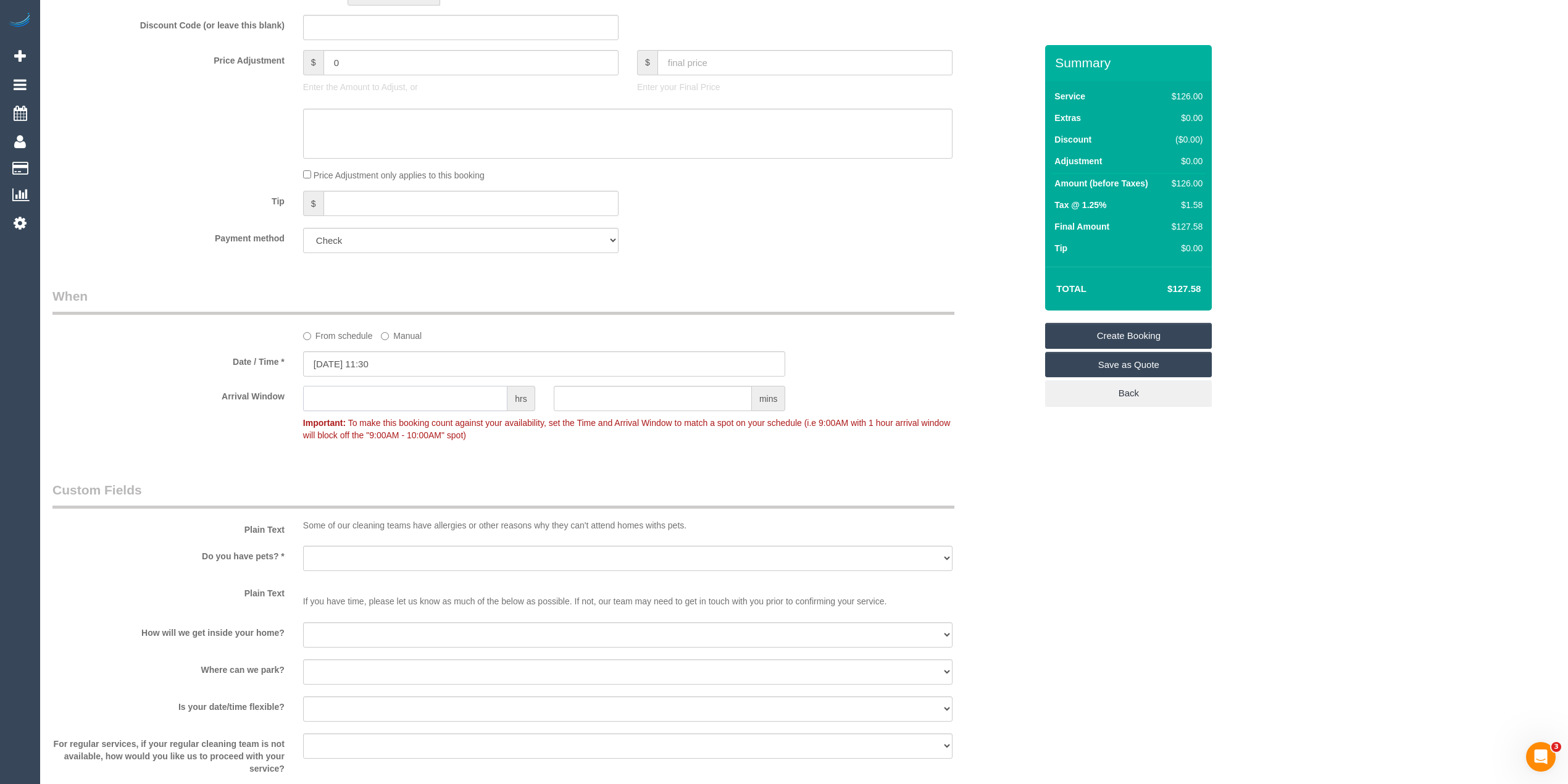
click at [339, 403] on input "text" at bounding box center [405, 398] width 204 height 25
type input "1"
click at [1027, 536] on sui-booking-custom-fields "Plain Text Some of our cleaning teams have allergies or other reasons why they …" at bounding box center [544, 647] width 984 height 332
click at [397, 552] on select "Yes - Cats Yes - Dogs No pets Yes - Dogs and Cats Yes - Other" at bounding box center [628, 558] width 650 height 25
select select "number:28"
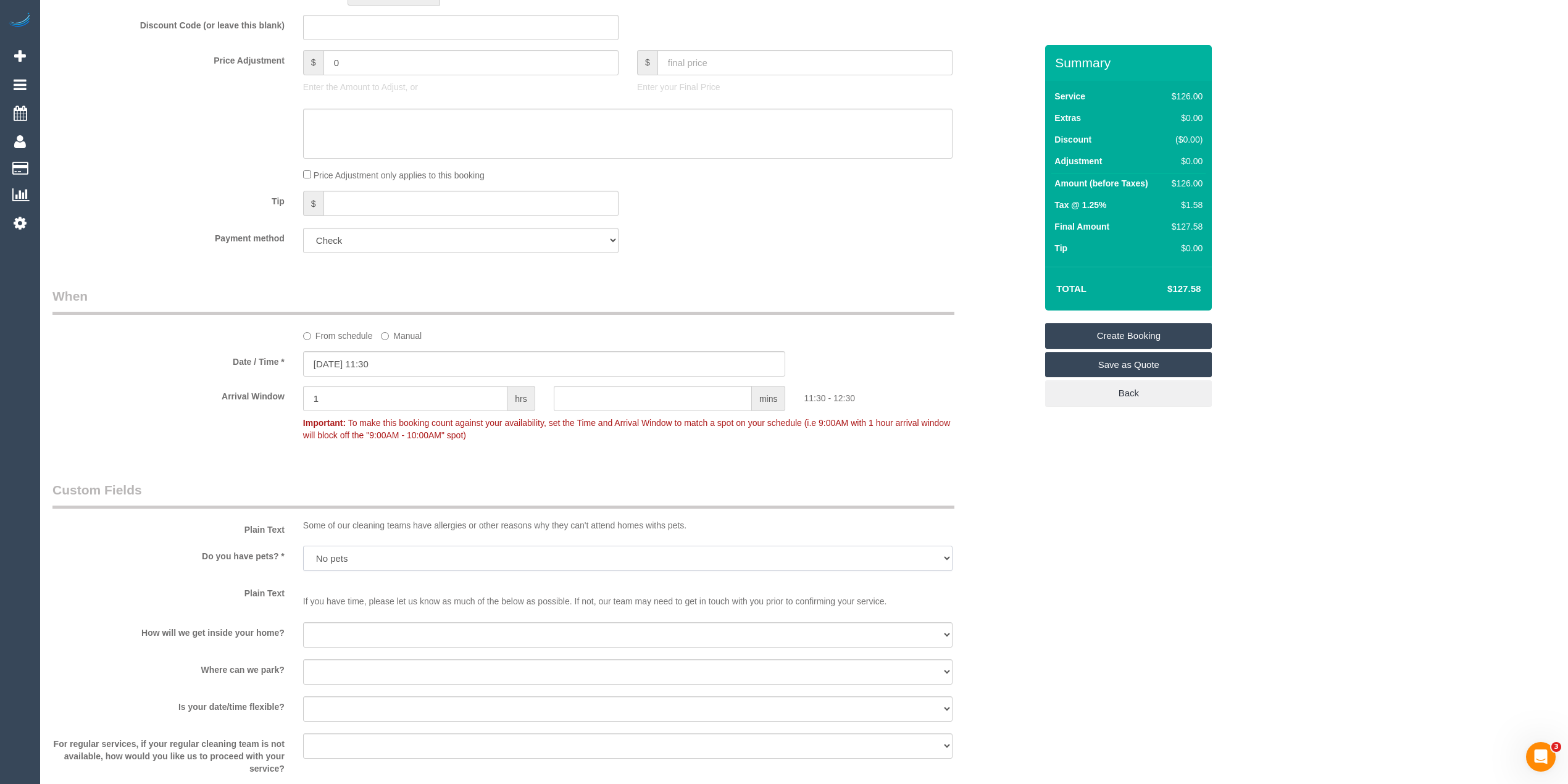
click at [303, 546] on select "Yes - Cats Yes - Dogs No pets Yes - Dogs and Cats Yes - Other" at bounding box center [628, 558] width 650 height 25
click at [356, 630] on select "I will be home Key will be left (please provide details below) Lock box/Access …" at bounding box center [628, 635] width 650 height 25
select select "number:14"
click at [303, 622] on select "I will be home Key will be left (please provide details below) Lock box/Access …" at bounding box center [628, 635] width 650 height 25
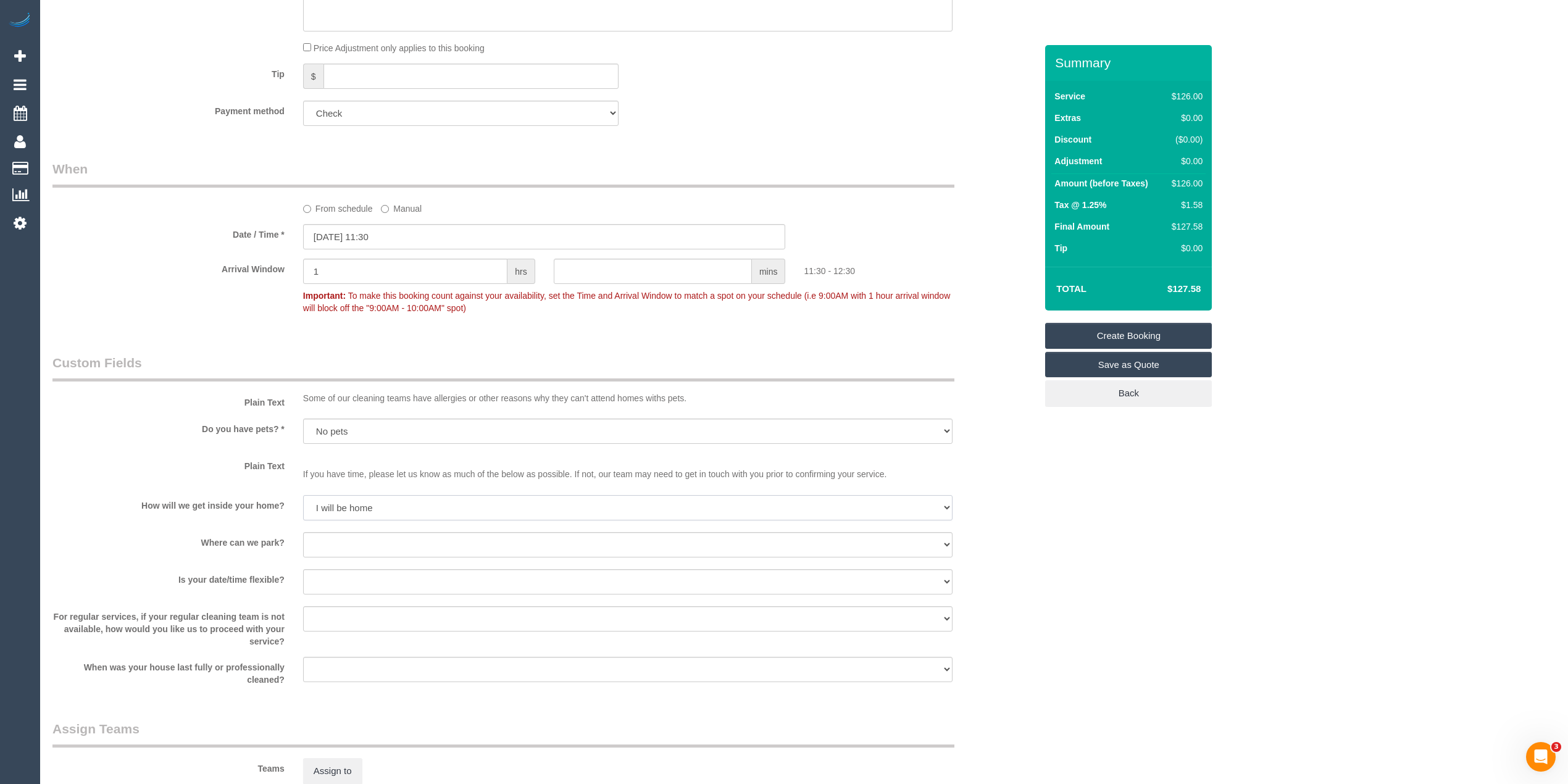
scroll to position [823, 0]
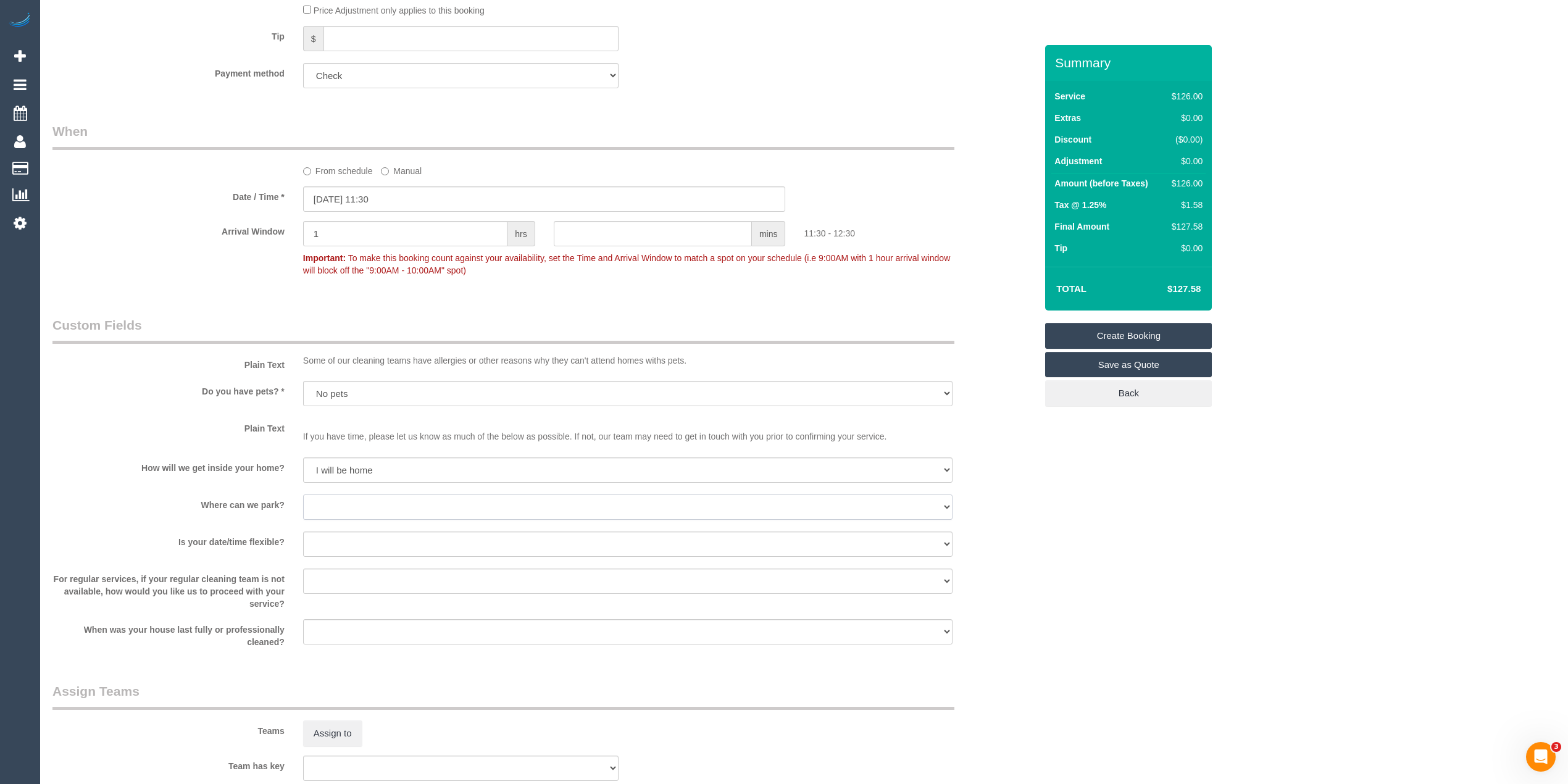
click at [356, 507] on select "I will provide parking on-site Free street parking Paid street parking (cost wi…" at bounding box center [628, 507] width 650 height 25
select select "number:19"
click at [303, 495] on select "I will provide parking on-site Free street parking Paid street parking (cost wi…" at bounding box center [628, 507] width 650 height 25
click at [346, 539] on select "Yes - date and time Yes - date but not time Yes - time but not date No - No fle…" at bounding box center [628, 544] width 650 height 25
select select "number:36"
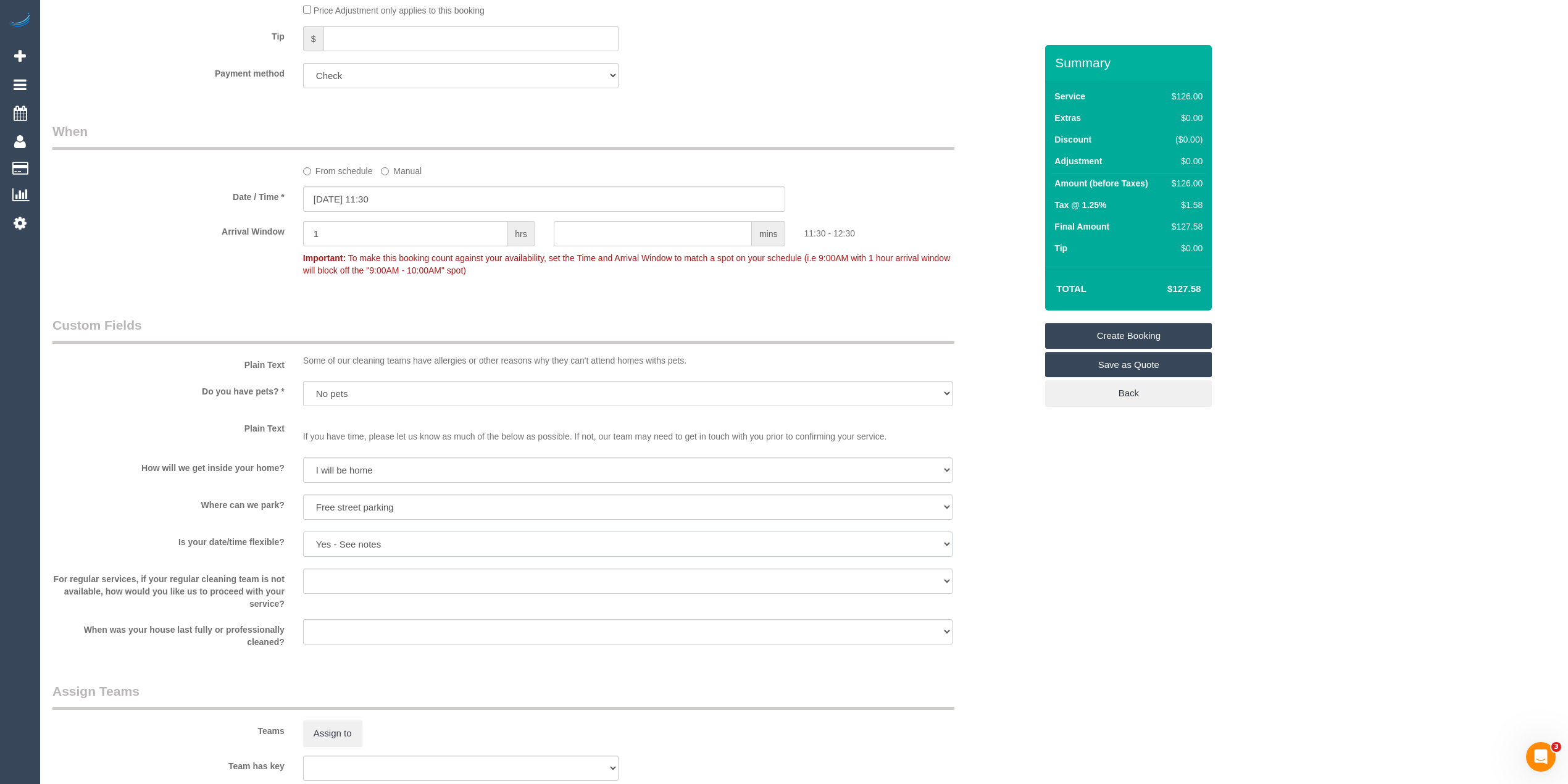
click at [303, 532] on select "Yes - date and time Yes - date but not time Yes - time but not date No - No fle…" at bounding box center [628, 544] width 650 height 25
click at [327, 573] on select "Arrange a cleaner to cover and do not bother you Arrange a cleaner to cover and…" at bounding box center [628, 581] width 650 height 25
select select "number:35"
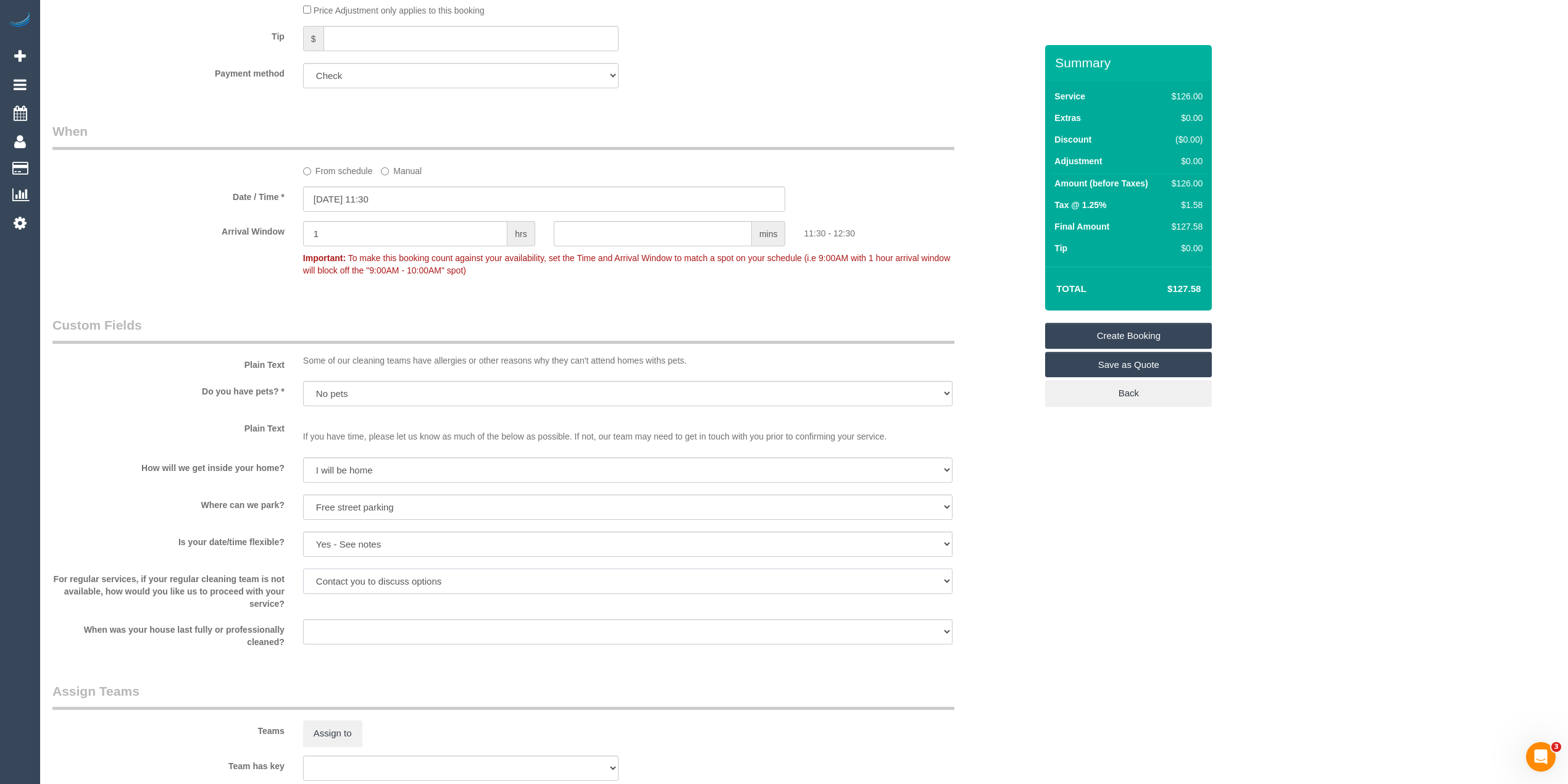
click at [303, 569] on select "Arrange a cleaner to cover and do not bother you Arrange a cleaner to cover and…" at bounding box center [628, 581] width 650 height 25
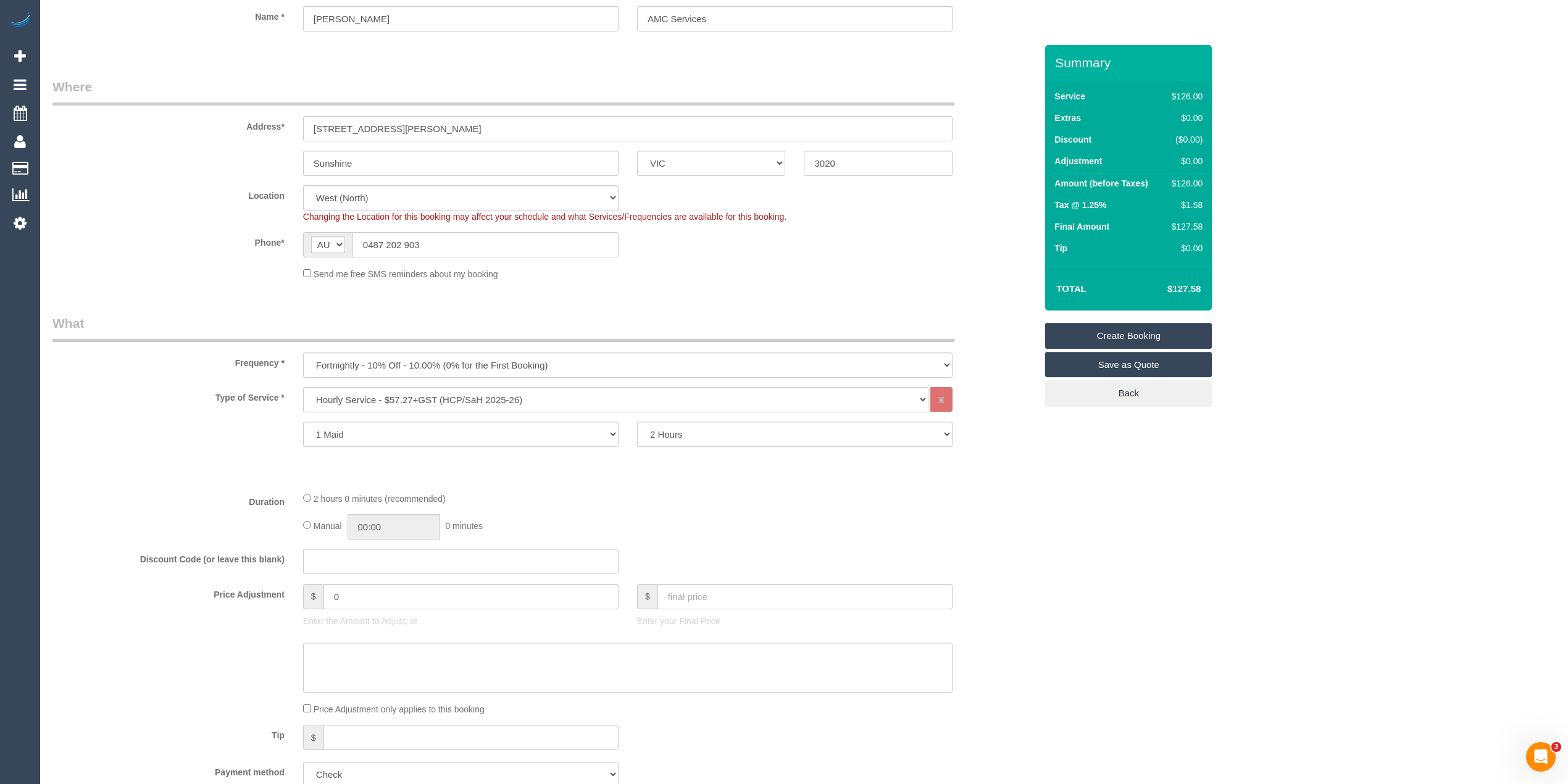
scroll to position [0, 0]
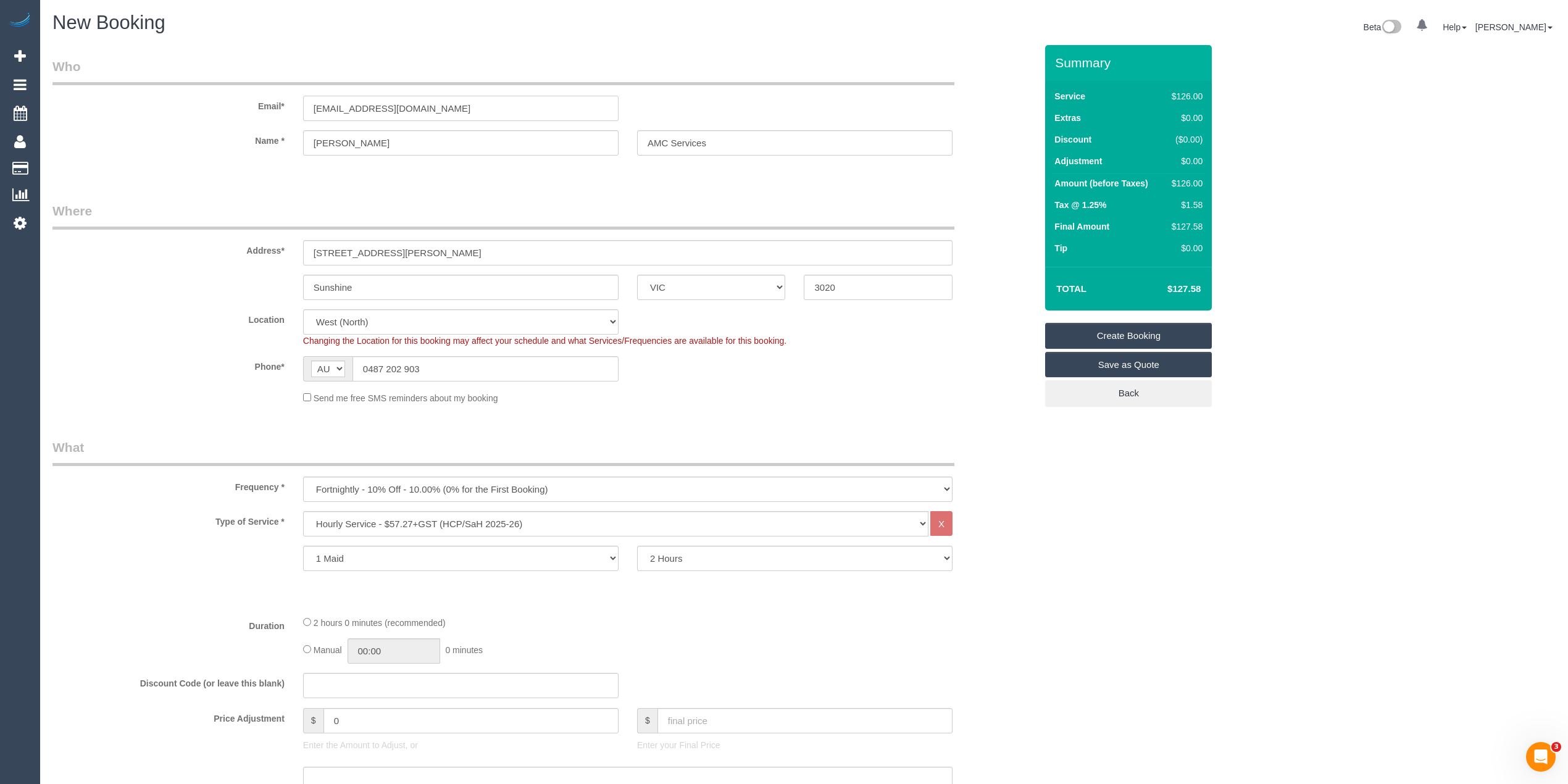
drag, startPoint x: 493, startPoint y: 102, endPoint x: 156, endPoint y: 96, distance: 337.1
click at [156, 96] on div "Email* maya.amcservices@fake.com" at bounding box center [544, 89] width 1002 height 64
click at [460, 115] on input "[EMAIL_ADDRESS][DOMAIN_NAME]" at bounding box center [460, 108] width 315 height 25
drag, startPoint x: 464, startPoint y: 112, endPoint x: 263, endPoint y: 83, distance: 203.1
click at [263, 83] on fieldset "Who Email* maya.amcservices@fake.com Name * Mrs Maya HERDEGEN AMC Services" at bounding box center [544, 117] width 984 height 120
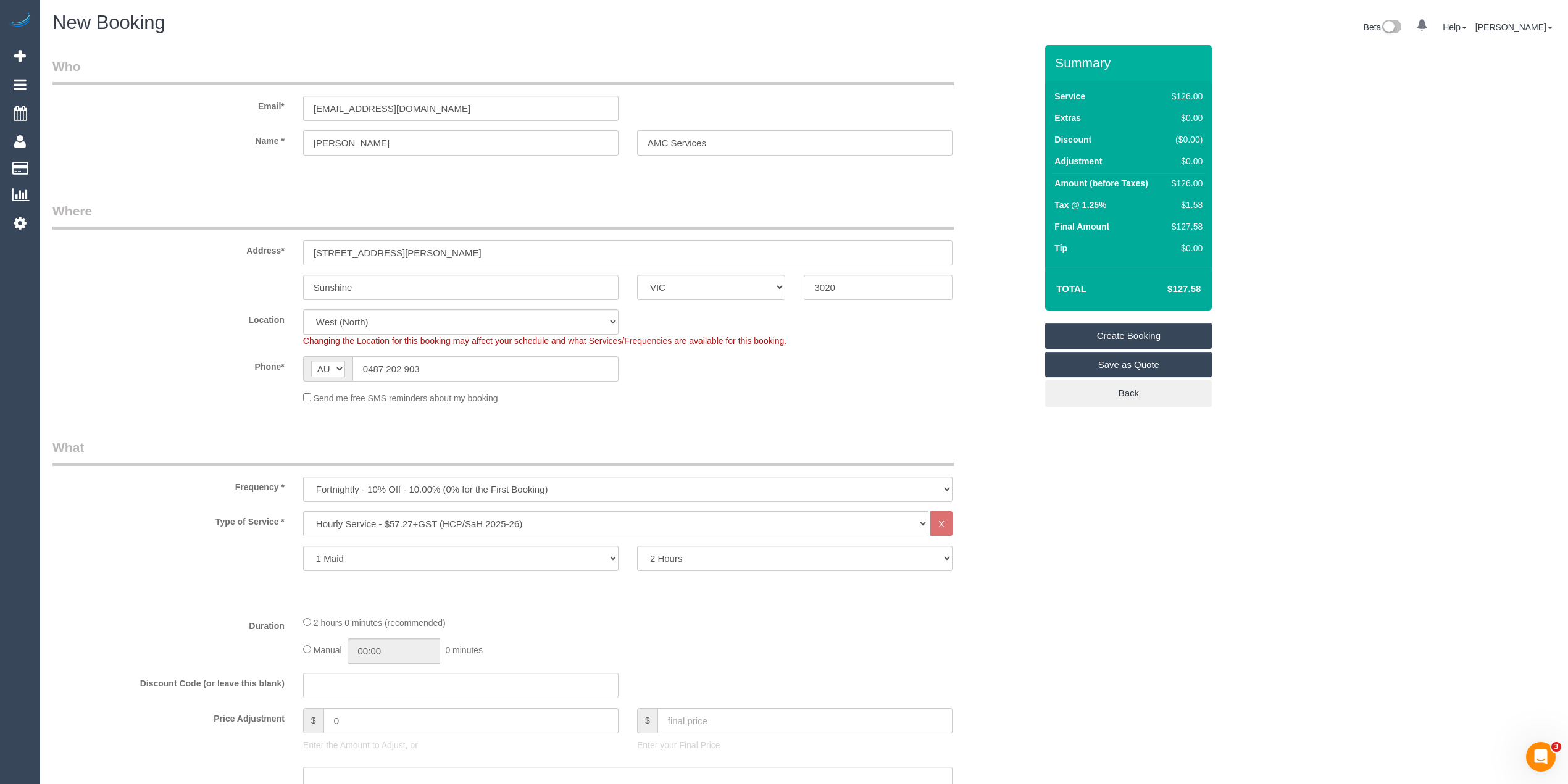
click at [1156, 339] on link "Create Booking" at bounding box center [1129, 336] width 167 height 26
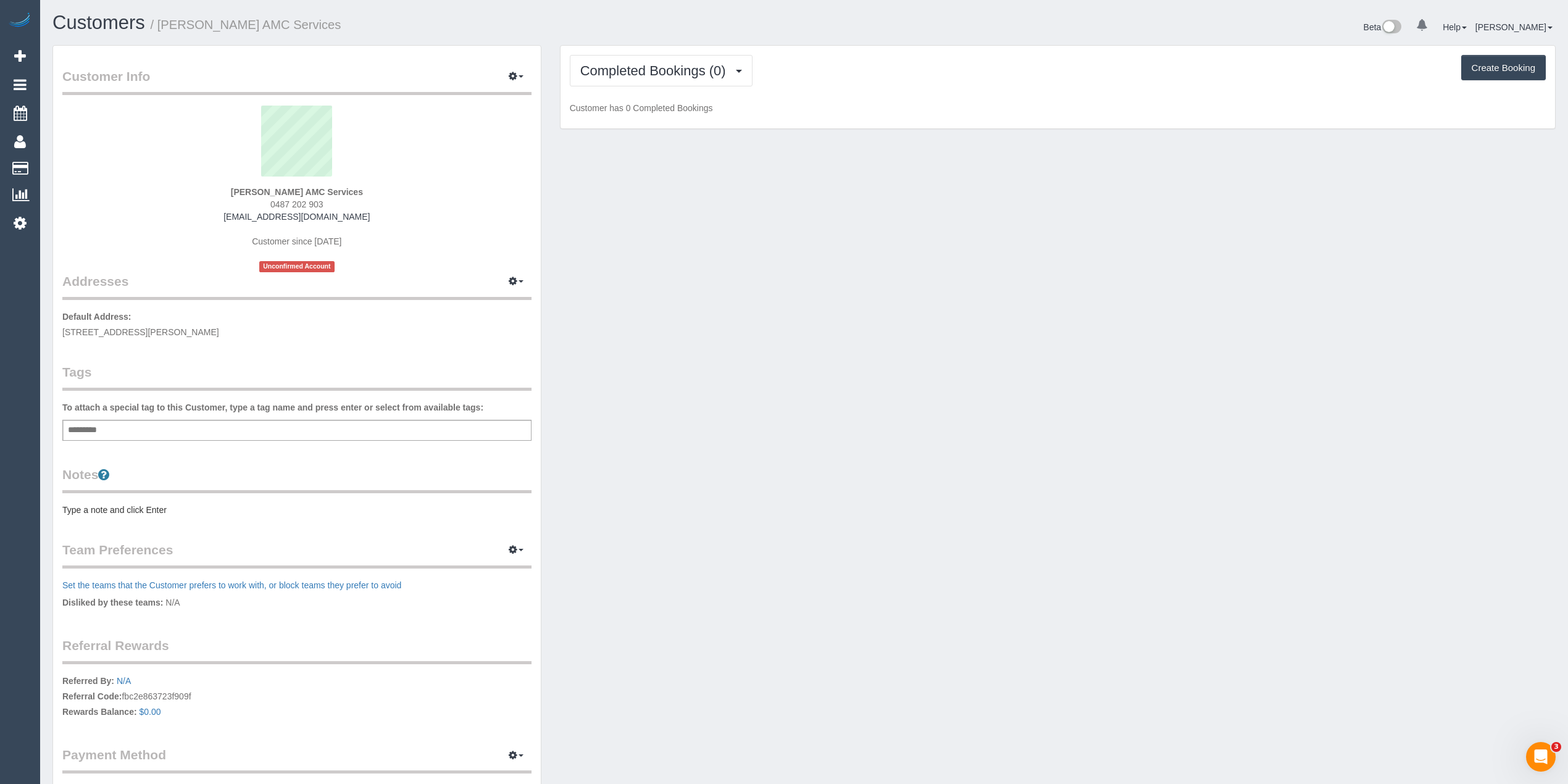
click at [223, 421] on div "Add a tag" at bounding box center [296, 430] width 469 height 21
type input "***"
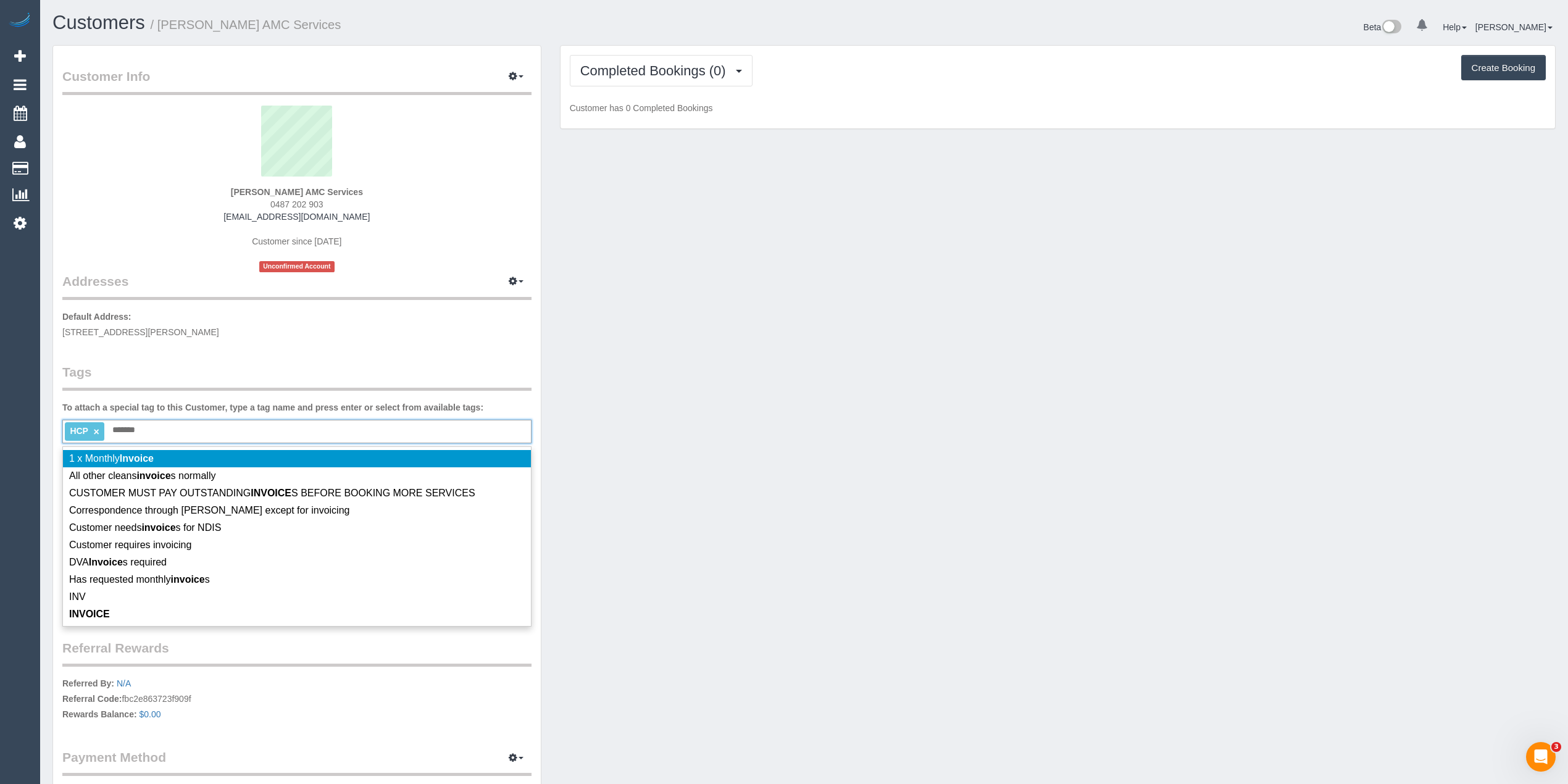
type input "*******"
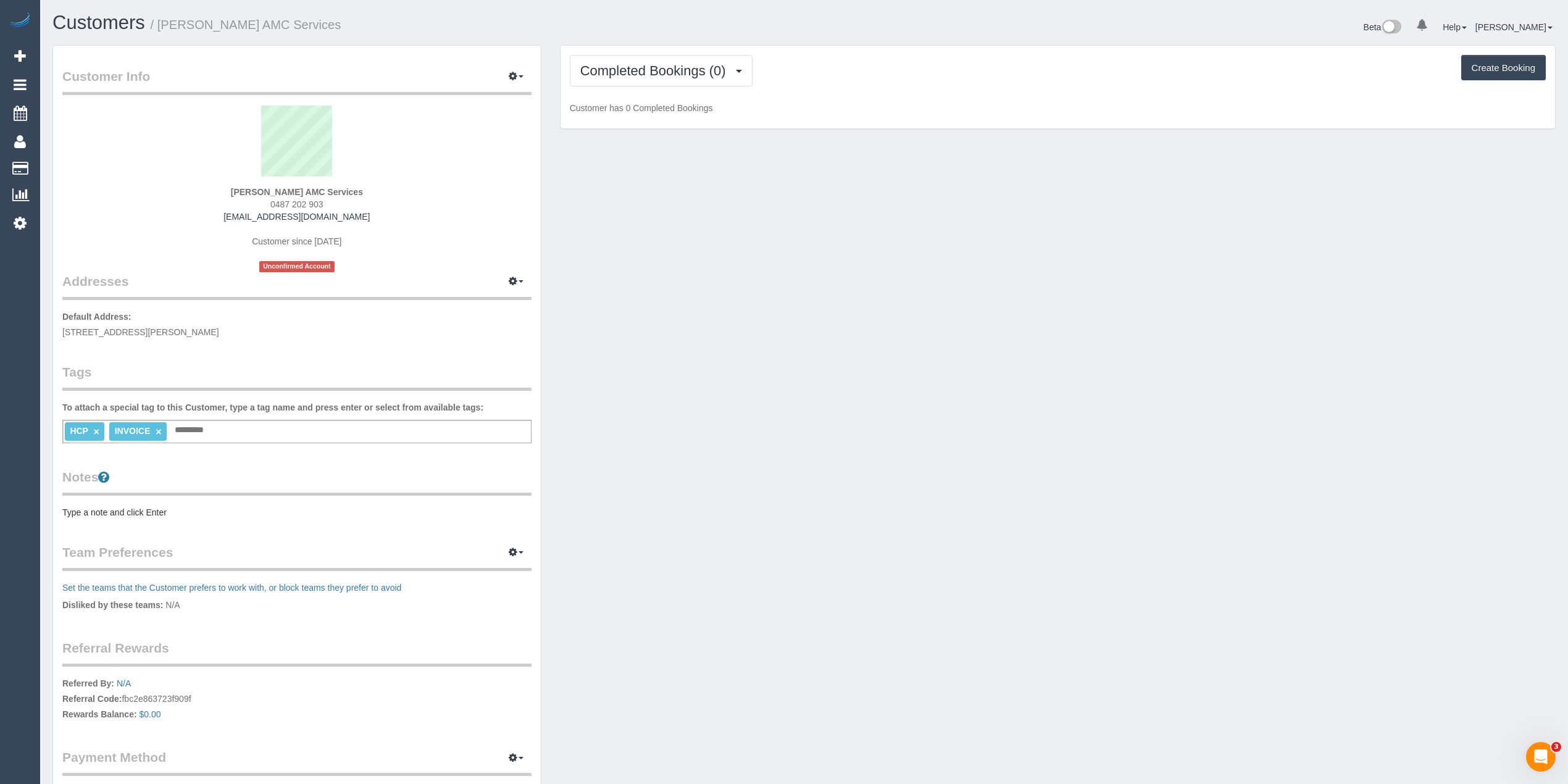
click at [148, 506] on pre "Type a note and click Enter" at bounding box center [296, 512] width 469 height 12
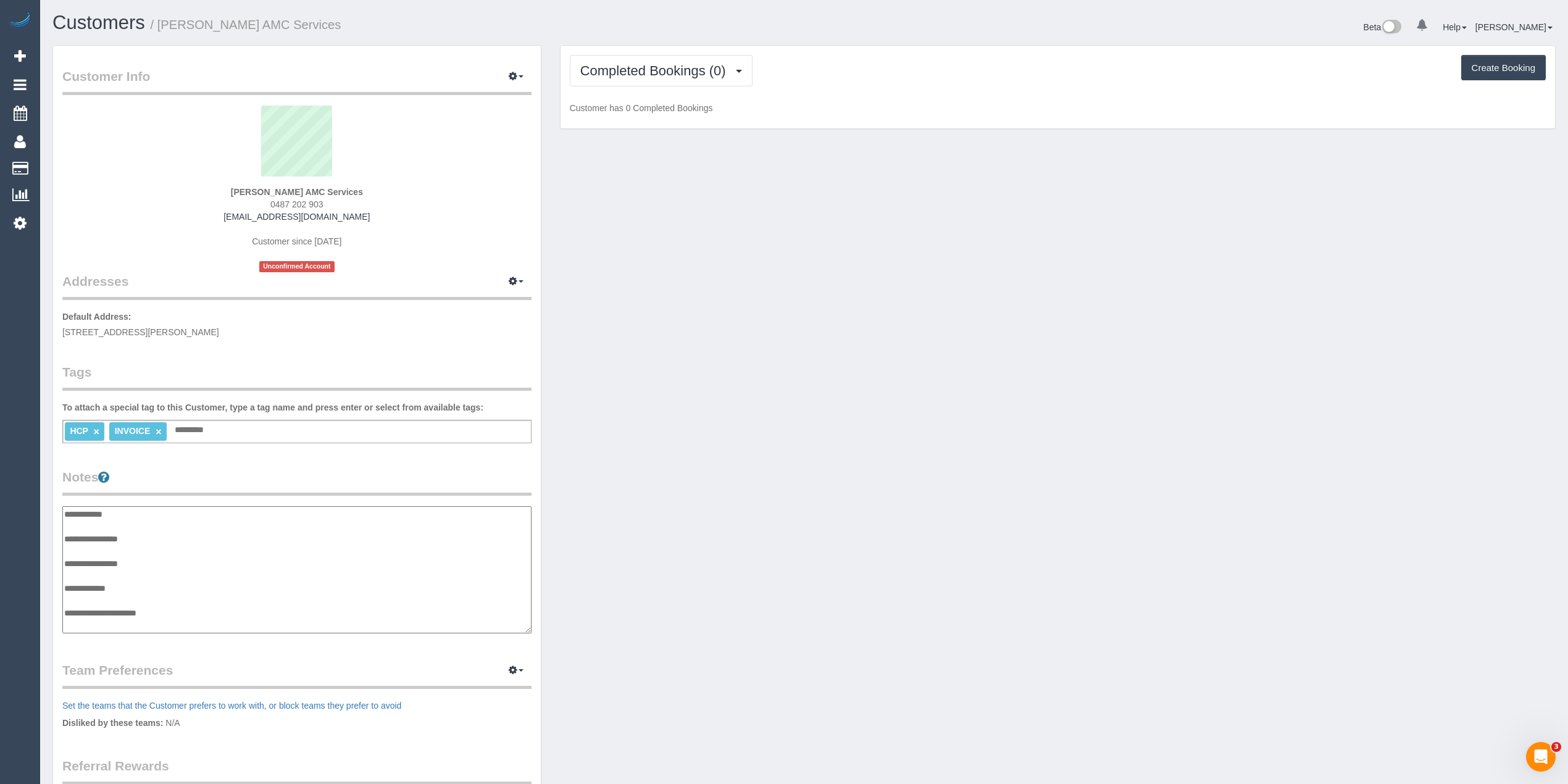
scroll to position [10, 0]
drag, startPoint x: 165, startPoint y: 536, endPoint x: 165, endPoint y: 529, distance: 7.0
click at [162, 532] on textarea "**********" at bounding box center [296, 570] width 468 height 128
click at [123, 546] on textarea "**********" at bounding box center [296, 570] width 468 height 128
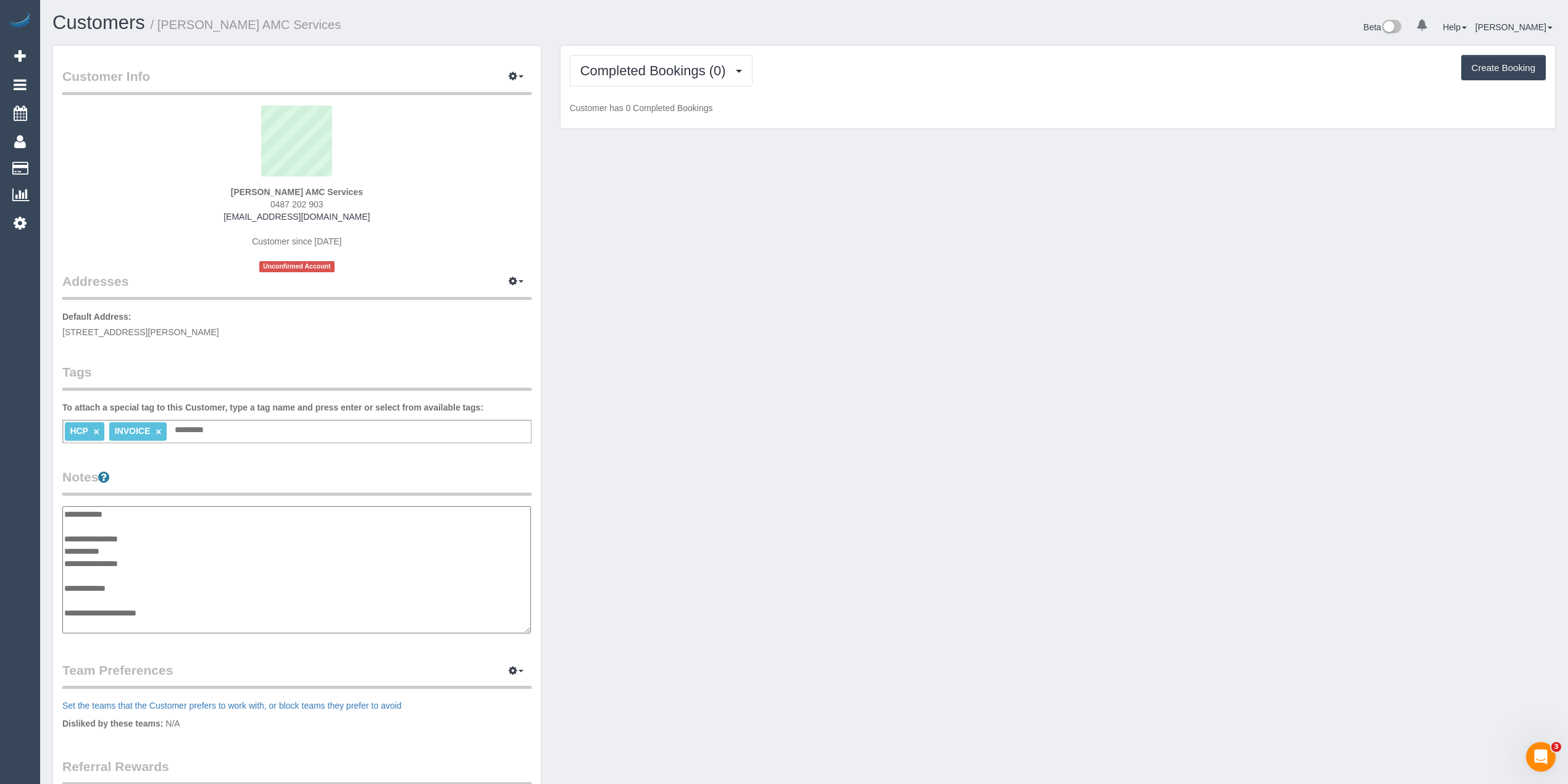
paste textarea "**********"
click at [195, 618] on textarea "**********" at bounding box center [296, 570] width 468 height 128
click at [119, 622] on textarea "**********" at bounding box center [296, 570] width 468 height 128
paste textarea "**********"
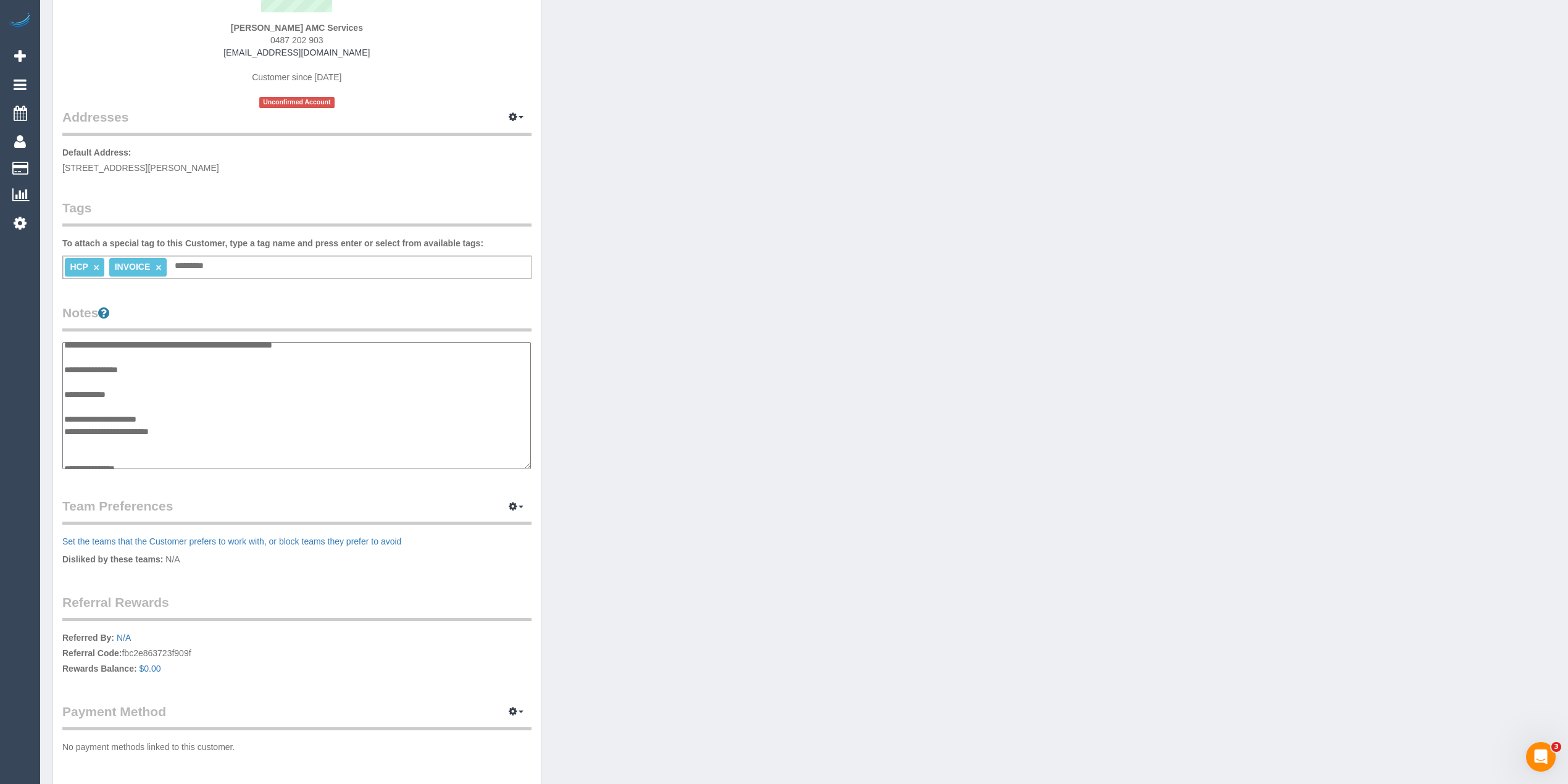
scroll to position [49, 0]
click at [159, 462] on textarea "**********" at bounding box center [296, 406] width 468 height 128
paste textarea "**********"
type textarea "**********"
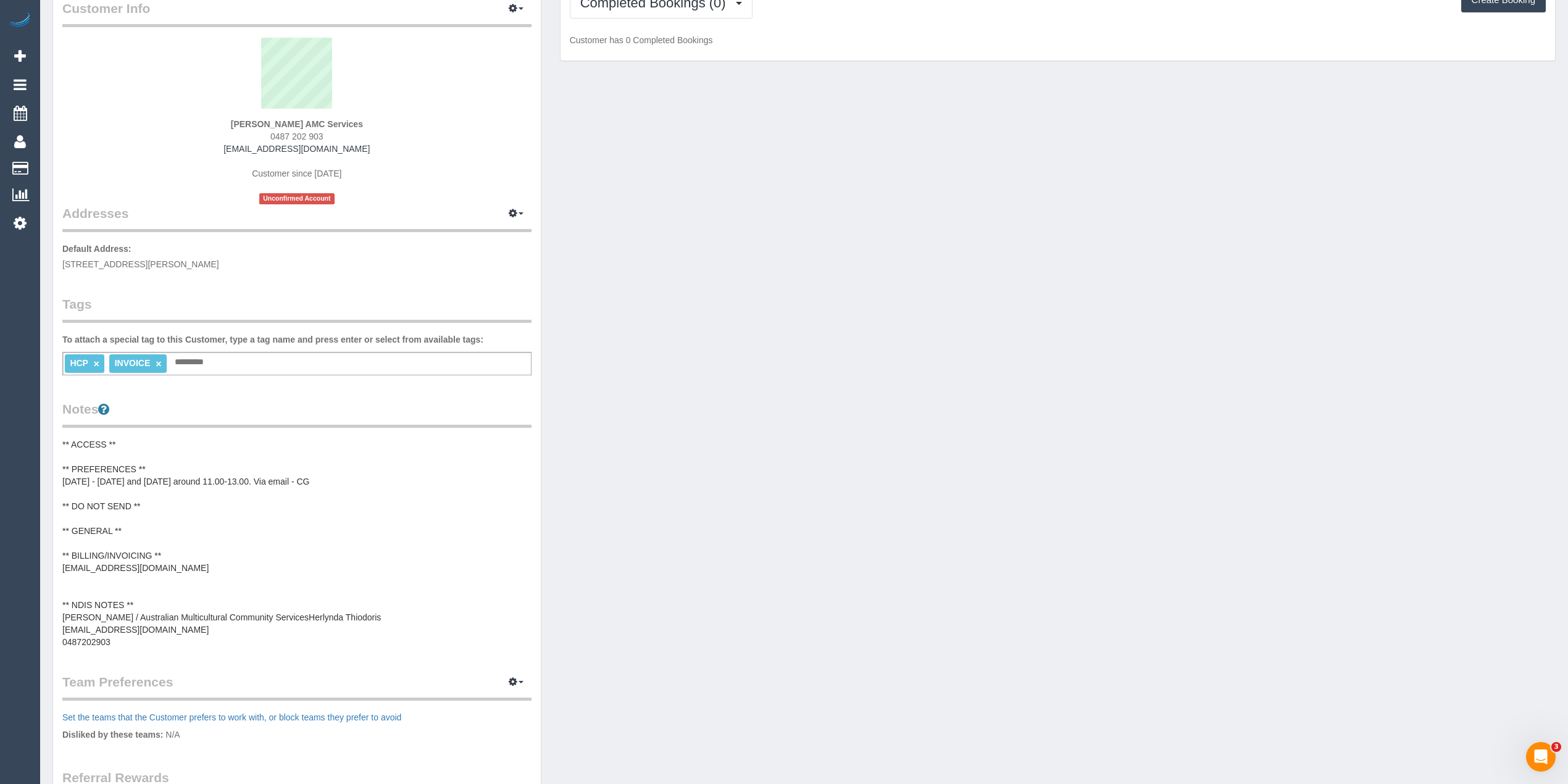
scroll to position [0, 0]
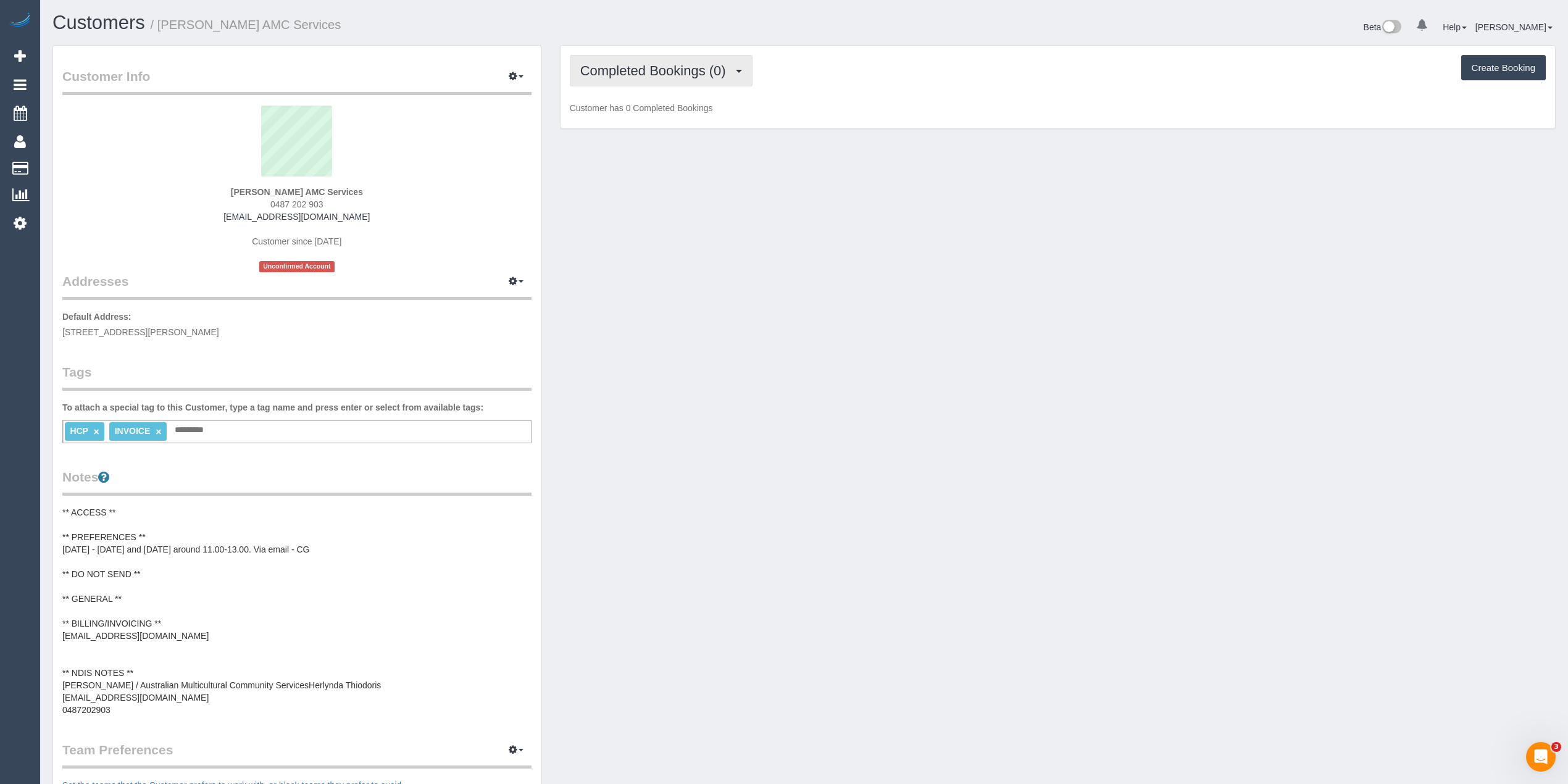
click at [627, 72] on span "Completed Bookings (0)" at bounding box center [655, 70] width 152 height 15
click at [631, 117] on link "Upcoming Bookings (11)" at bounding box center [636, 115] width 130 height 16
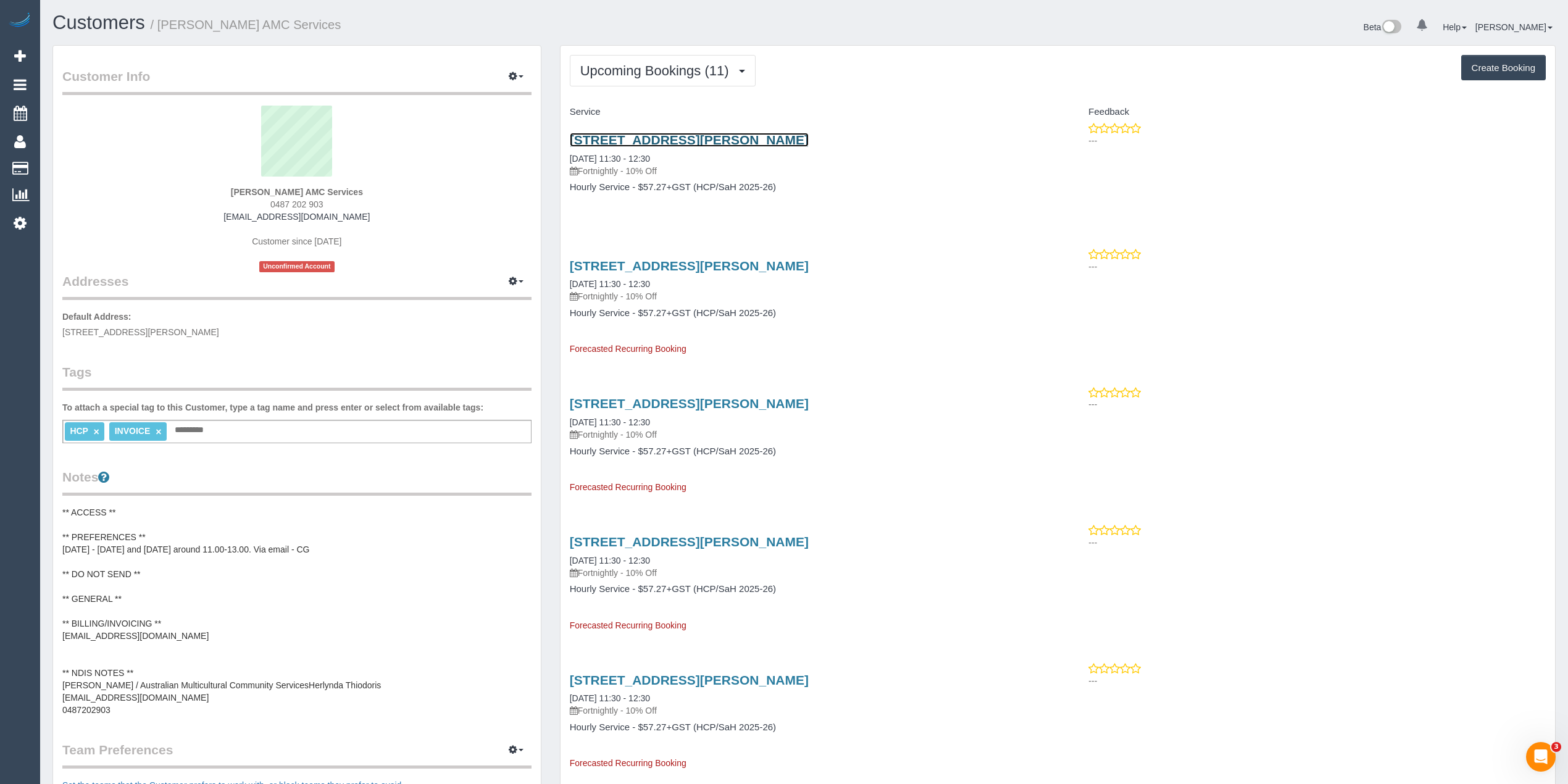
click at [689, 139] on link "5 Ernest Street, Sunshine, VIC 3020" at bounding box center [689, 140] width 239 height 15
click at [267, 431] on div "HCP × INVOICE × Add a tag" at bounding box center [296, 432] width 469 height 23
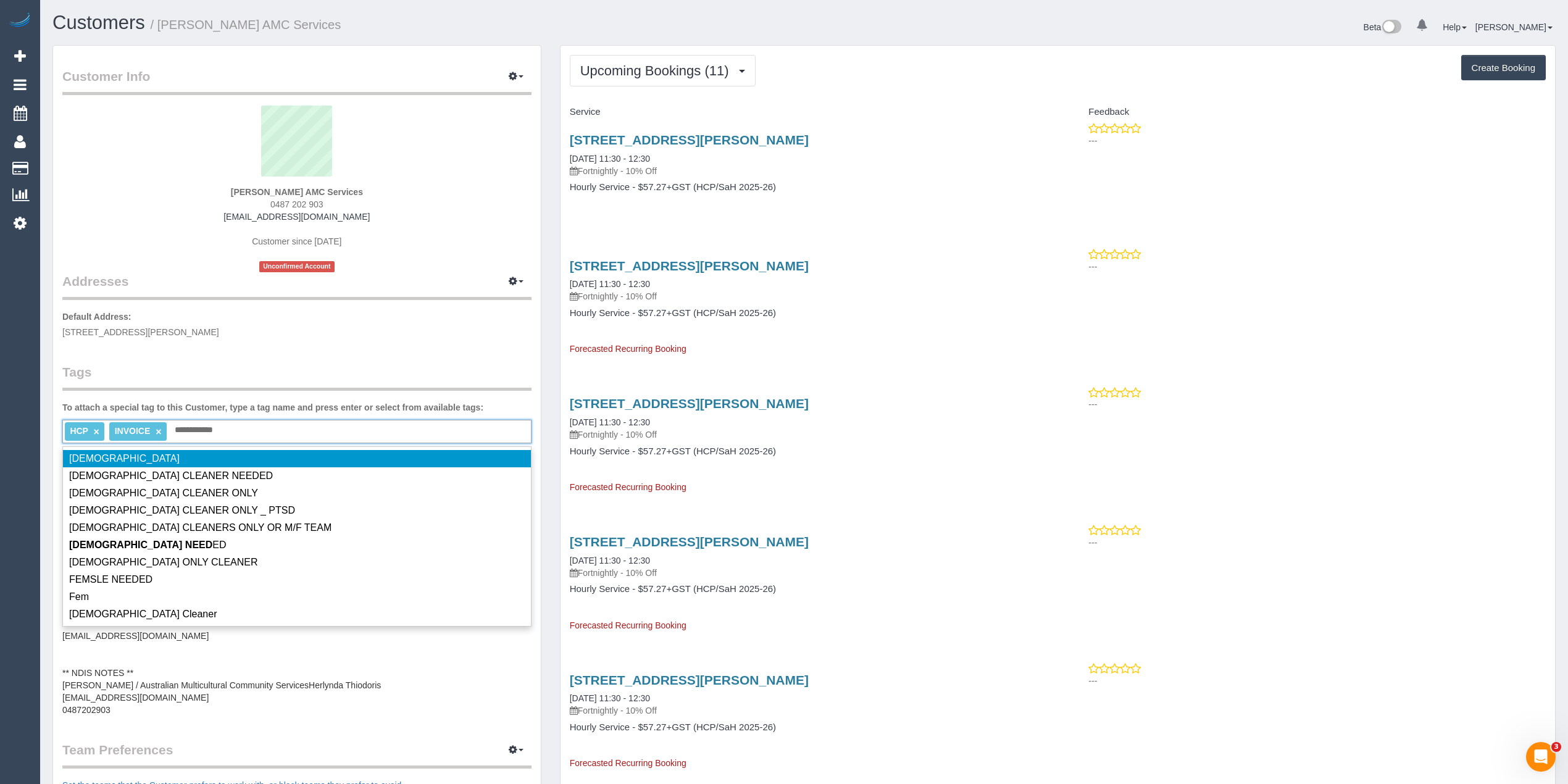
type input "**********"
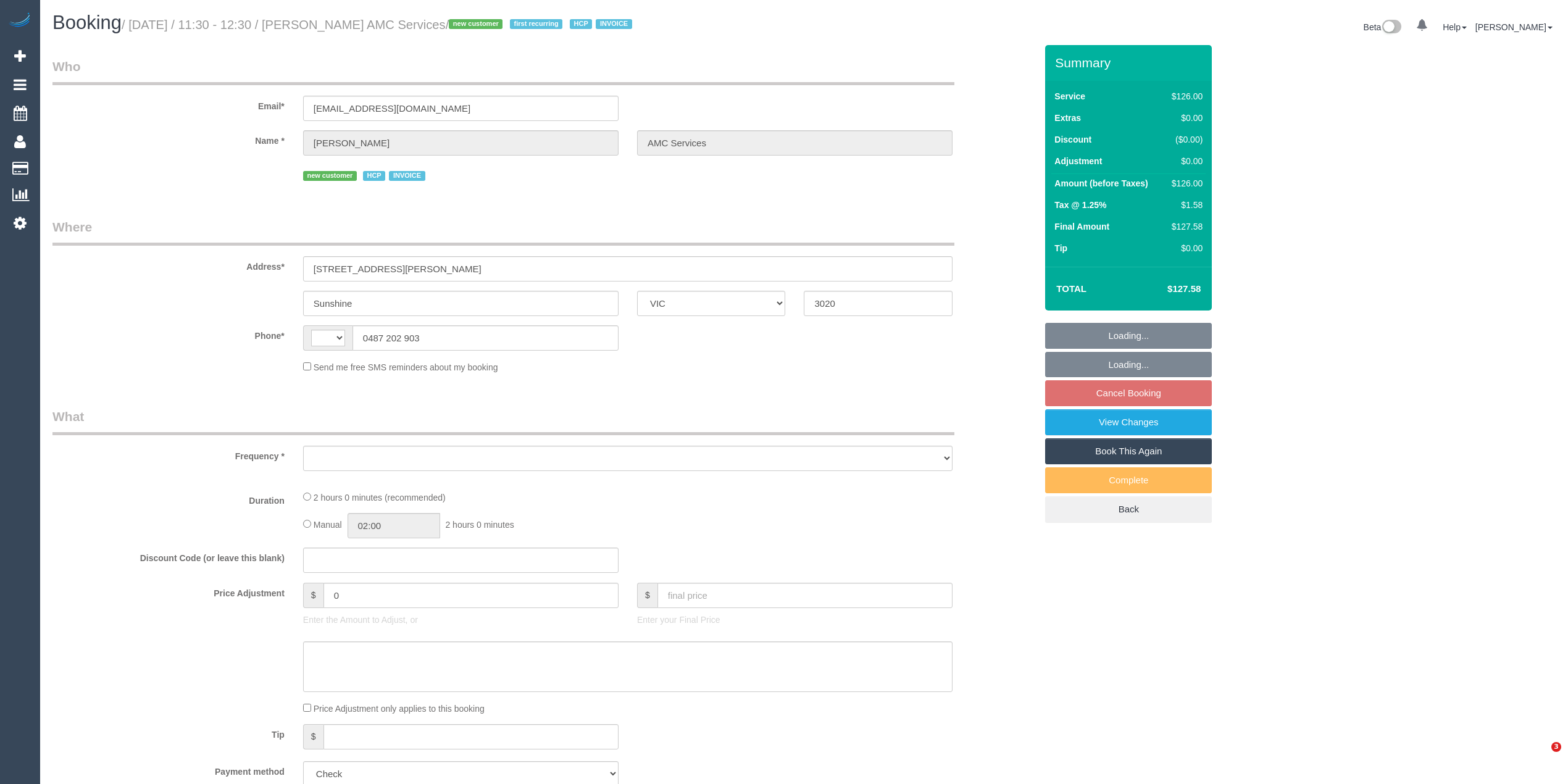
select select "VIC"
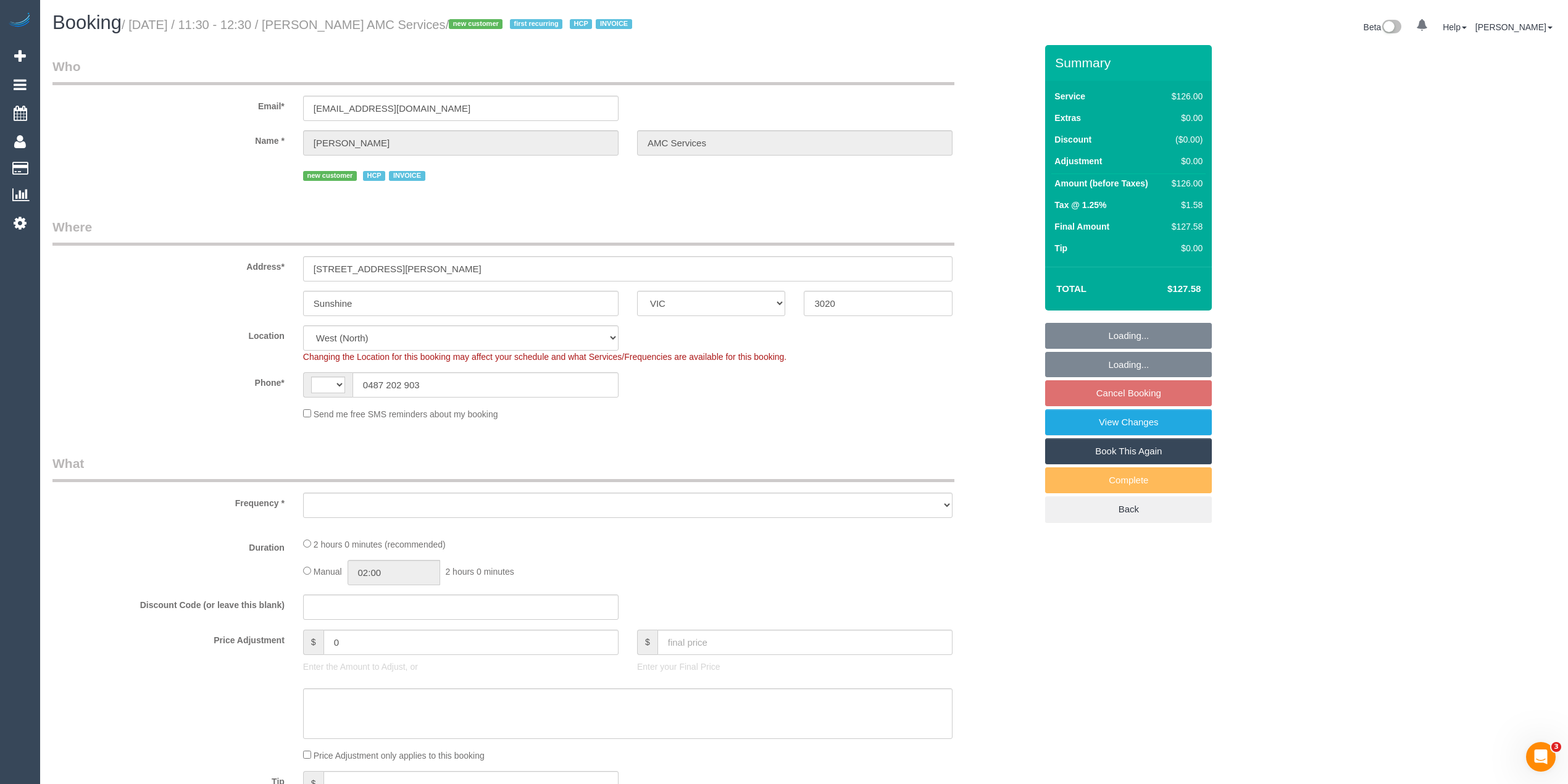
select select "string:AU"
select select "object:755"
select select "120"
select select "number:28"
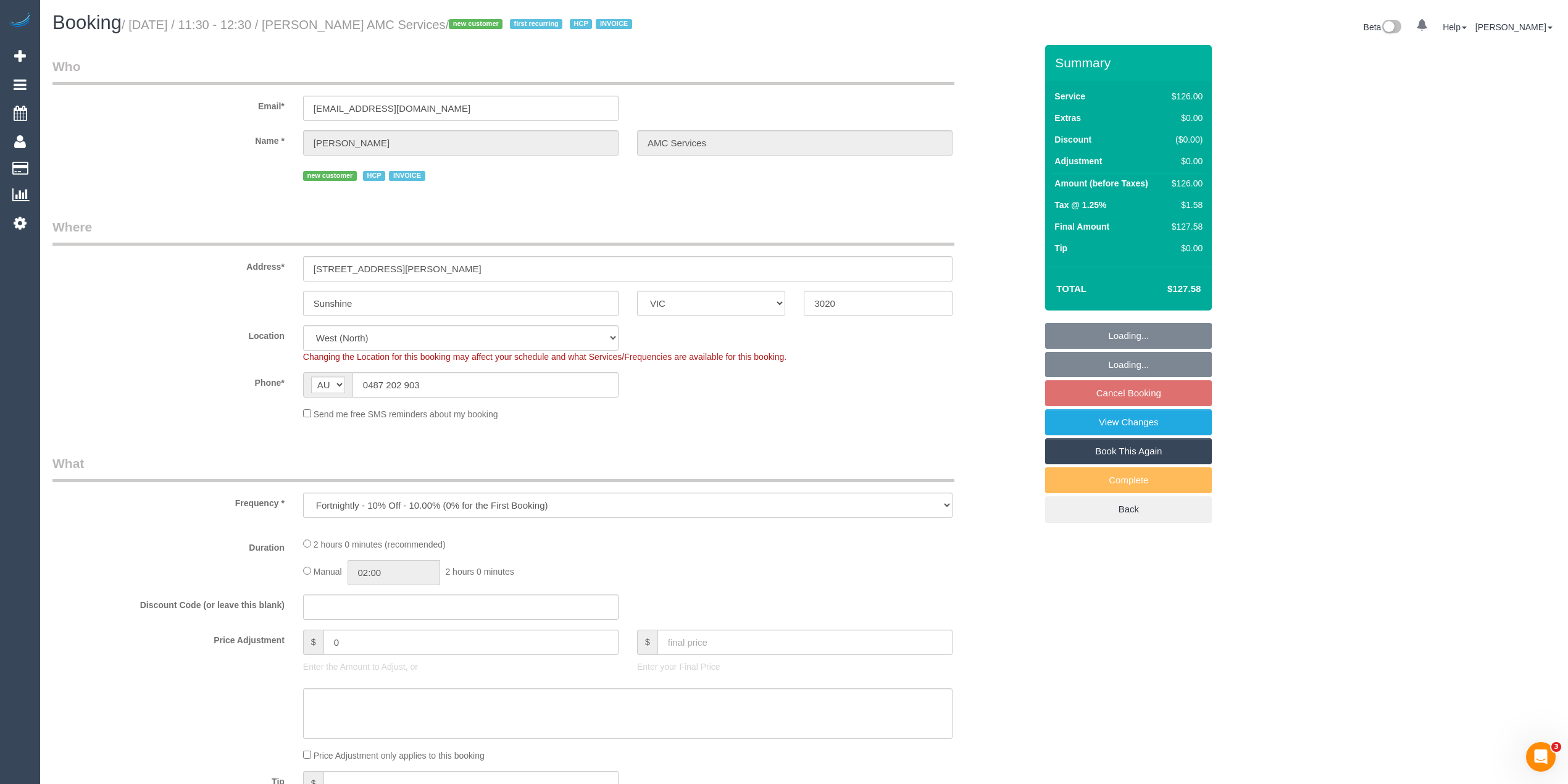
select select "number:14"
select select "number:19"
select select "number:36"
select select "number:35"
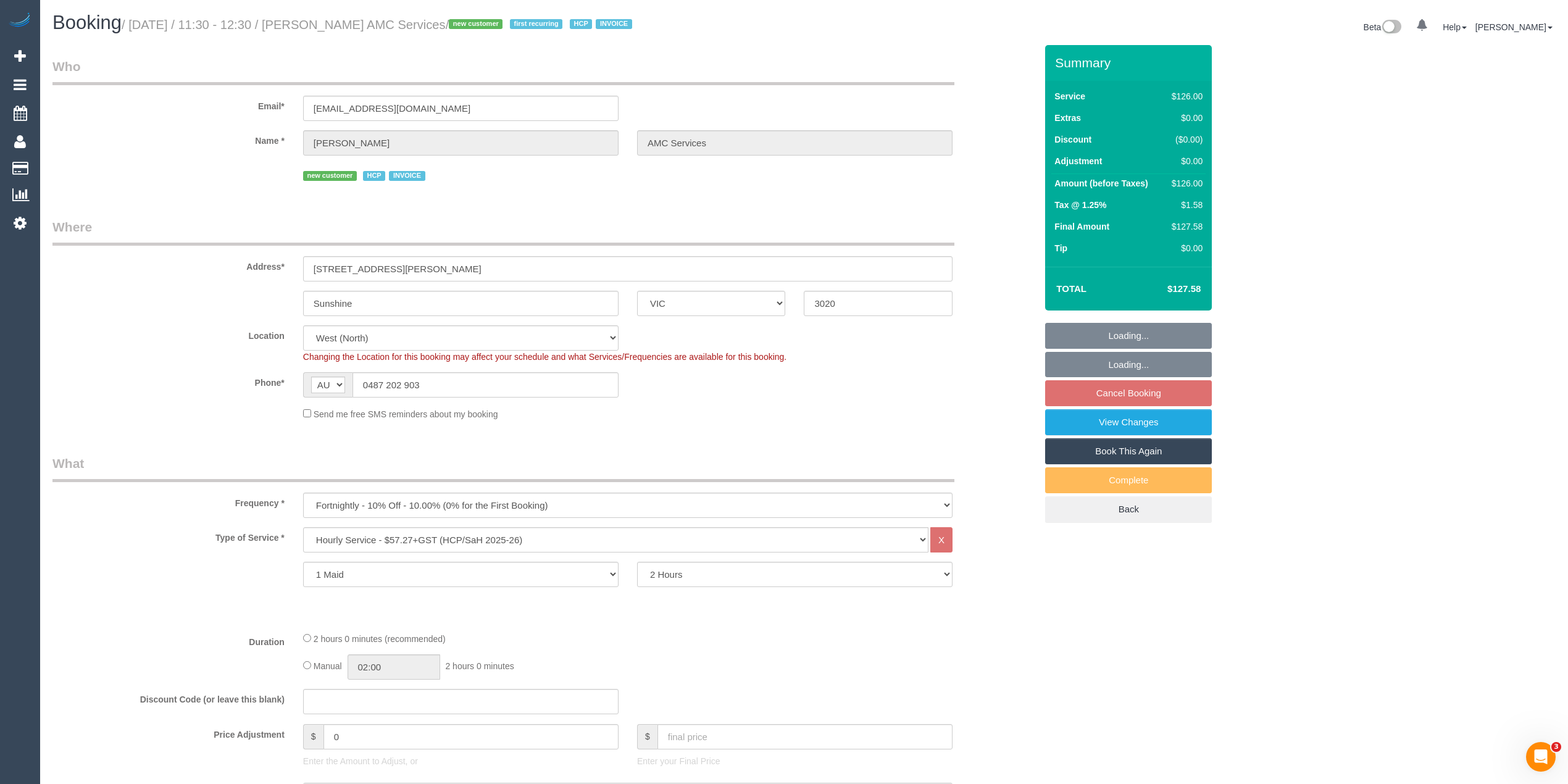
scroll to position [1440, 0]
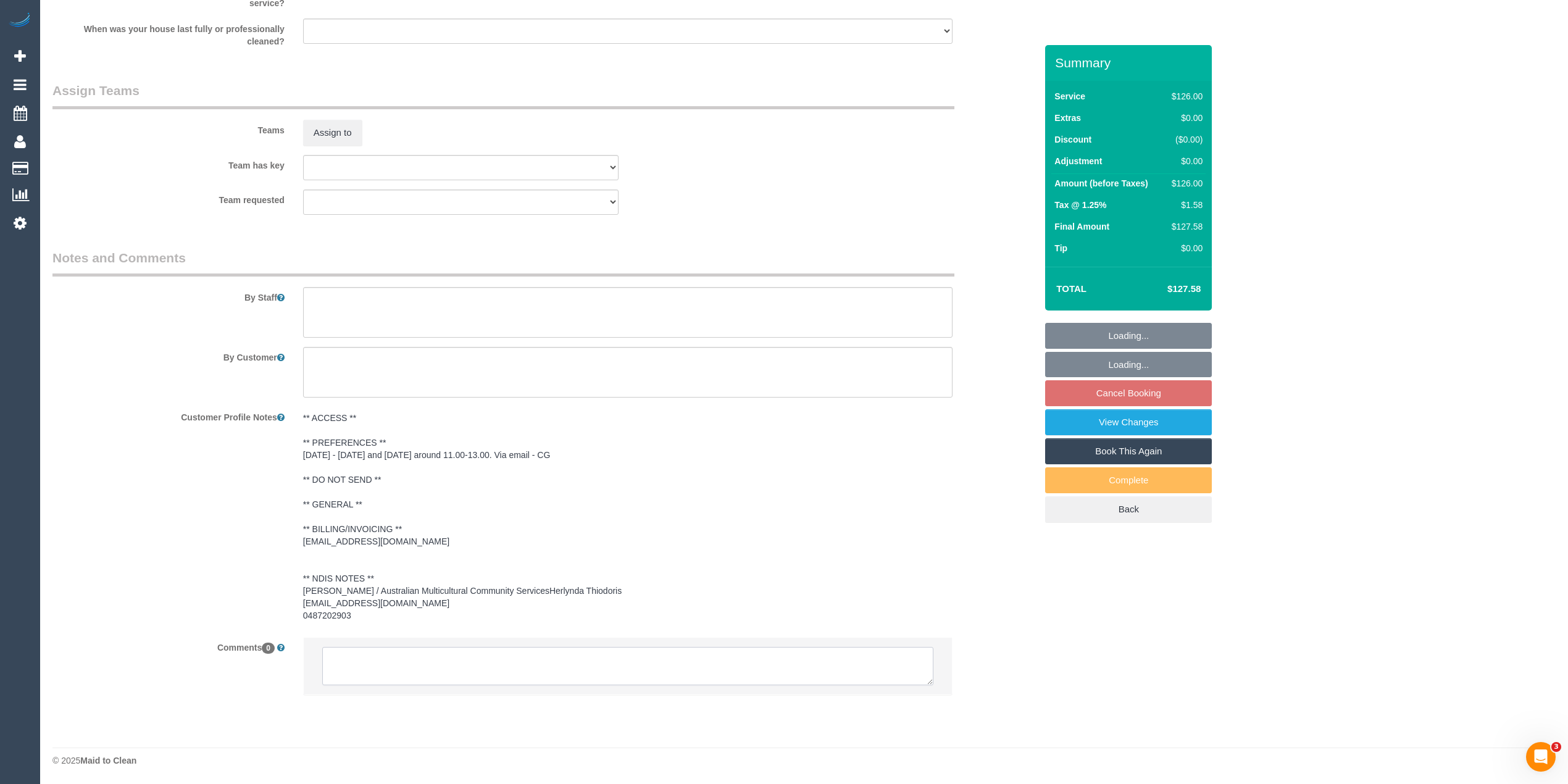
click at [353, 672] on textarea at bounding box center [628, 666] width 611 height 38
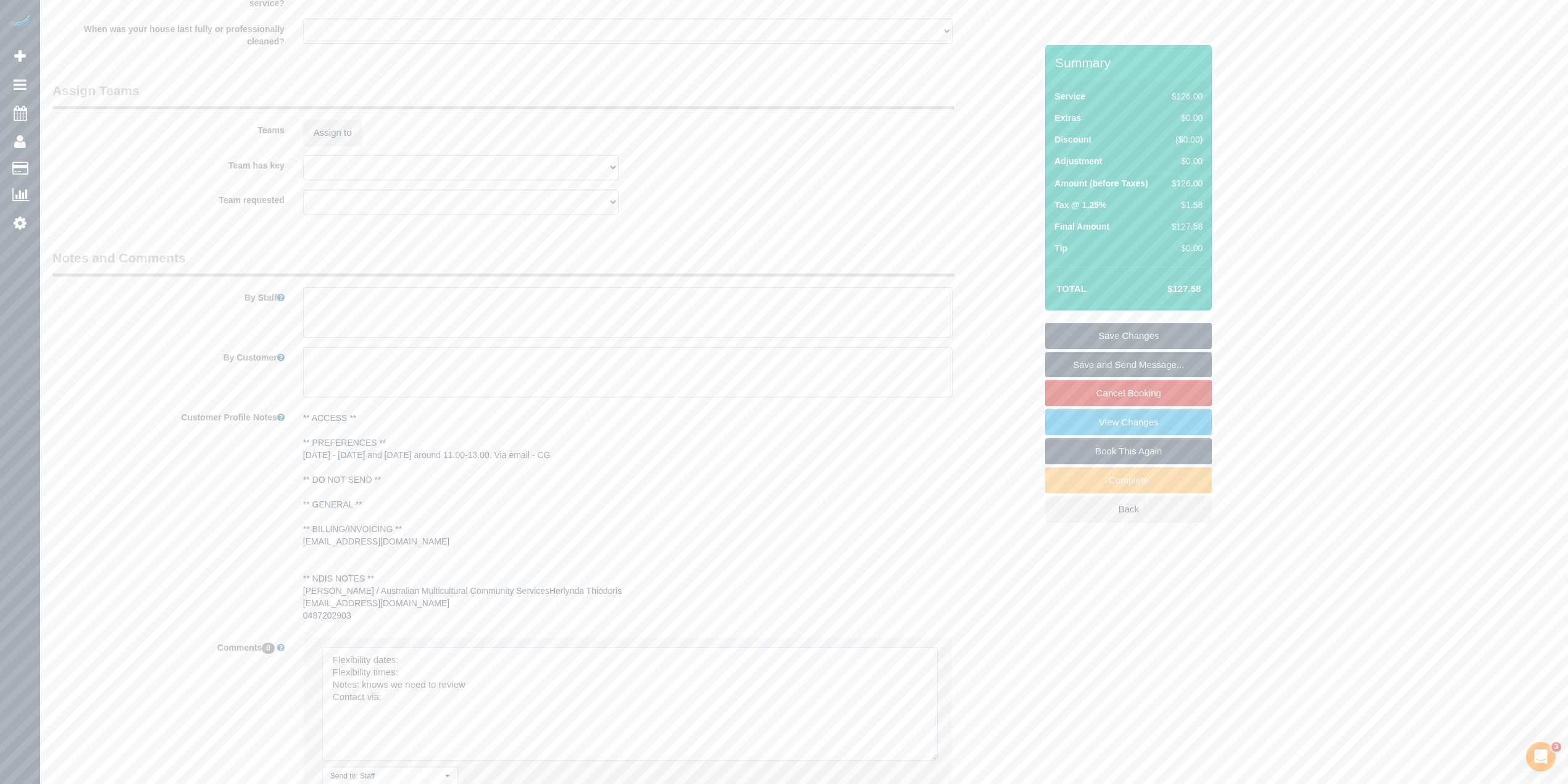
drag, startPoint x: 929, startPoint y: 747, endPoint x: 927, endPoint y: 769, distance: 22.1
click at [934, 761] on textarea at bounding box center [630, 703] width 615 height 114
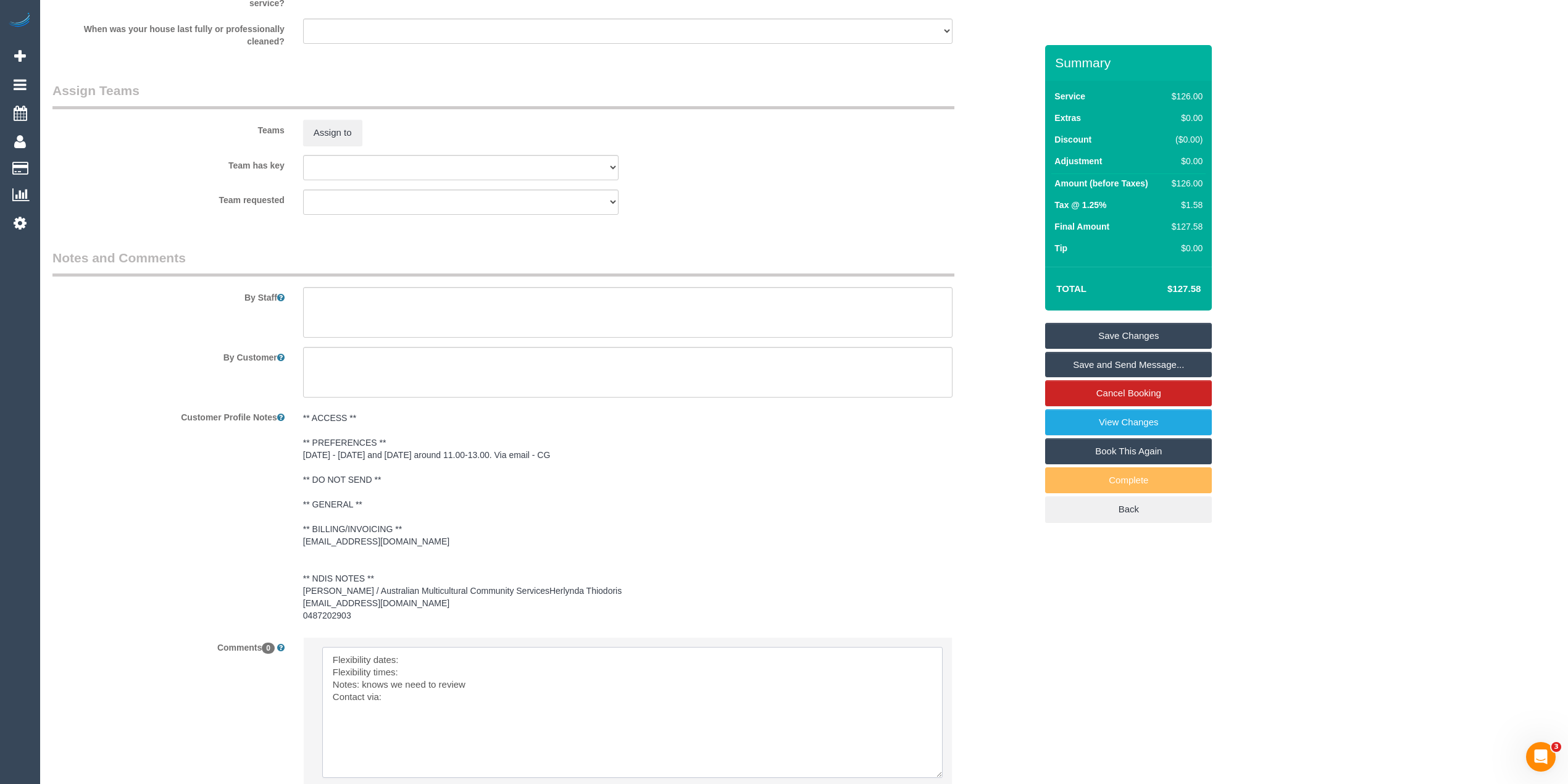
click at [460, 656] on textarea at bounding box center [633, 712] width 621 height 131
click at [449, 672] on textarea at bounding box center [633, 712] width 621 height 131
click at [407, 699] on textarea at bounding box center [633, 712] width 621 height 131
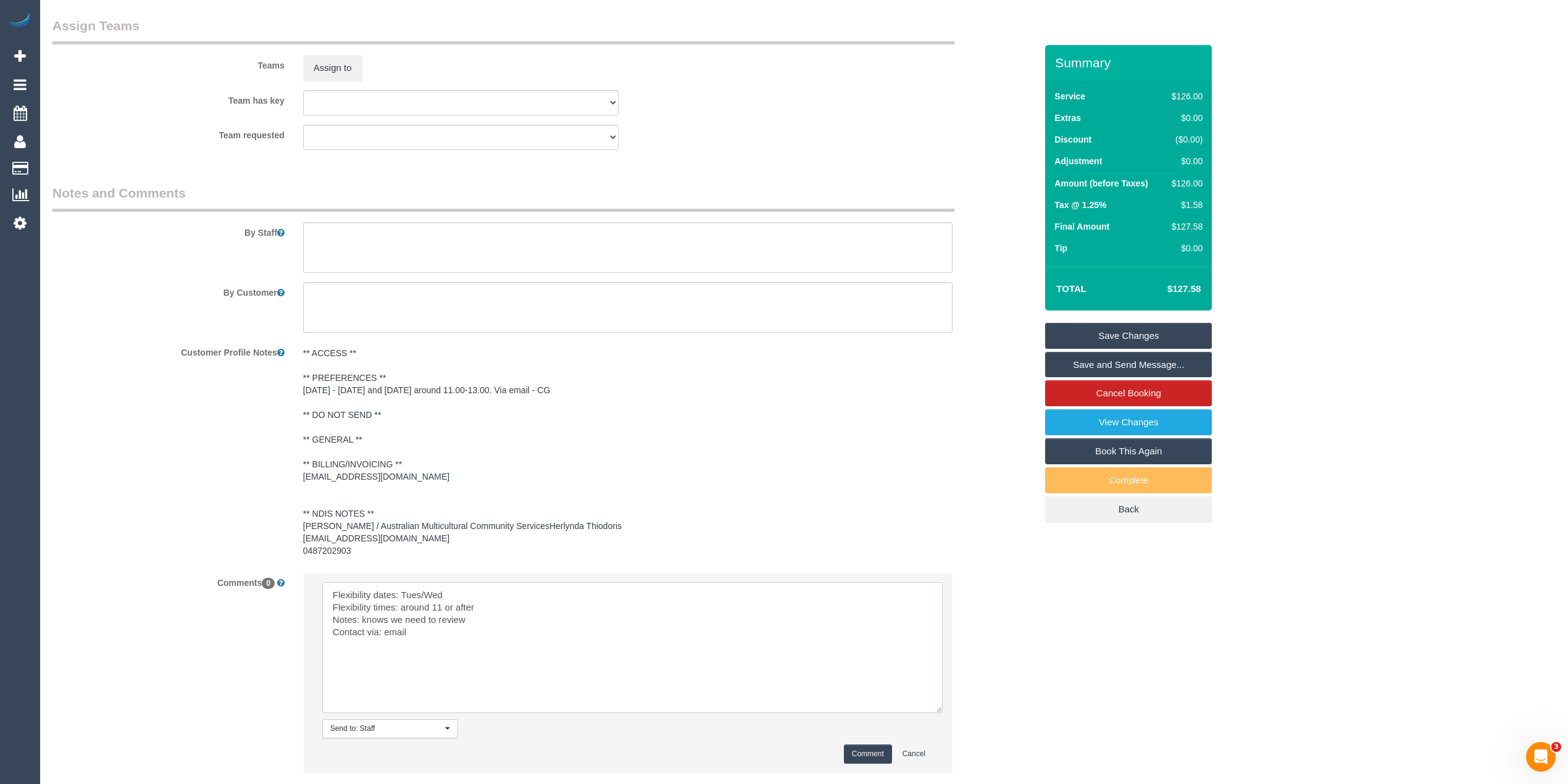
scroll to position [1584, 0]
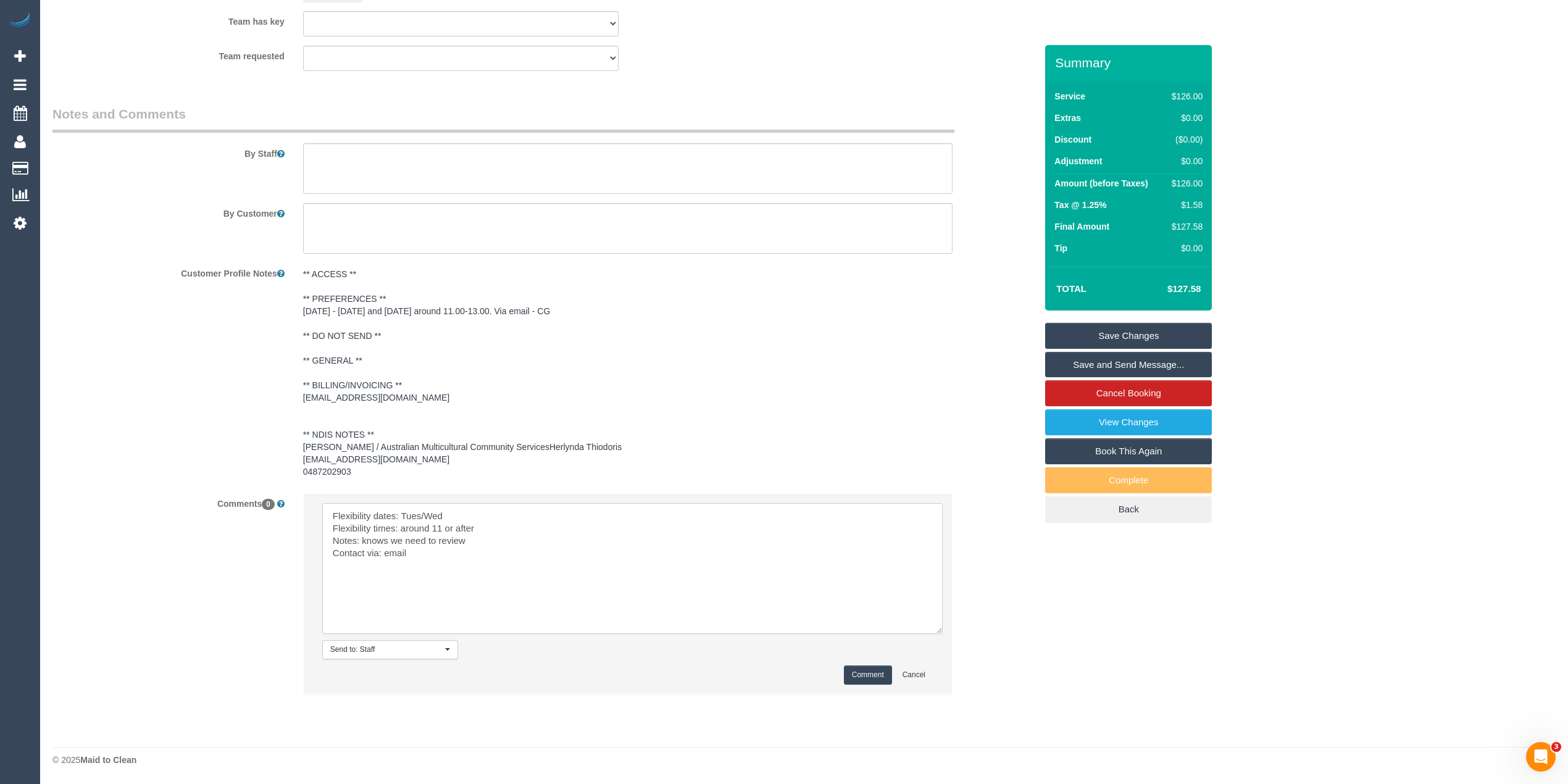
type textarea "Flexibility dates: Tues/Wed Flexibility times: around 11 or after Notes: knows …"
click at [848, 667] on button "Comment" at bounding box center [868, 675] width 48 height 19
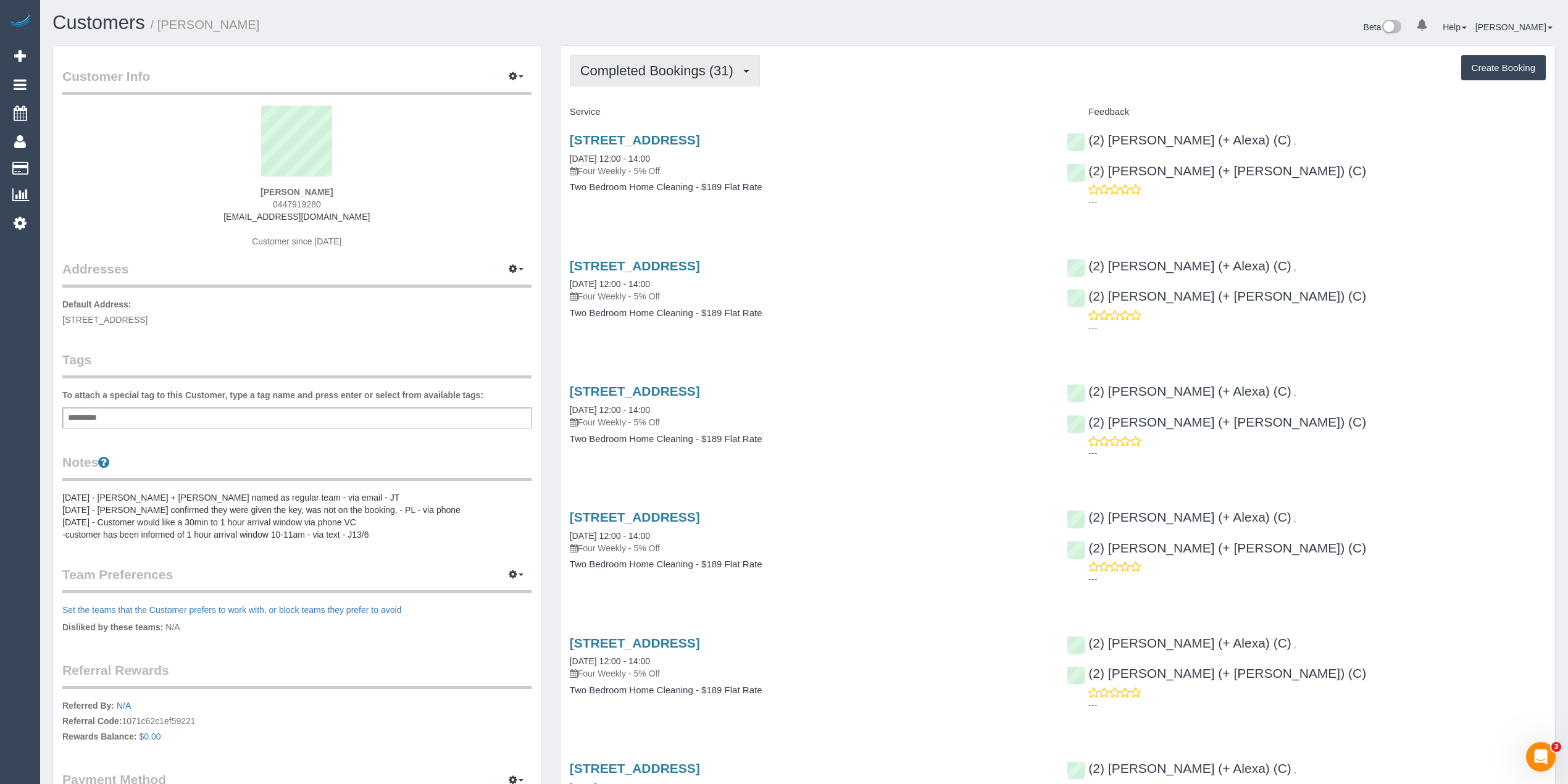
drag, startPoint x: 655, startPoint y: 69, endPoint x: 650, endPoint y: 63, distance: 7.8
click at [653, 67] on span "Completed Bookings (31)" at bounding box center [660, 70] width 159 height 15
click at [671, 117] on link "Upcoming Bookings (11)" at bounding box center [637, 115] width 133 height 16
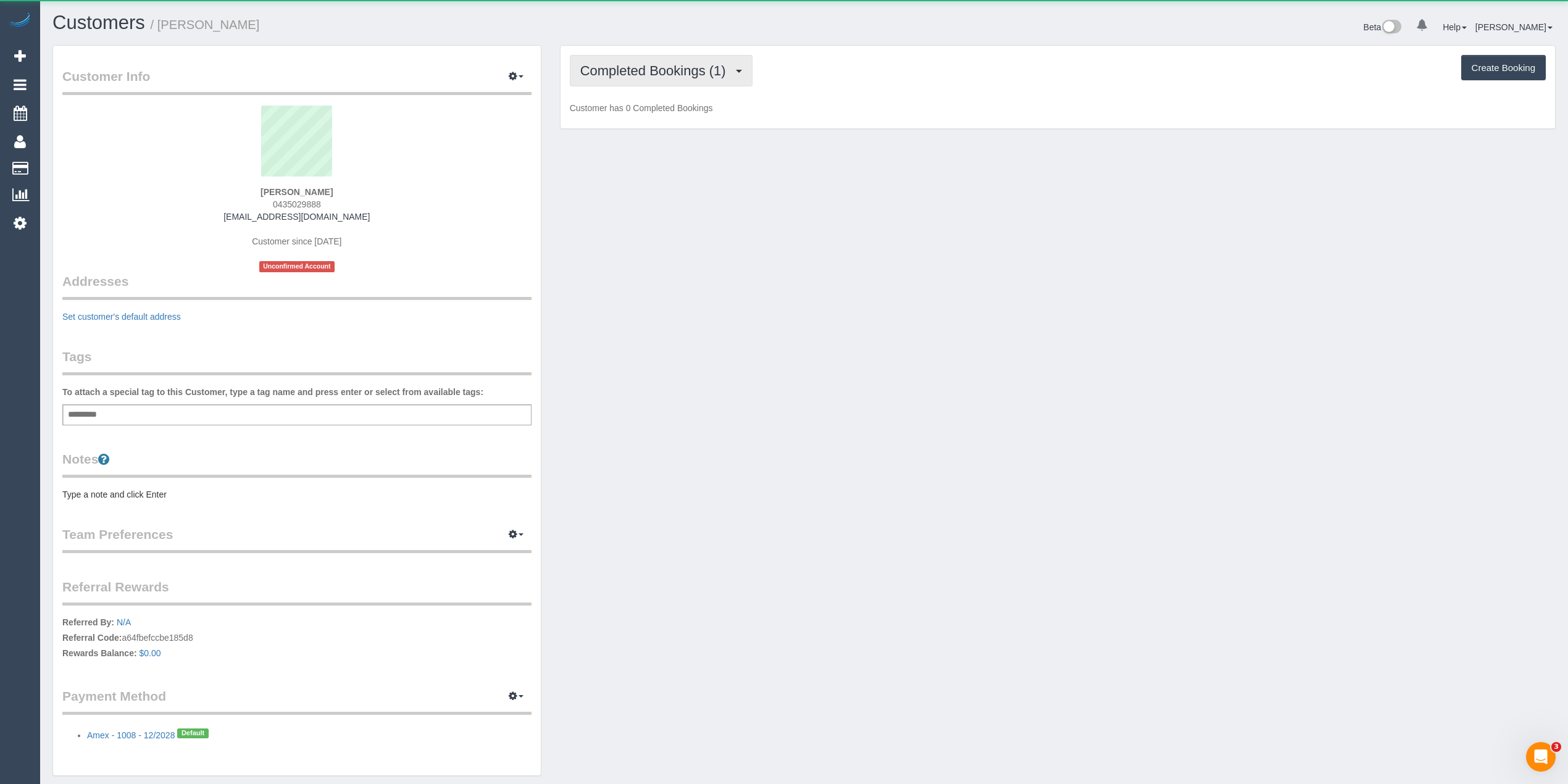
click at [634, 63] on span "Completed Bookings (1)" at bounding box center [655, 70] width 152 height 15
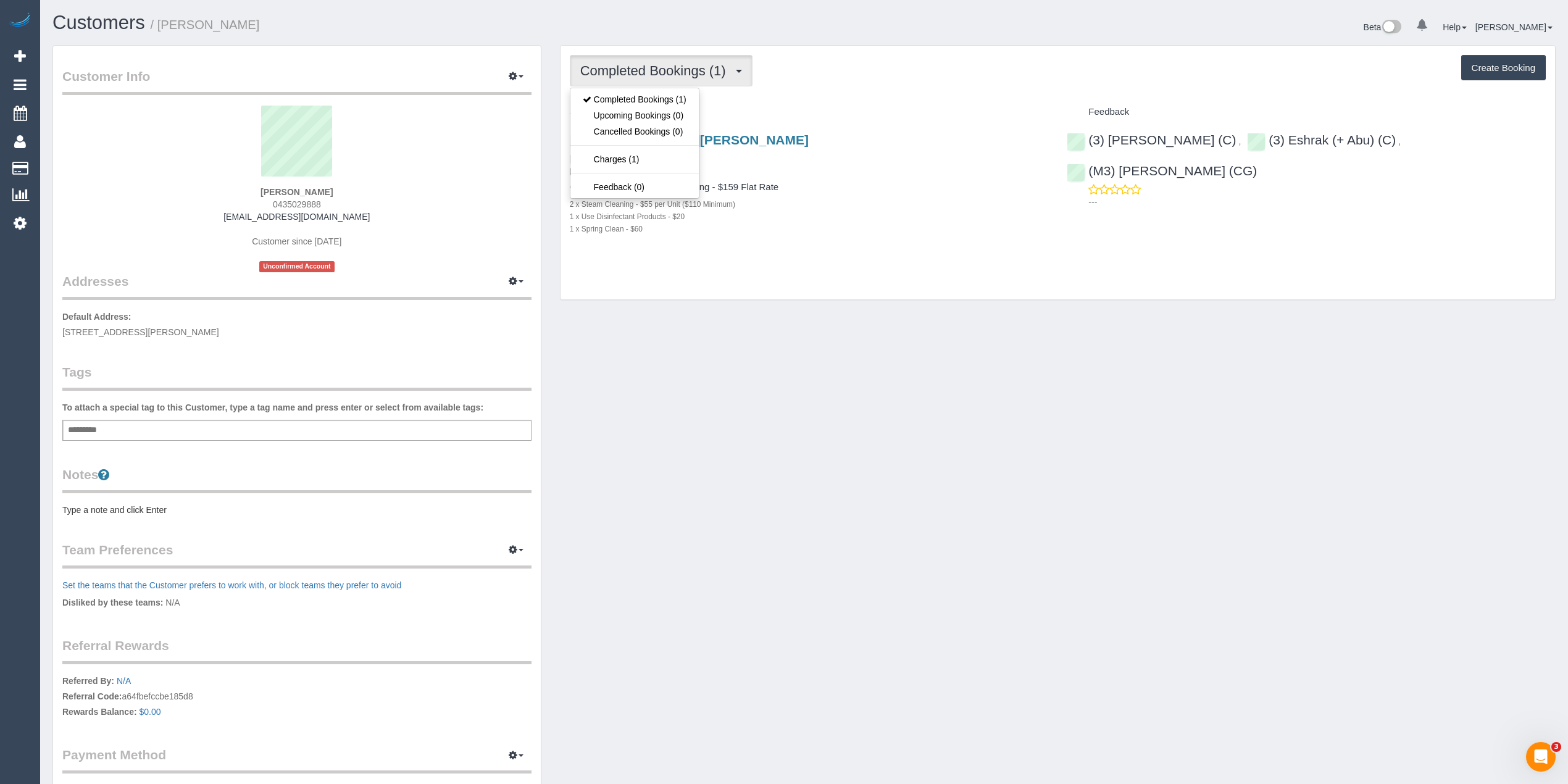
click at [905, 77] on div "Completed Bookings (1) Completed Bookings (1) Upcoming Bookings (0) Cancelled B…" at bounding box center [1058, 70] width 976 height 31
click at [906, 75] on div "Completed Bookings (1) Completed Bookings (1) Upcoming Bookings (0) Cancelled B…" at bounding box center [1058, 70] width 976 height 31
click at [958, 78] on div "Completed Bookings (1) Completed Bookings (1) Upcoming Bookings (0) Cancelled B…" at bounding box center [1058, 70] width 976 height 31
drag, startPoint x: 333, startPoint y: 204, endPoint x: 277, endPoint y: 203, distance: 56.0
click at [277, 203] on div "[PERSON_NAME] 0435029888 [EMAIL_ADDRESS][DOMAIN_NAME] Customer since [DATE] Unc…" at bounding box center [296, 189] width 469 height 167
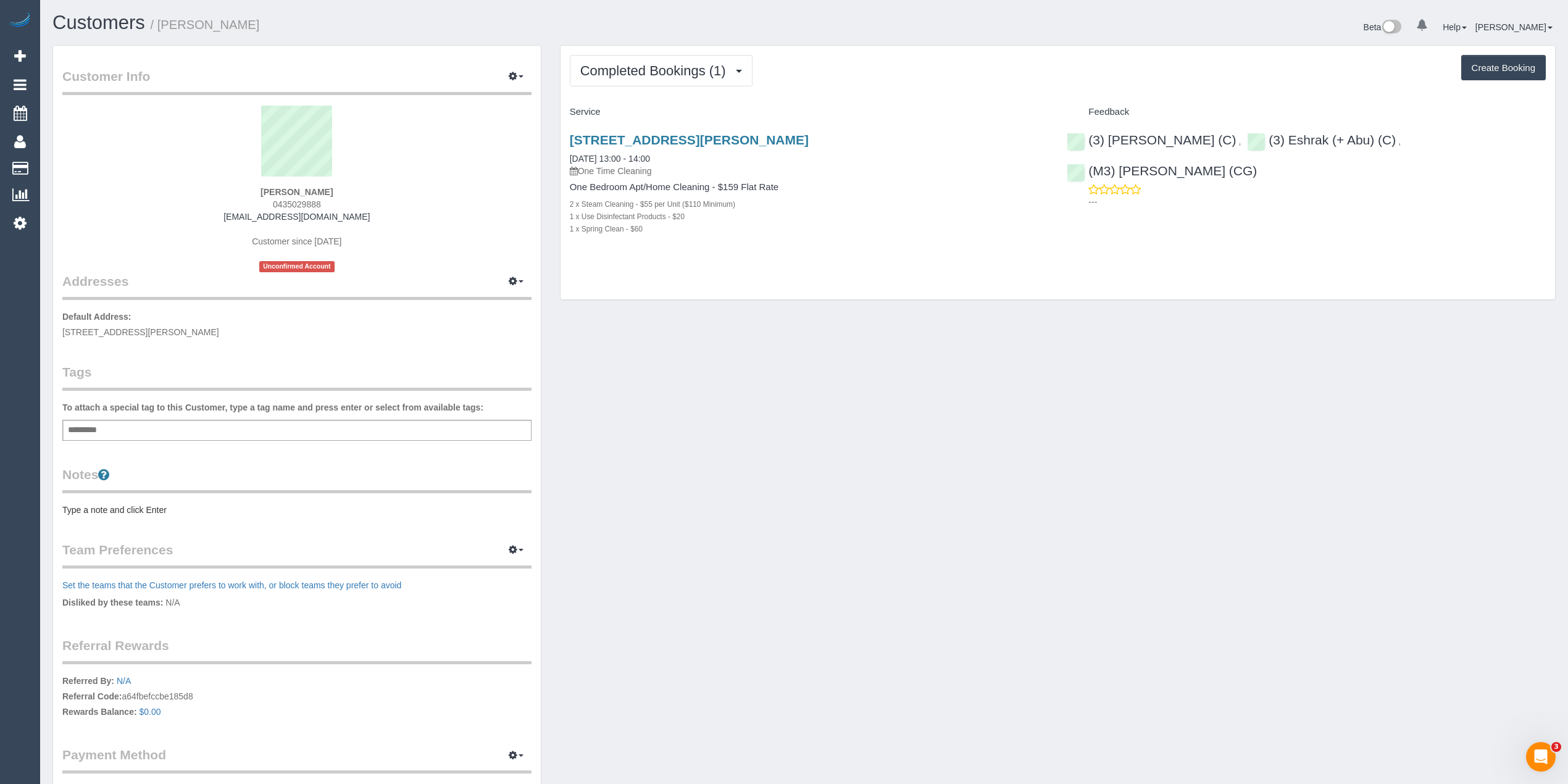
copy span "435029888"
drag, startPoint x: 354, startPoint y: 223, endPoint x: 227, endPoint y: 212, distance: 127.5
click at [227, 212] on div "[PERSON_NAME] 0435029888 [EMAIL_ADDRESS][DOMAIN_NAME] Customer since [DATE] Unc…" at bounding box center [296, 189] width 469 height 167
copy link "[EMAIL_ADDRESS][DOMAIN_NAME]"
drag, startPoint x: 323, startPoint y: 201, endPoint x: 270, endPoint y: 201, distance: 53.0
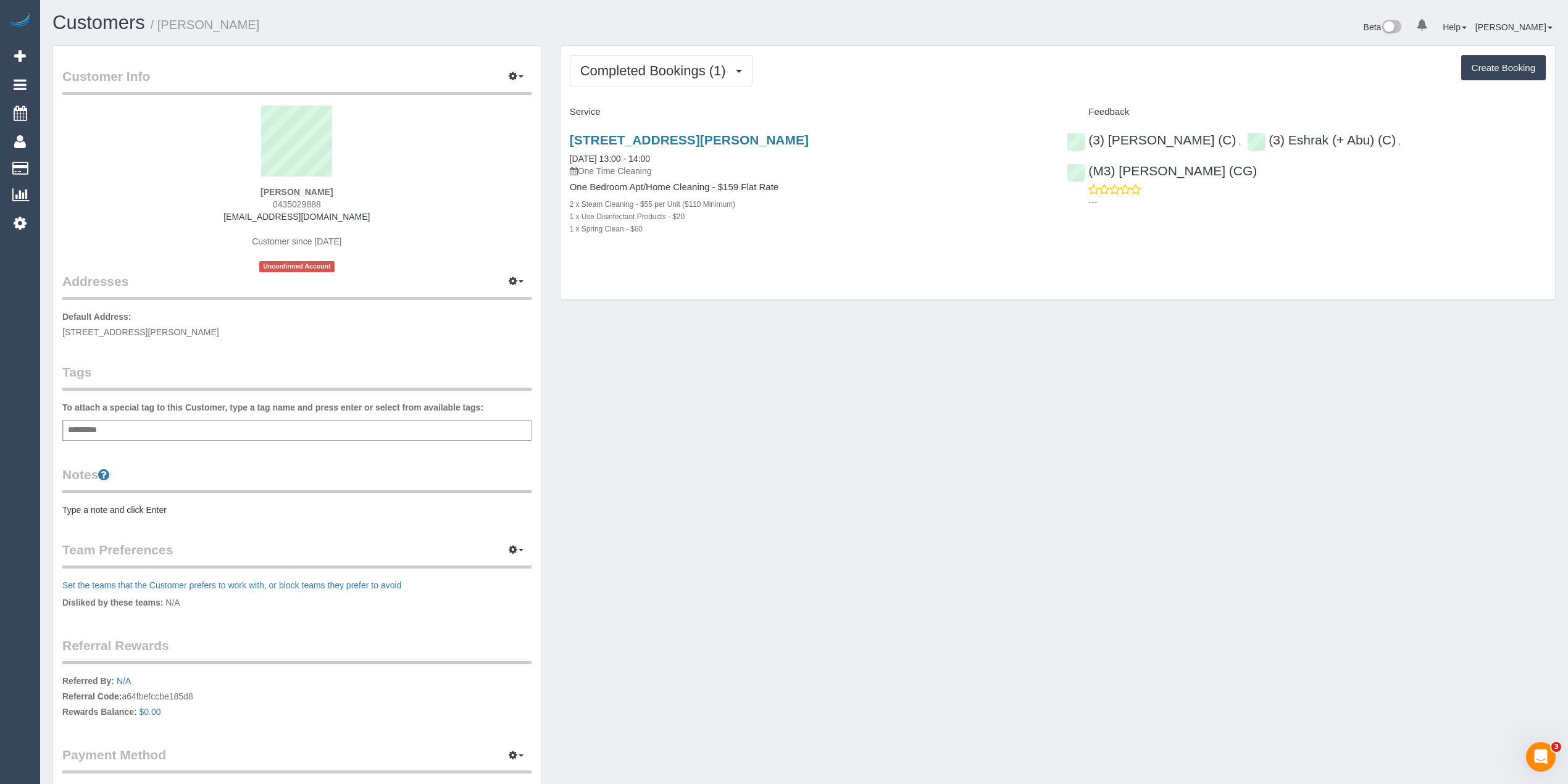
click at [270, 201] on div "[PERSON_NAME] 0435029888 [EMAIL_ADDRESS][DOMAIN_NAME] Customer since [DATE] Unc…" at bounding box center [296, 189] width 469 height 167
copy span "0435029888"
drag, startPoint x: 1509, startPoint y: 68, endPoint x: 1414, endPoint y: 55, distance: 95.9
click at [1509, 68] on button "Create Booking" at bounding box center [1503, 68] width 85 height 26
select select "VIC"
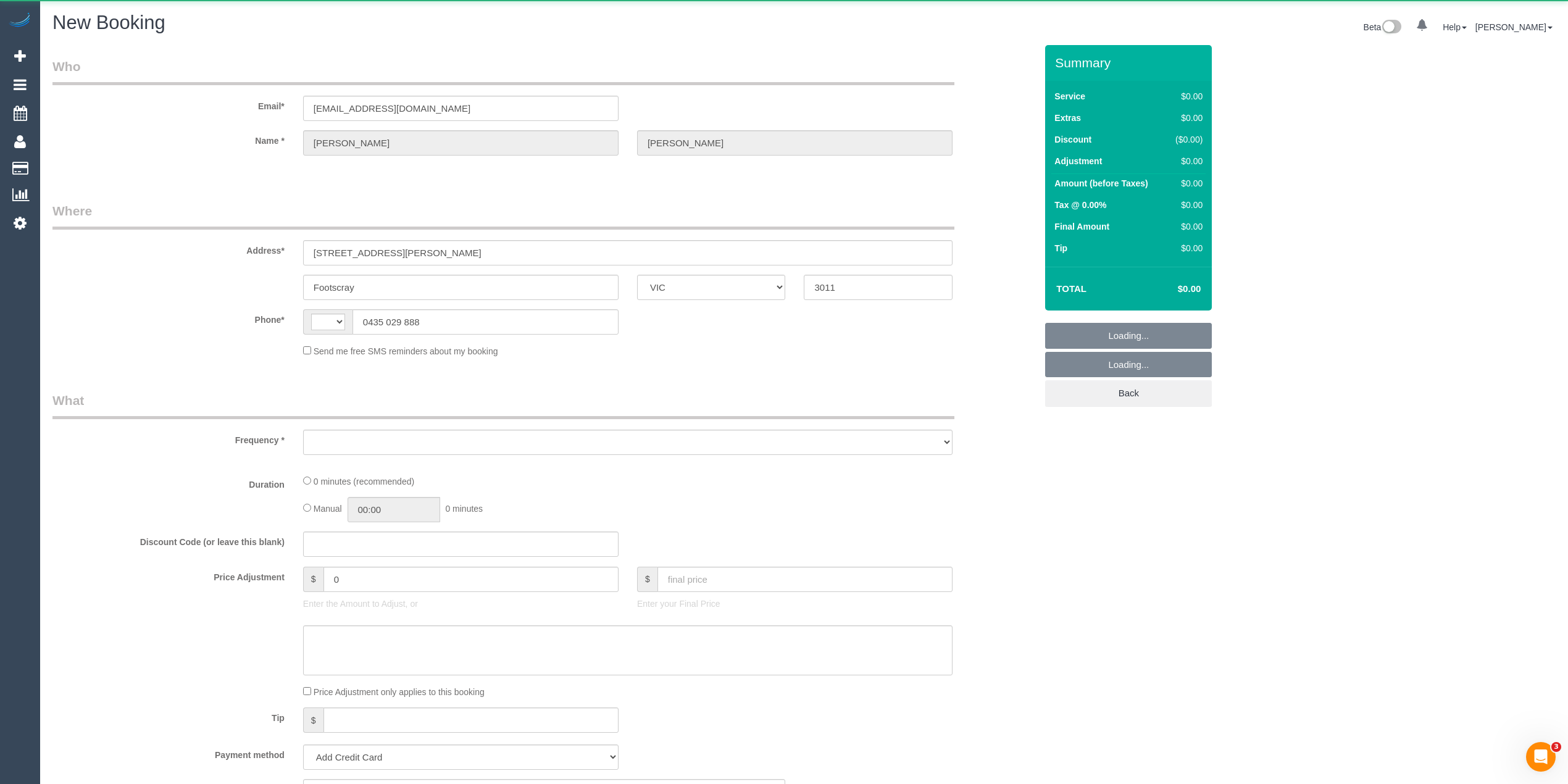
select select "string:AU"
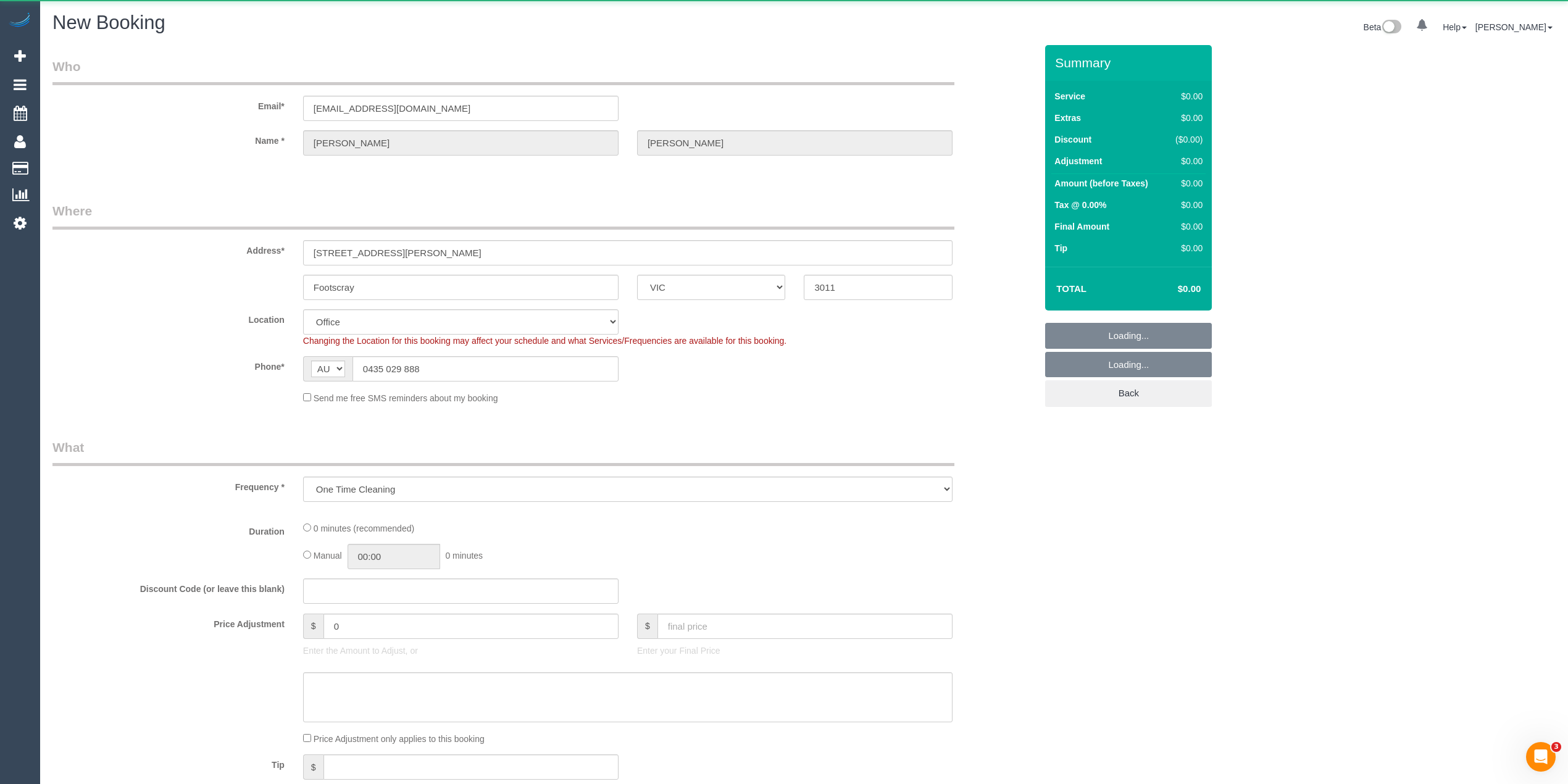
select select "object:864"
select select "string:stripe-pm_1OWGR12GScqysDRVbgXXJxzE"
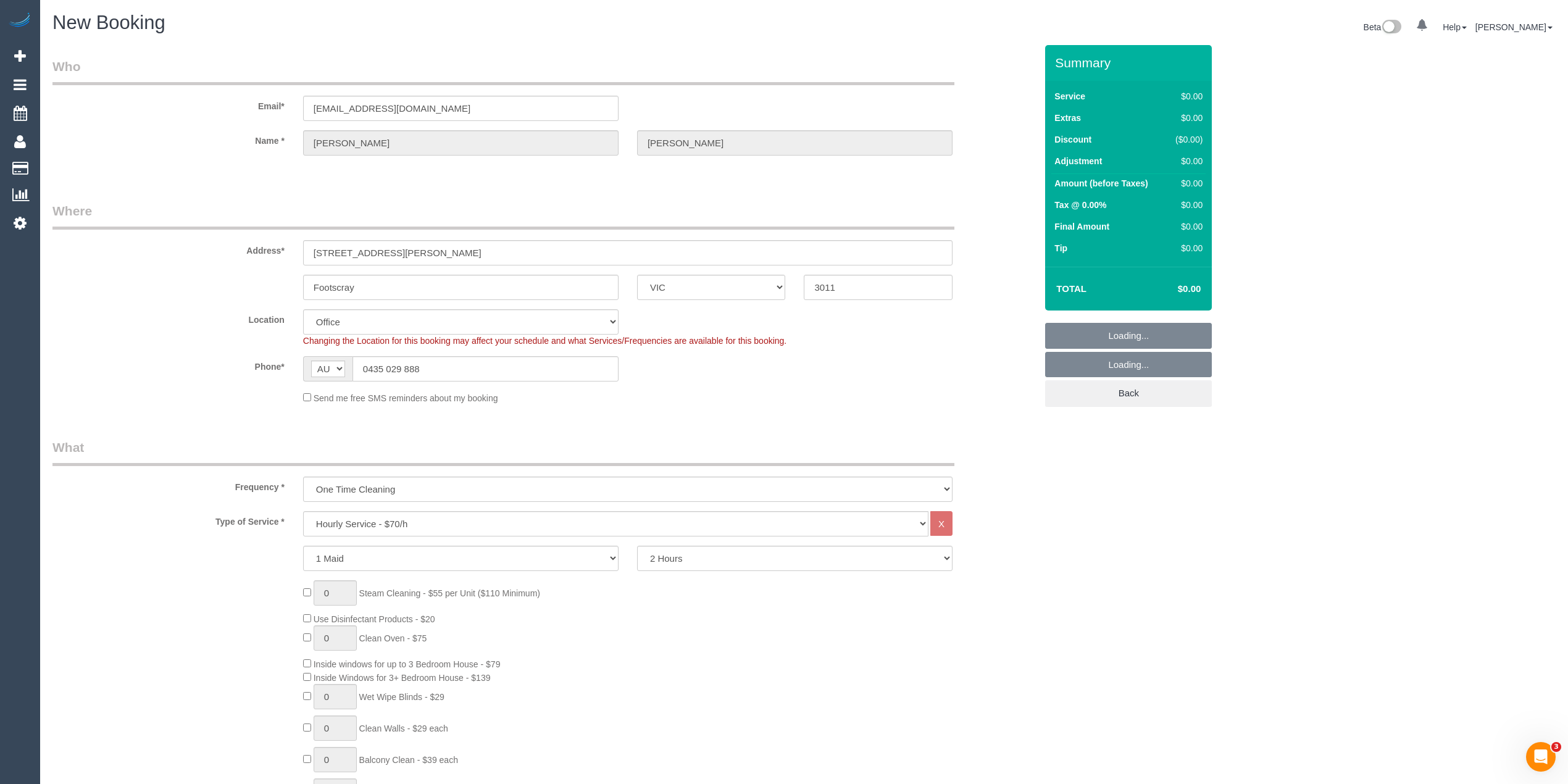
select select "59"
select select "object:2344"
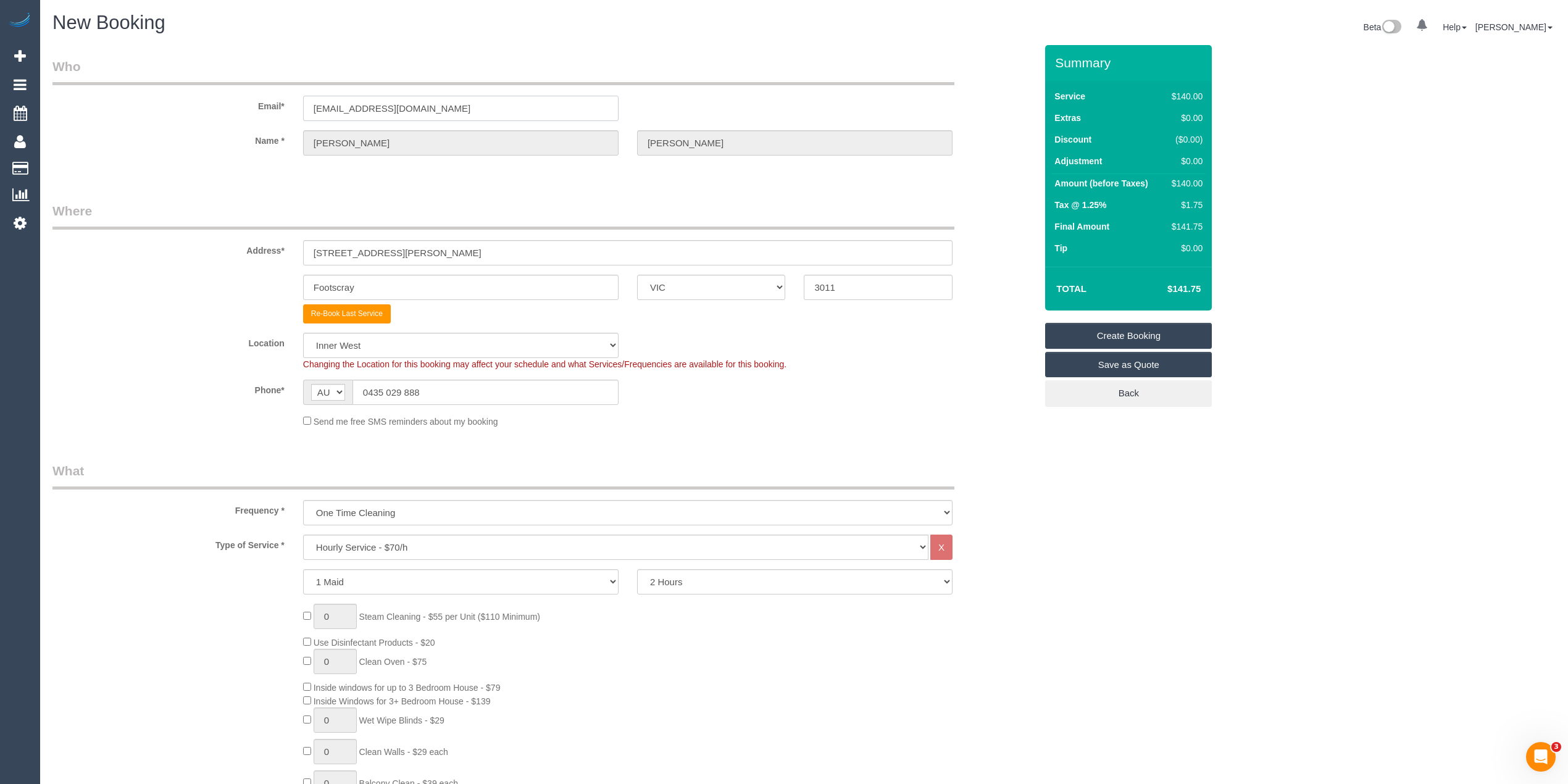
drag, startPoint x: 430, startPoint y: 106, endPoint x: 115, endPoint y: 109, distance: 315.0
click at [115, 109] on div "Email* [EMAIL_ADDRESS][DOMAIN_NAME]" at bounding box center [544, 89] width 1002 height 64
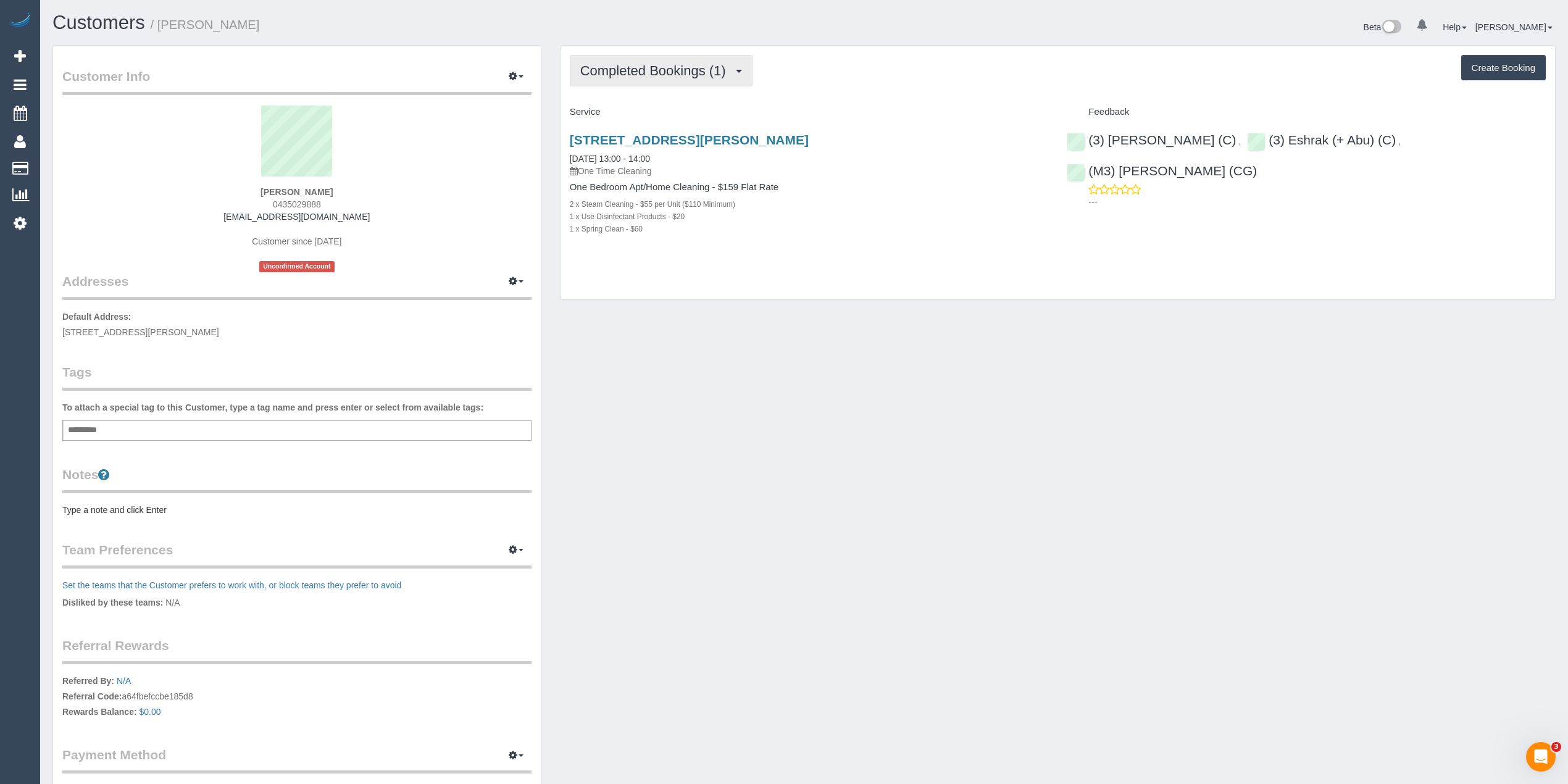
click at [709, 70] on span "Completed Bookings (1)" at bounding box center [655, 70] width 152 height 15
drag, startPoint x: 316, startPoint y: 185, endPoint x: 270, endPoint y: 185, distance: 46.0
click at [270, 185] on div "[PERSON_NAME] 0435029888 [EMAIL_ADDRESS][DOMAIN_NAME] Customer since [DATE] Unc…" at bounding box center [296, 189] width 469 height 167
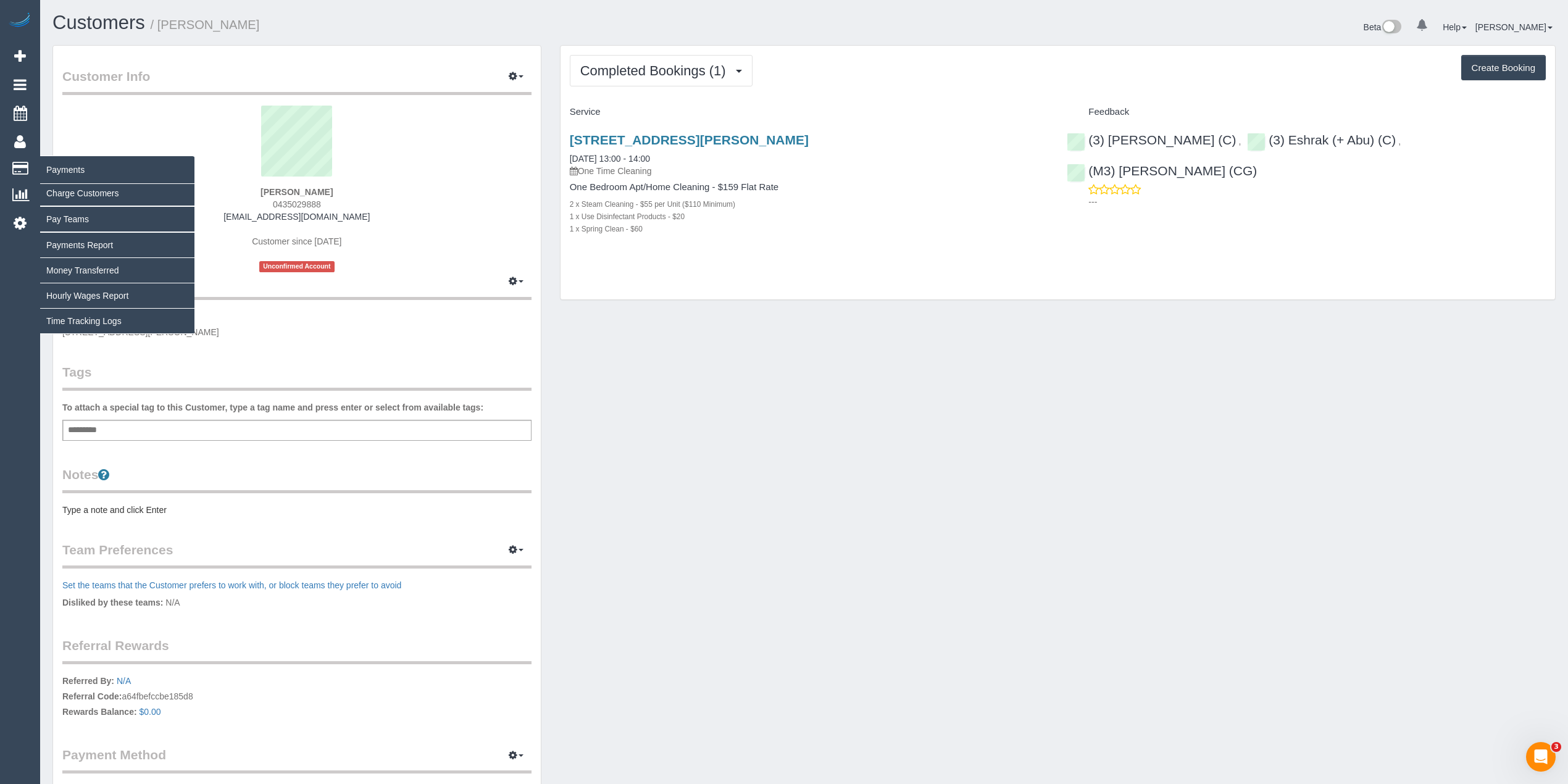
copy strong "[PERSON_NAME]"
